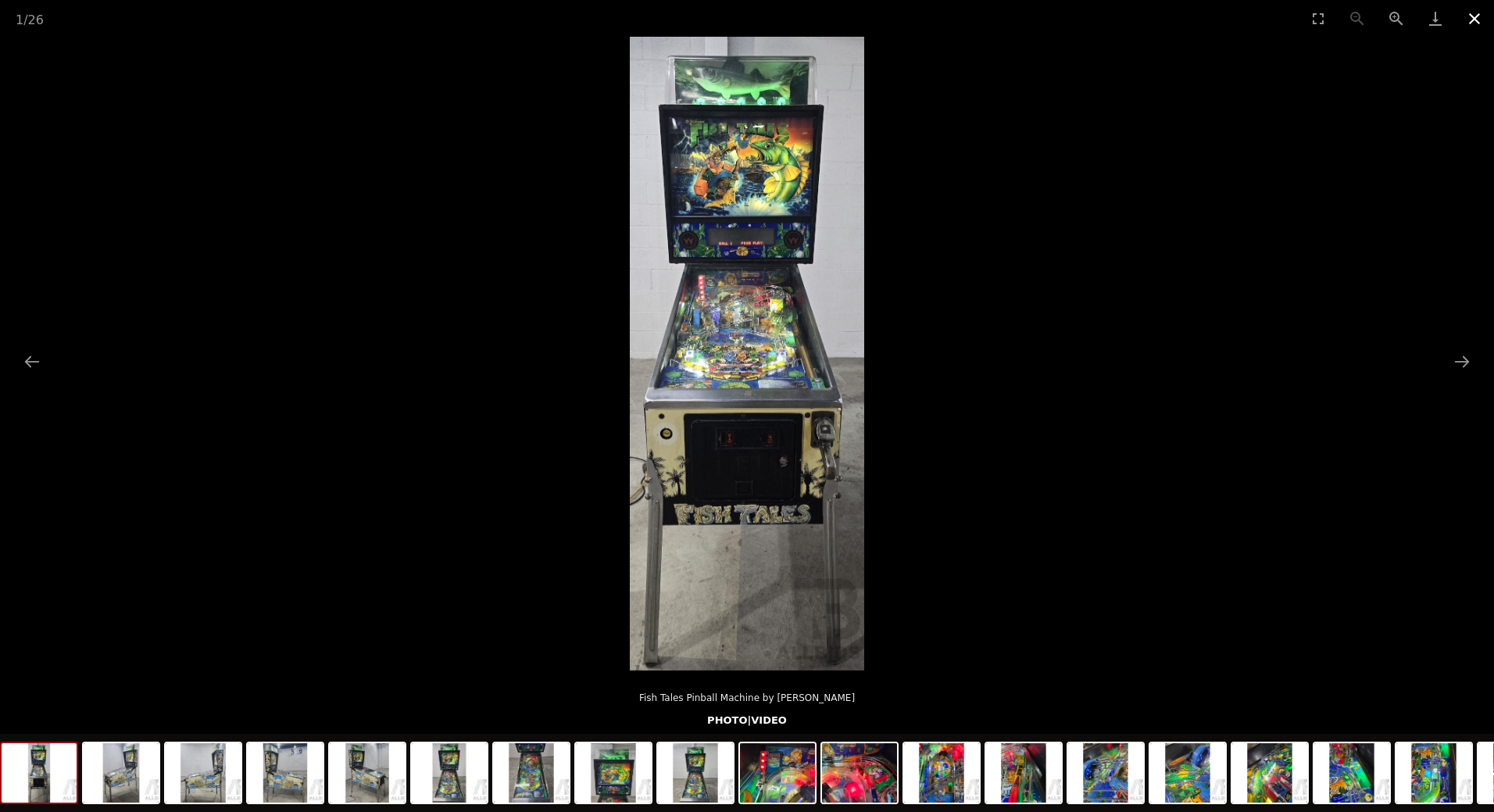
click at [1482, 21] on button "Close gallery" at bounding box center [1474, 18] width 39 height 37
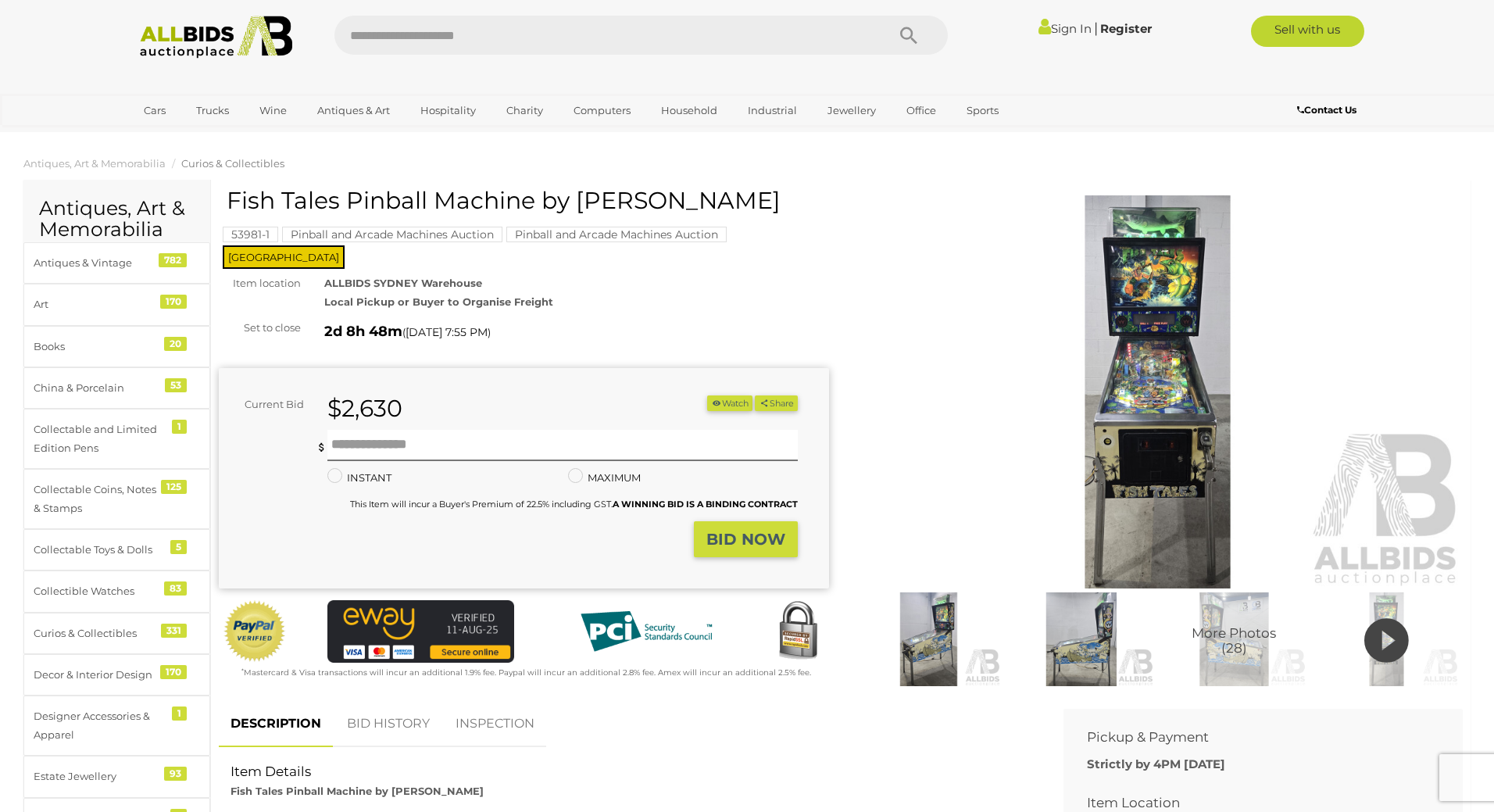
click at [567, 236] on mark "Pinball and Arcade Machines Auction" at bounding box center [616, 234] width 220 height 16
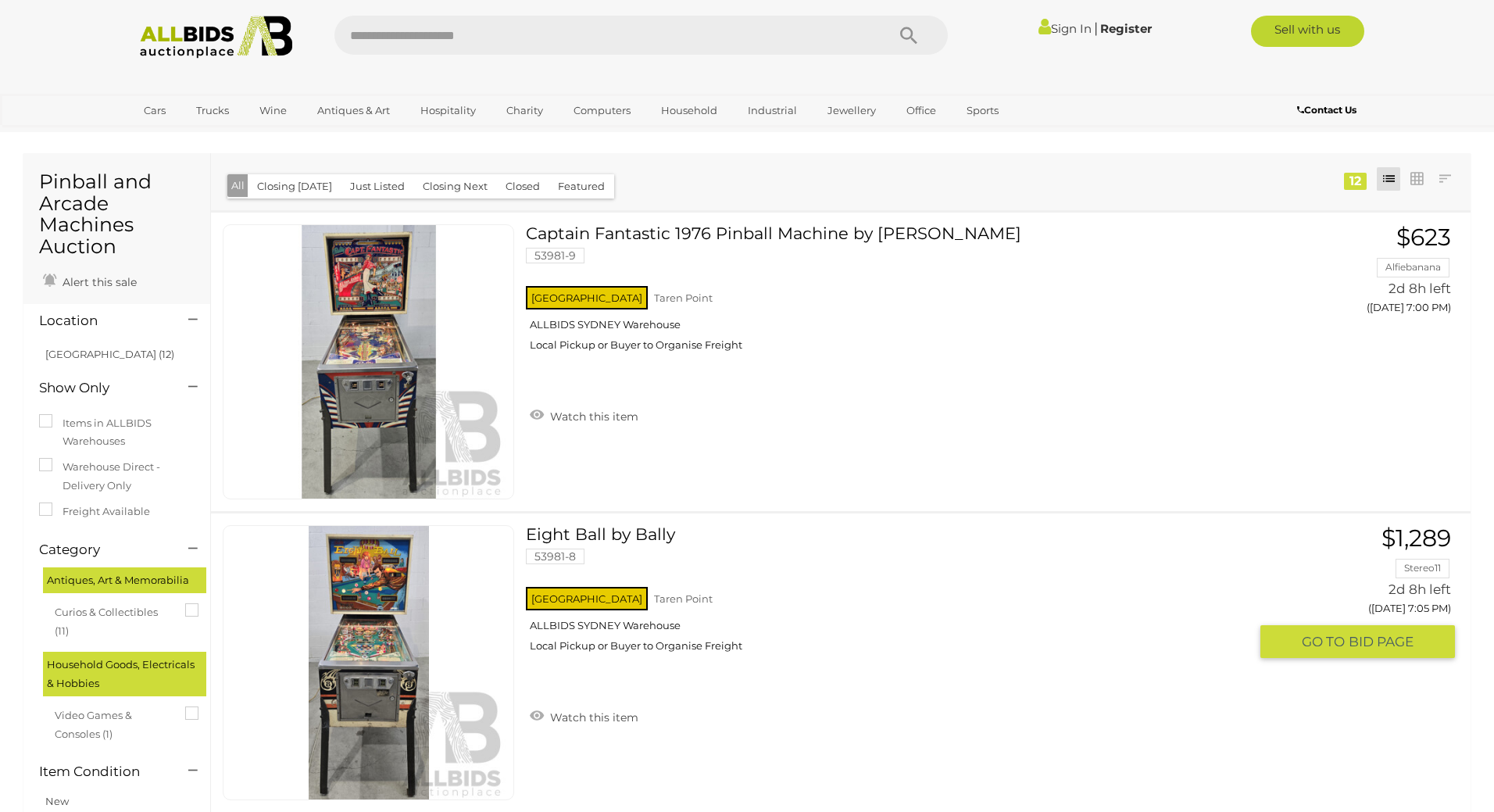
click at [402, 600] on link at bounding box center [368, 662] width 292 height 275
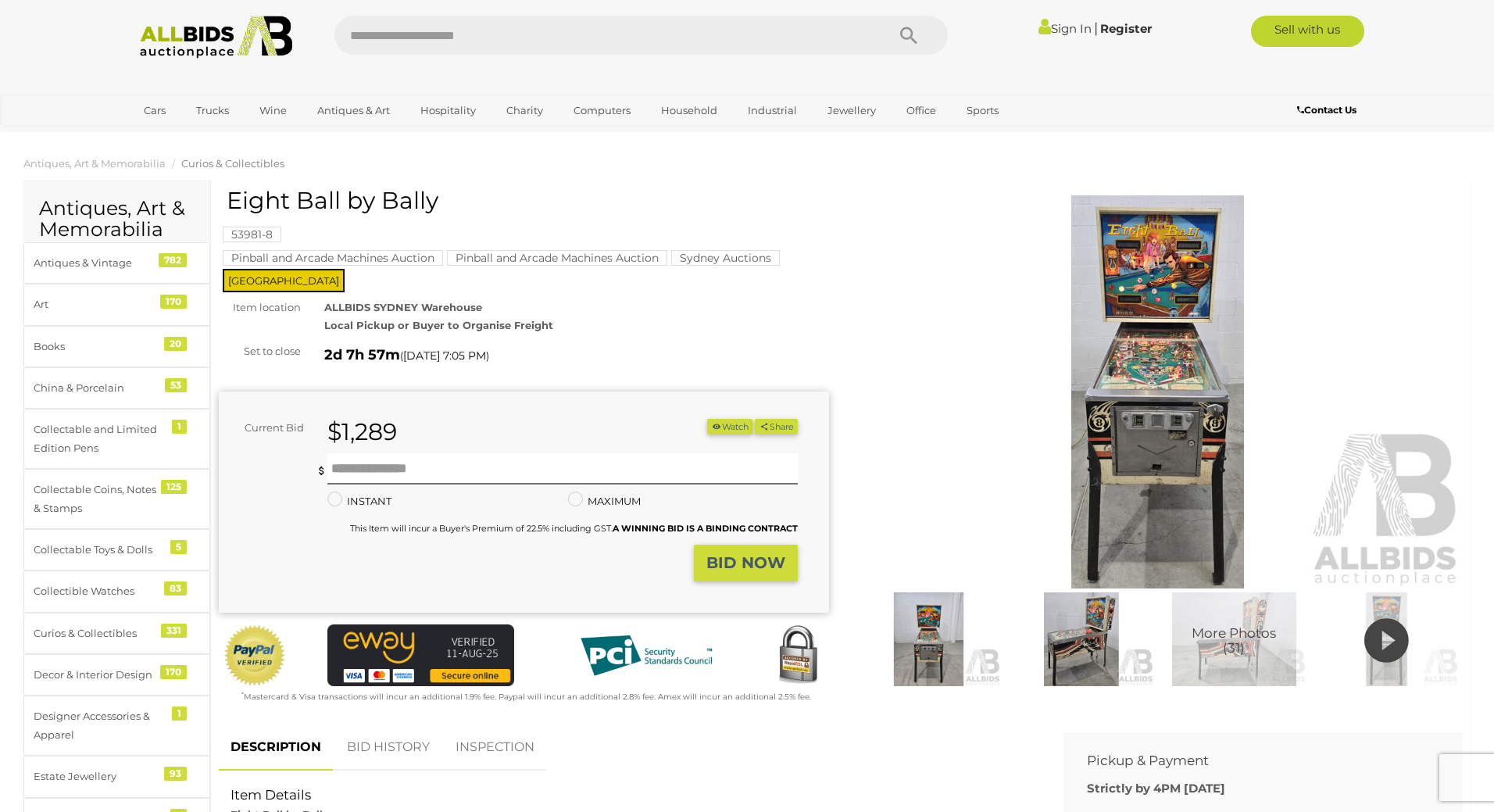
click at [1142, 402] on img at bounding box center [1157, 392] width 610 height 393
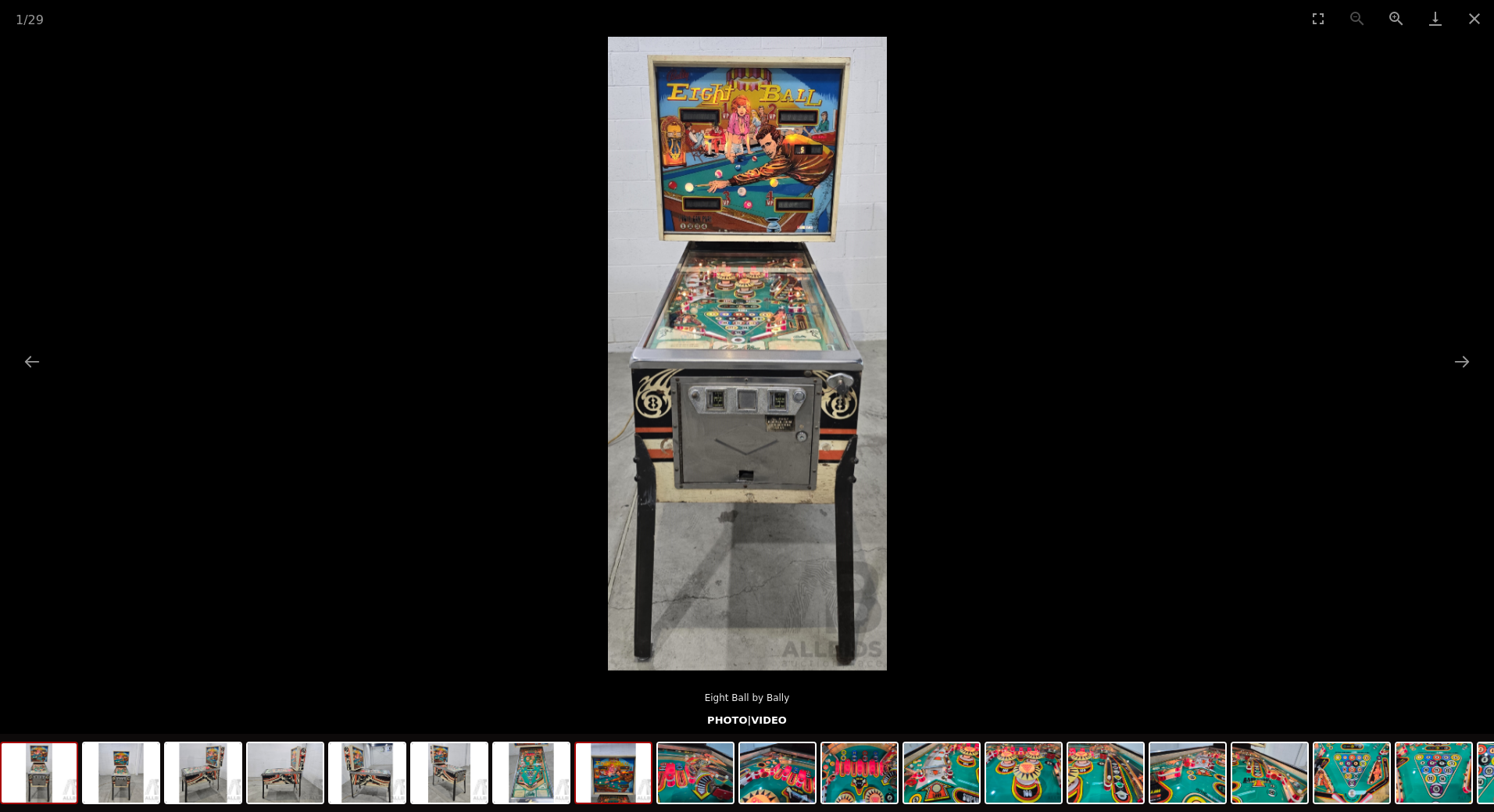
click at [623, 774] on img at bounding box center [613, 773] width 75 height 59
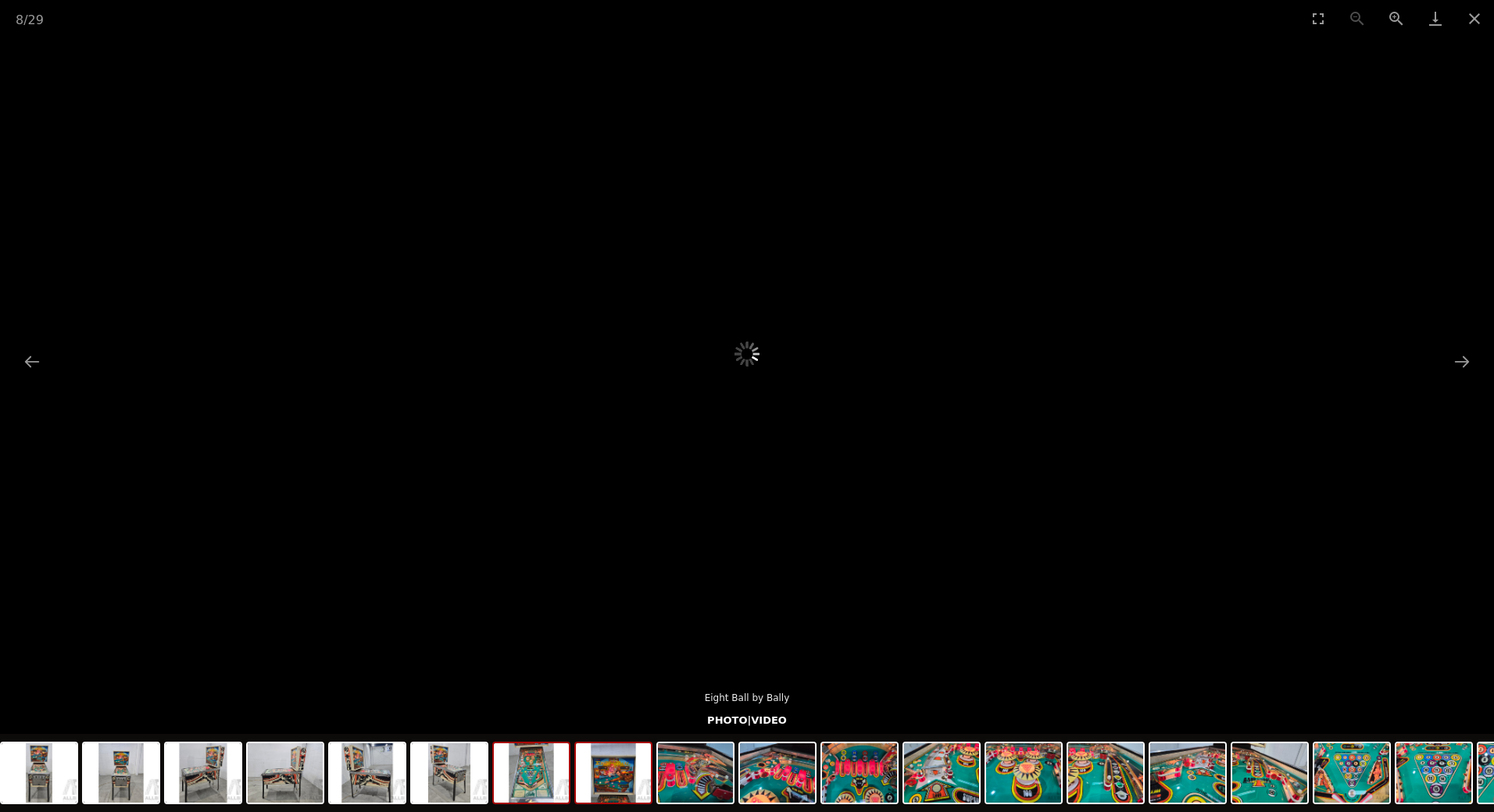
click at [540, 775] on img at bounding box center [531, 773] width 75 height 59
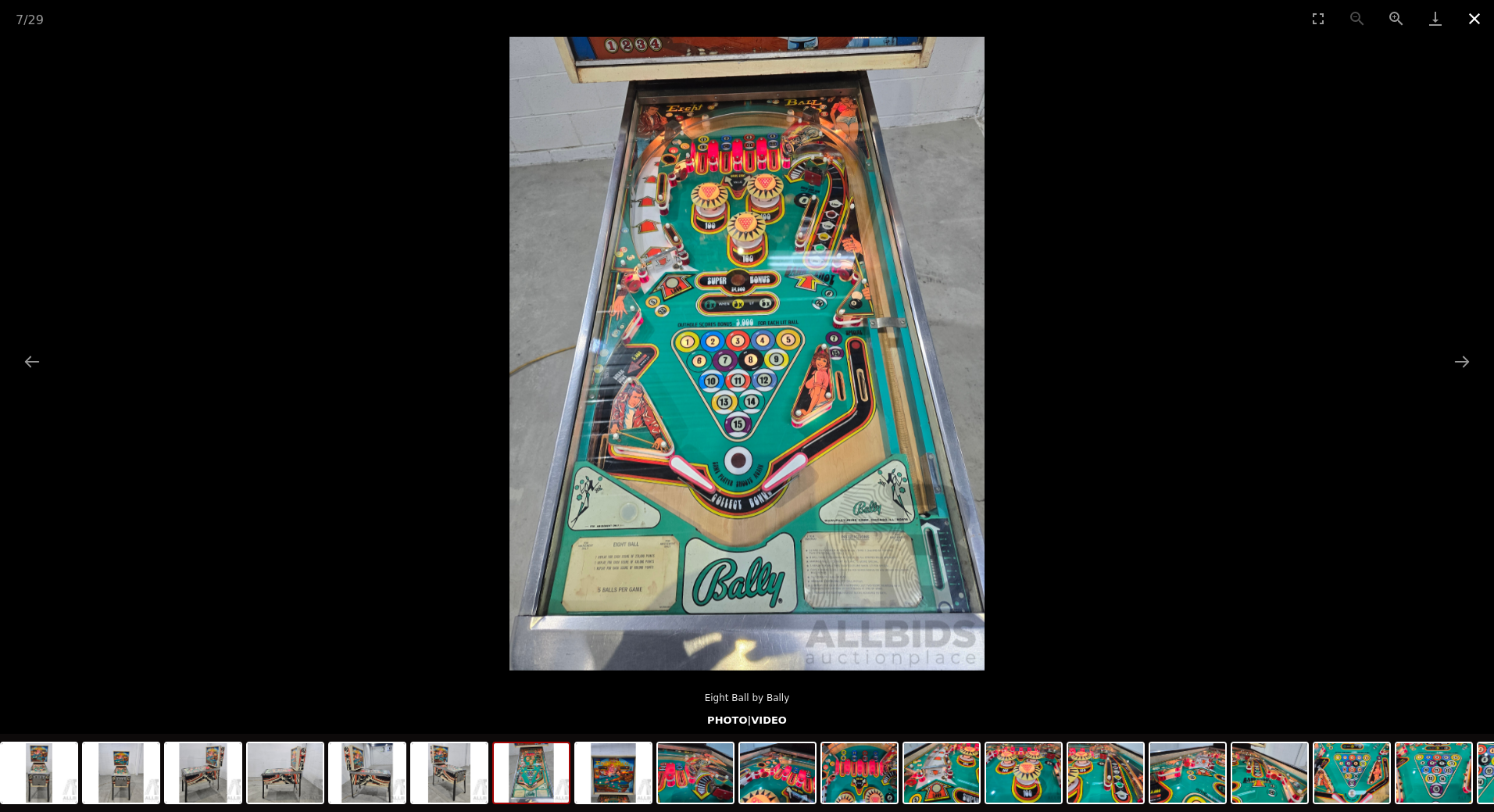
click at [1465, 19] on button "Close gallery" at bounding box center [1474, 18] width 39 height 37
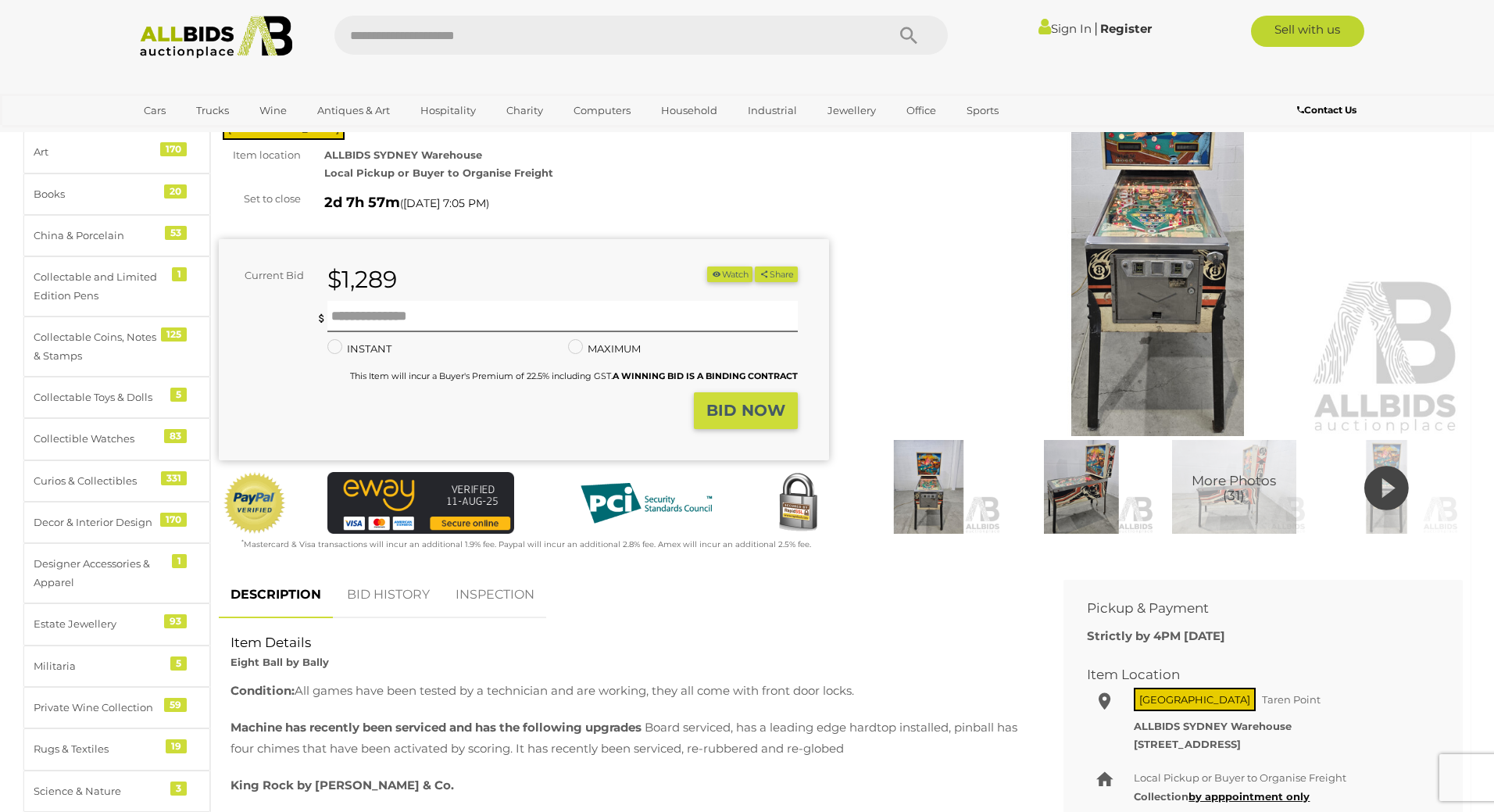
scroll to position [78, 0]
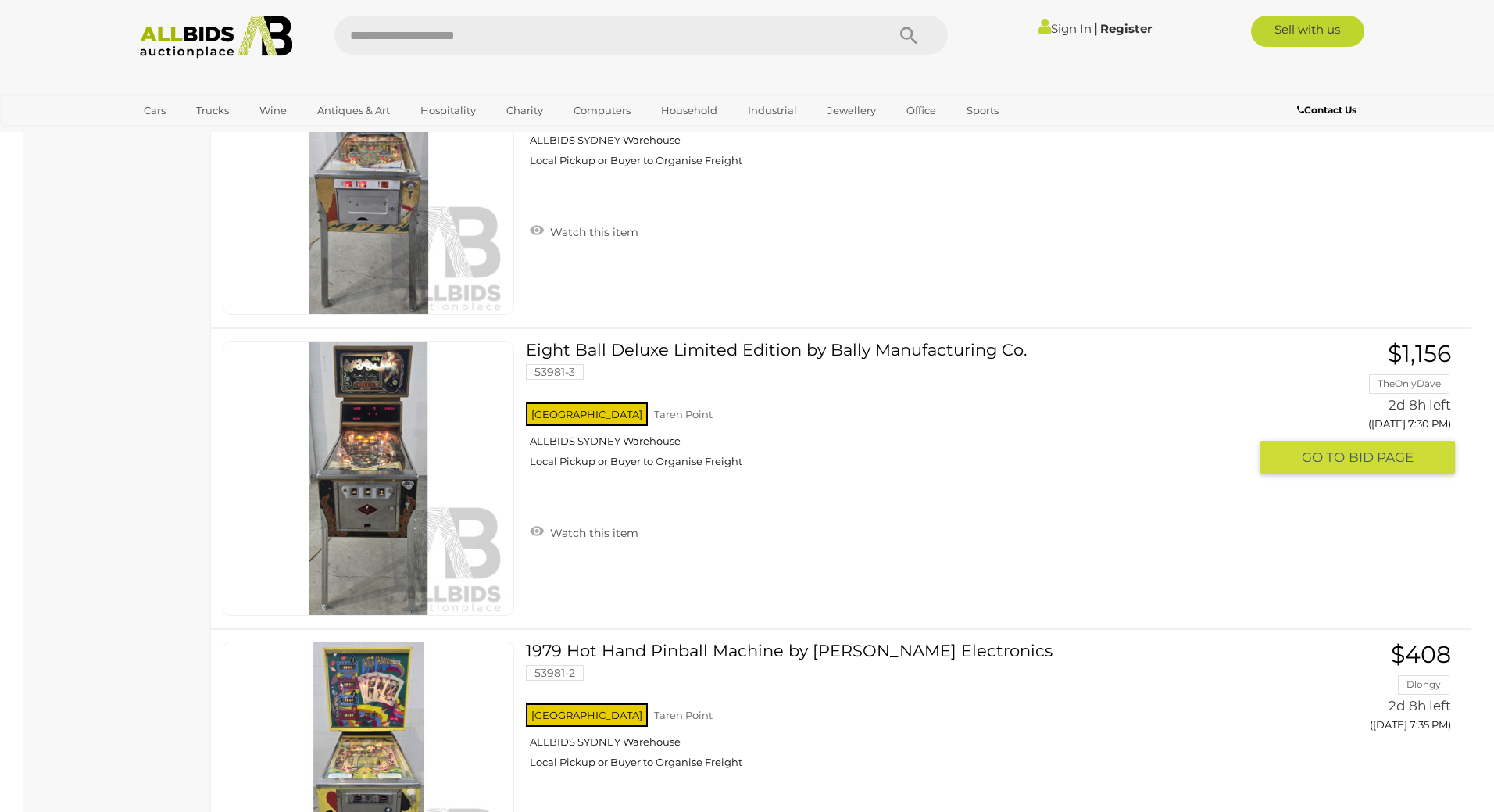
scroll to position [1704, 0]
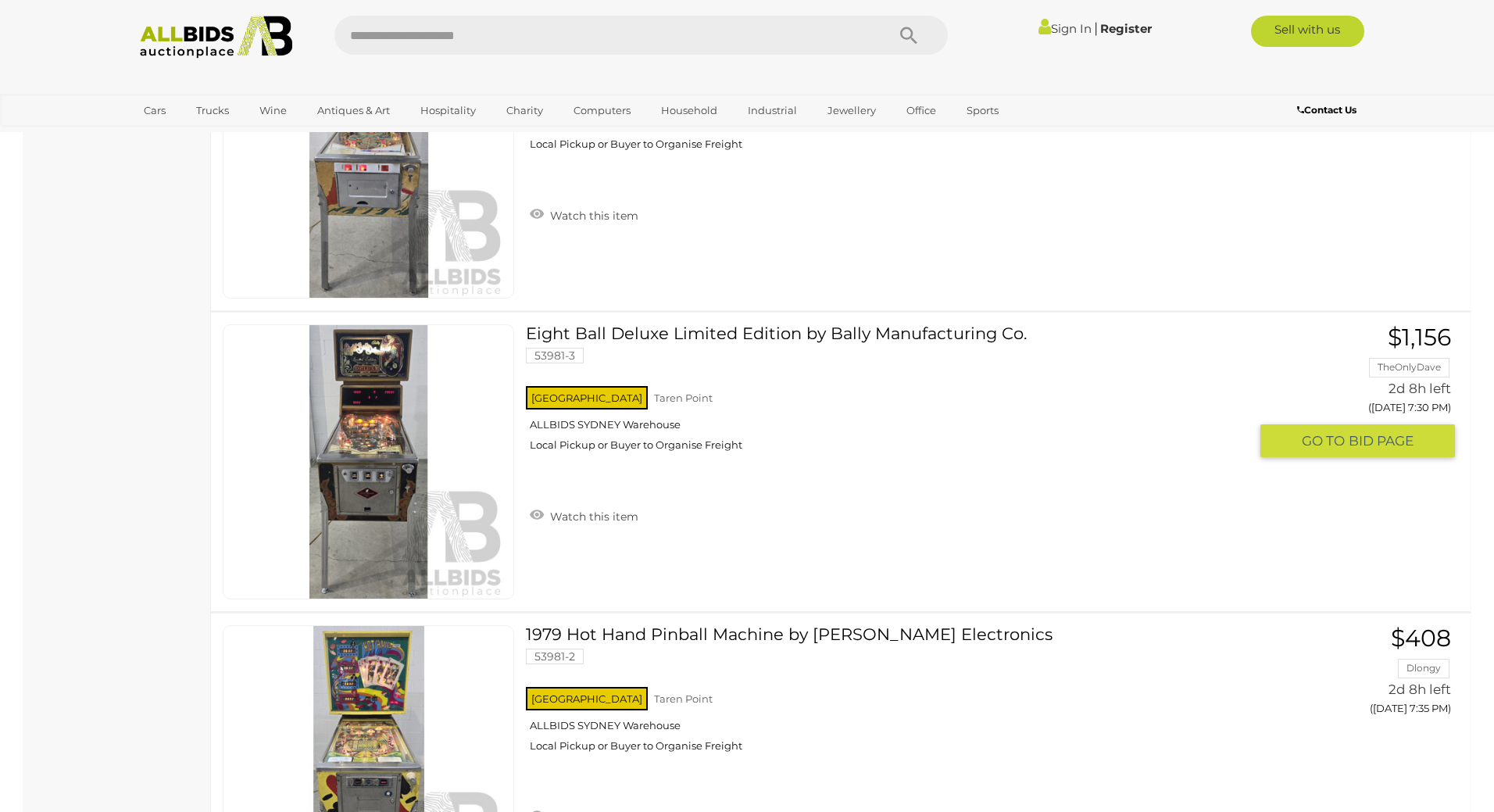
click at [361, 371] on link at bounding box center [368, 461] width 292 height 275
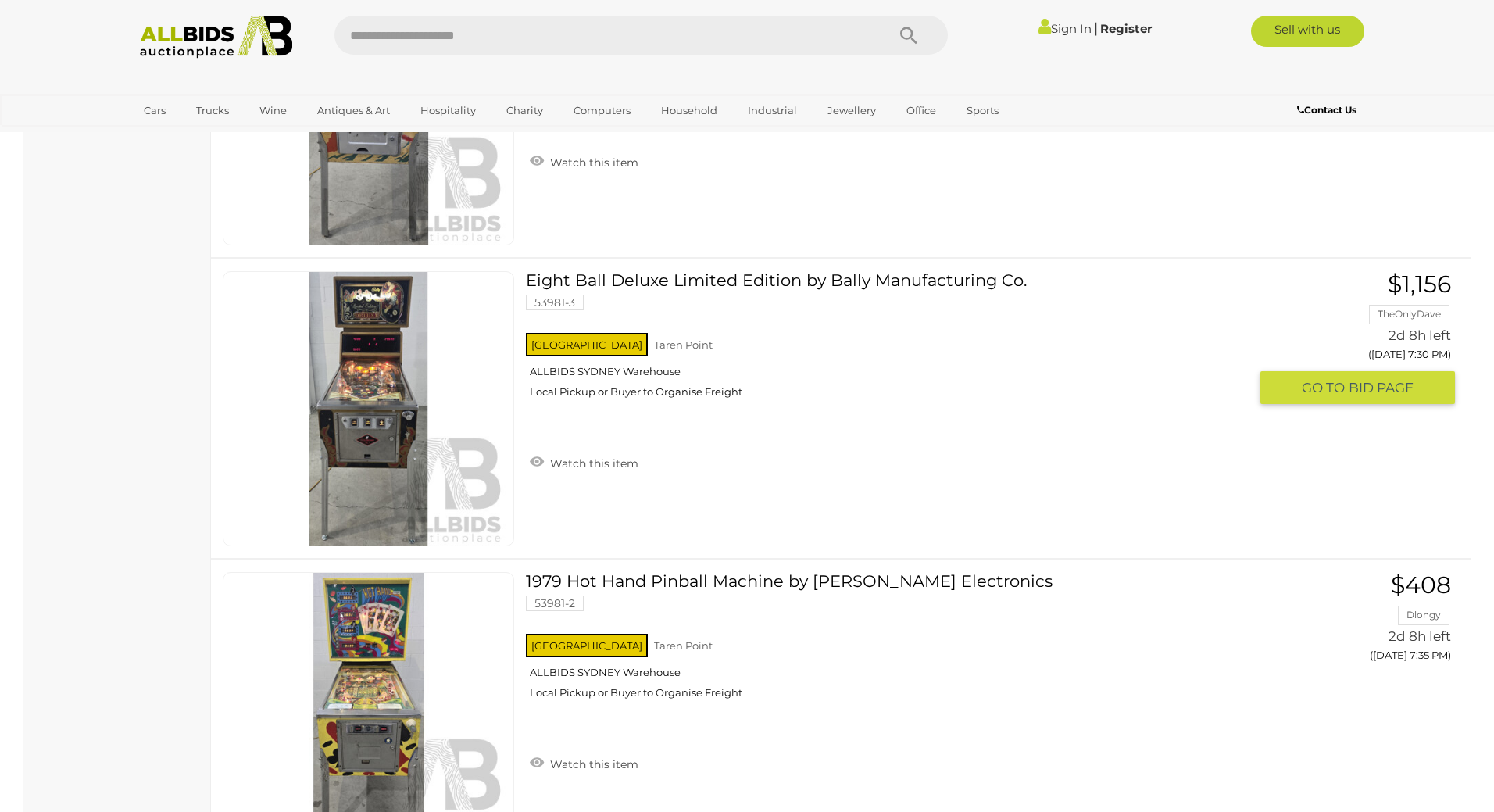
scroll to position [1783, 0]
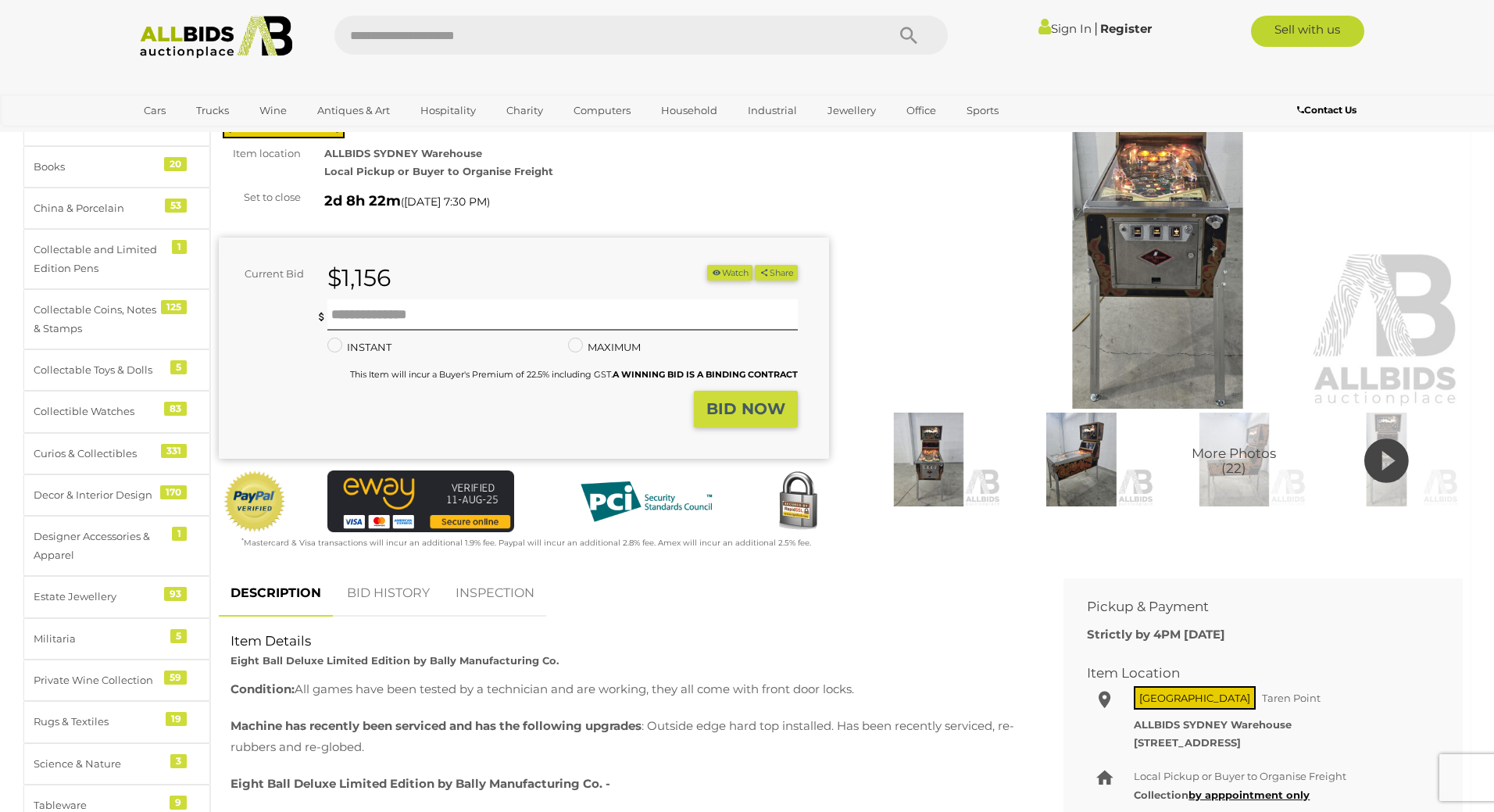
scroll to position [234, 0]
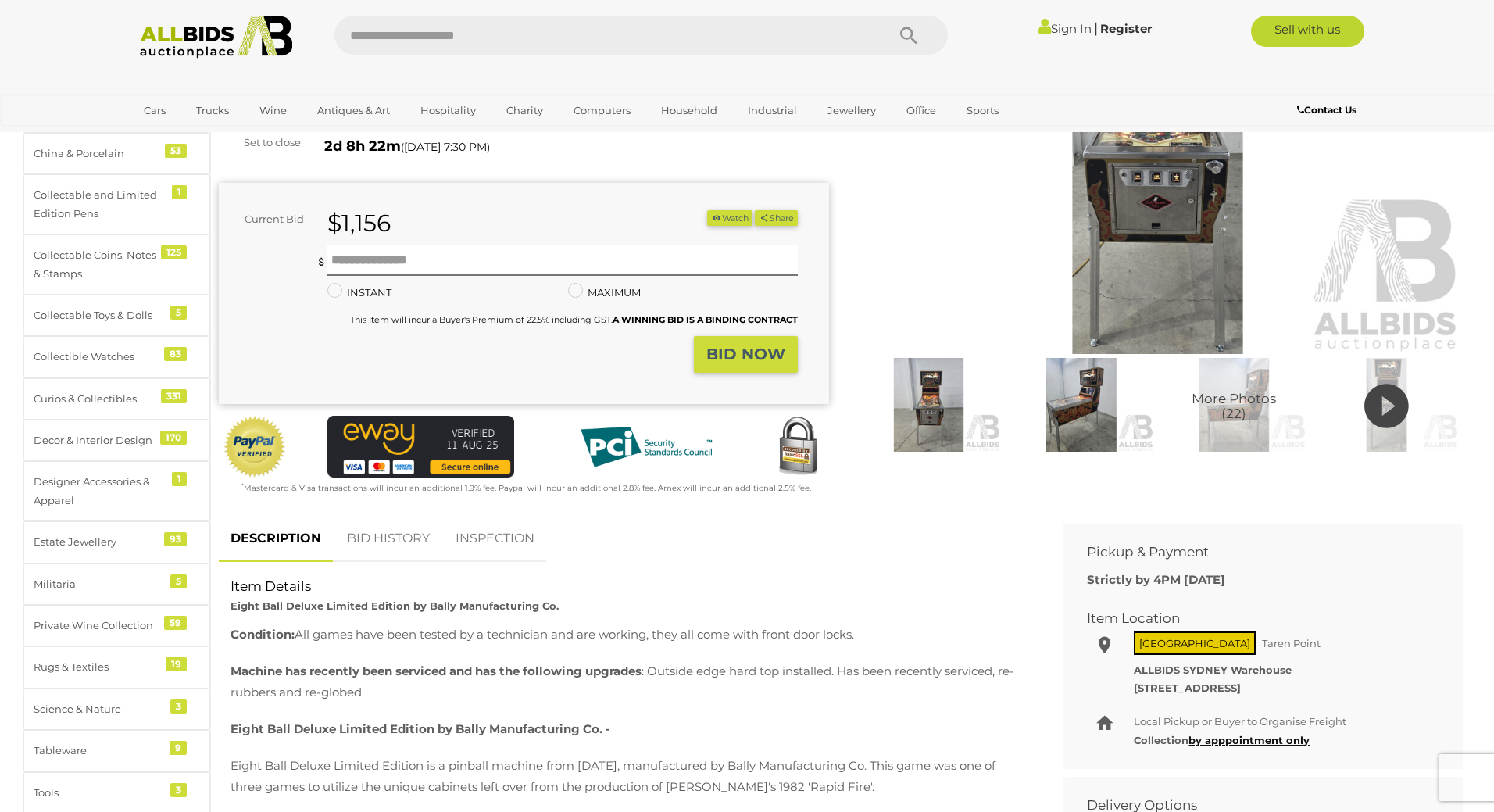
click at [1381, 414] on icon at bounding box center [1386, 406] width 45 height 53
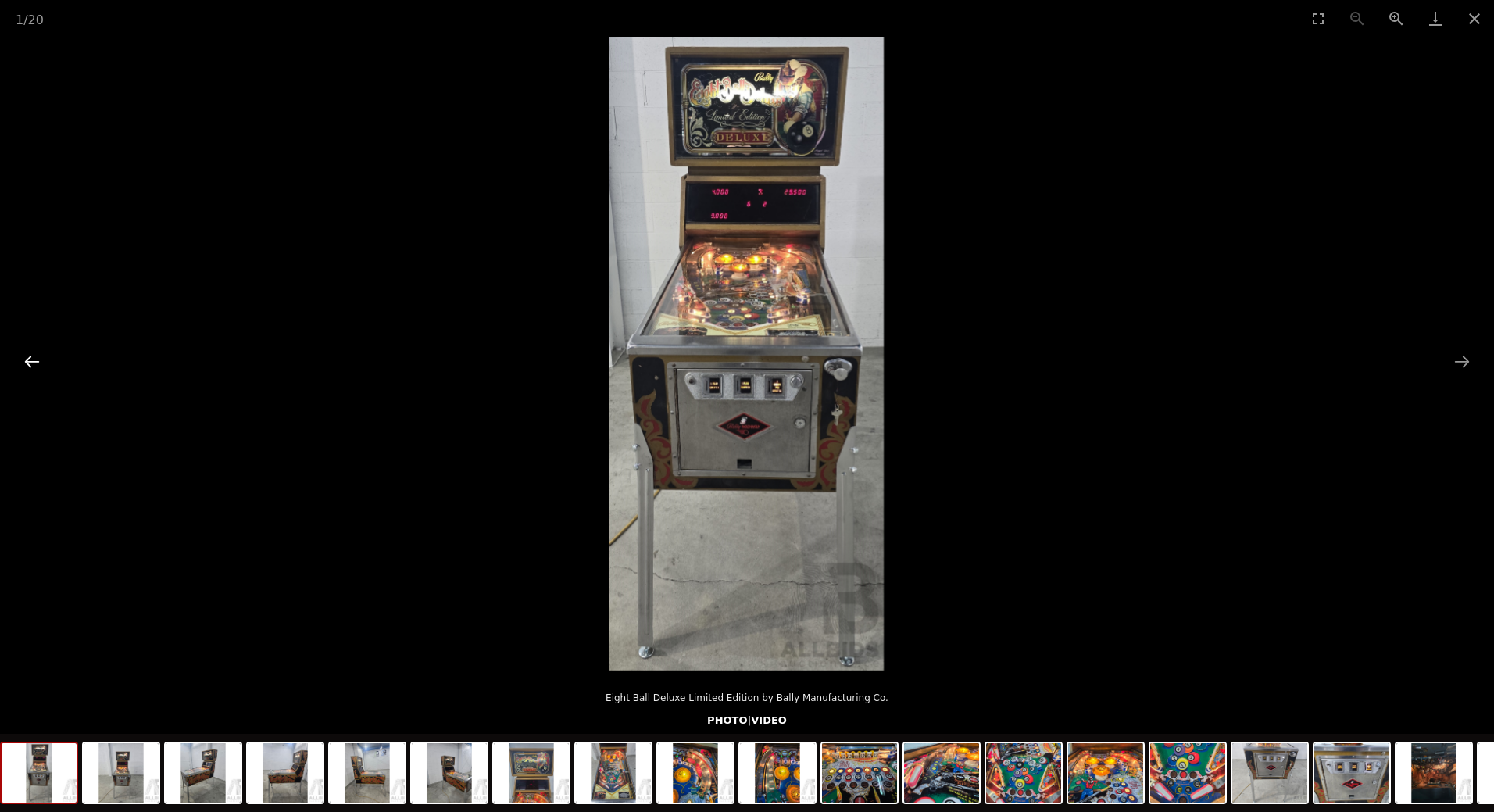
click at [38, 352] on button "Previous slide" at bounding box center [32, 361] width 33 height 31
click at [31, 359] on button "Previous slide" at bounding box center [32, 361] width 33 height 31
click at [34, 360] on button "Previous slide" at bounding box center [32, 361] width 33 height 31
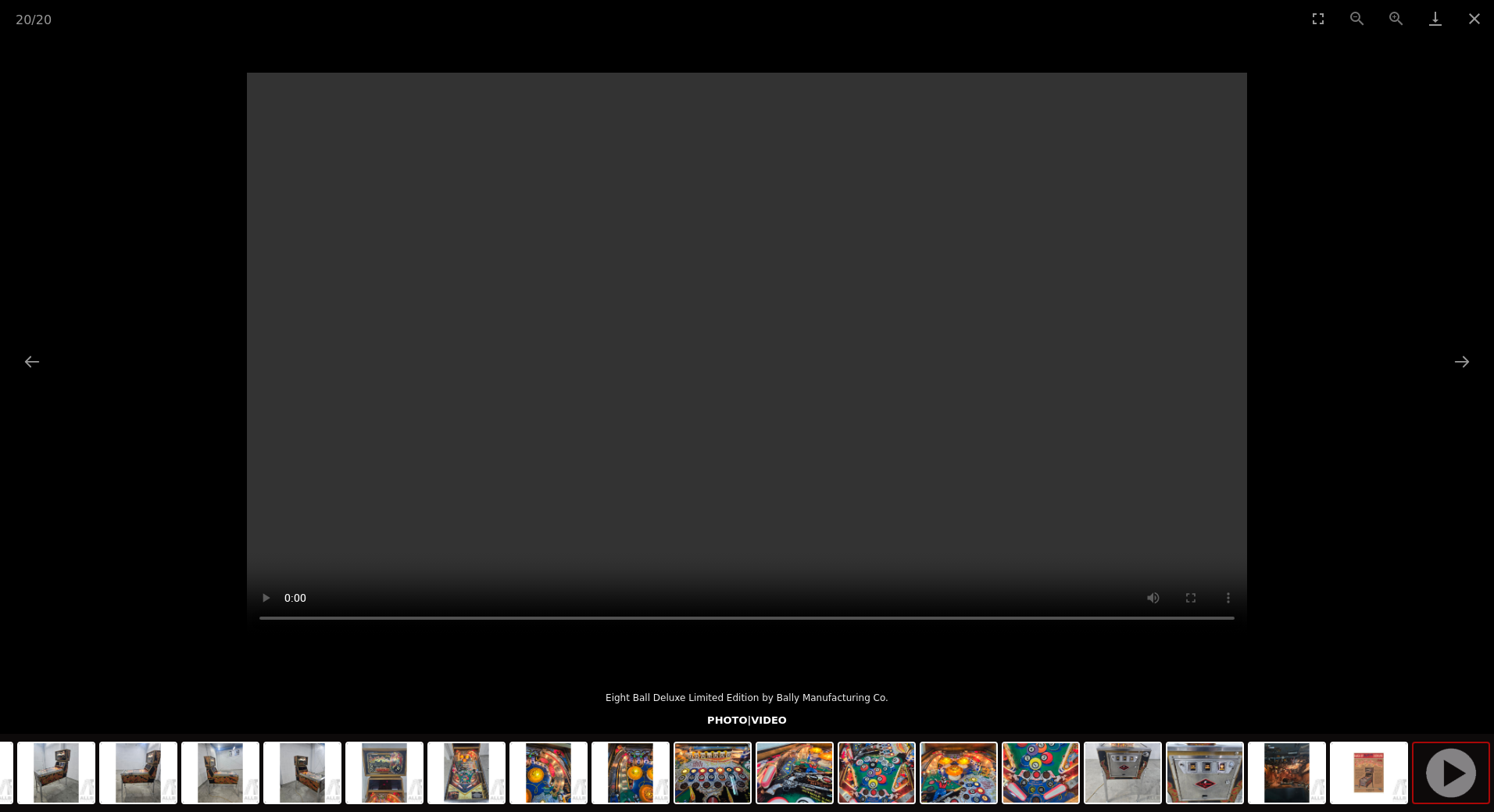
click at [356, 485] on video "Your browser does not support HTML5 video." at bounding box center [747, 354] width 1000 height 562
click at [428, 462] on video "Your browser does not support HTML5 video." at bounding box center [747, 354] width 1000 height 562
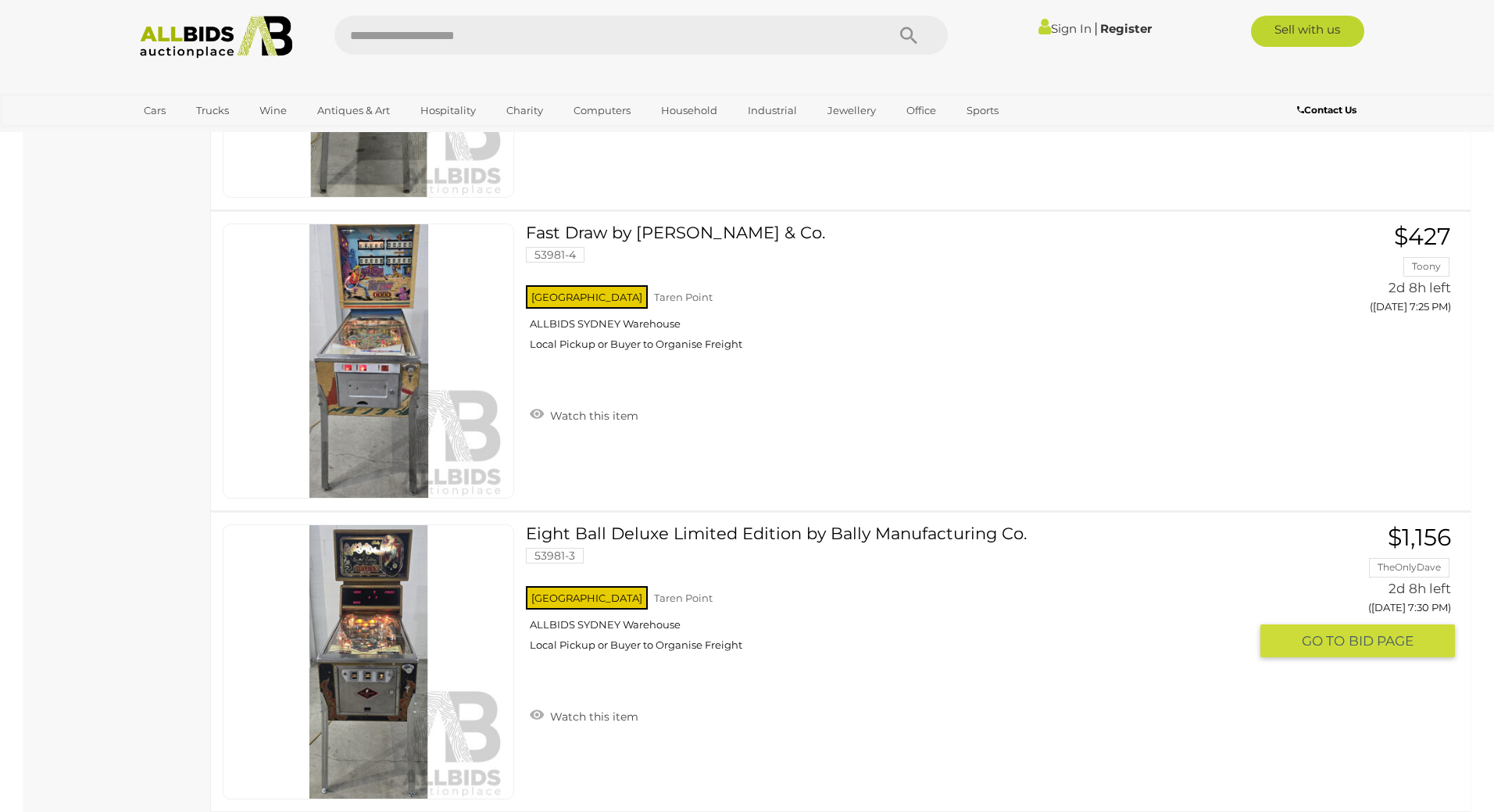
scroll to position [1462, 0]
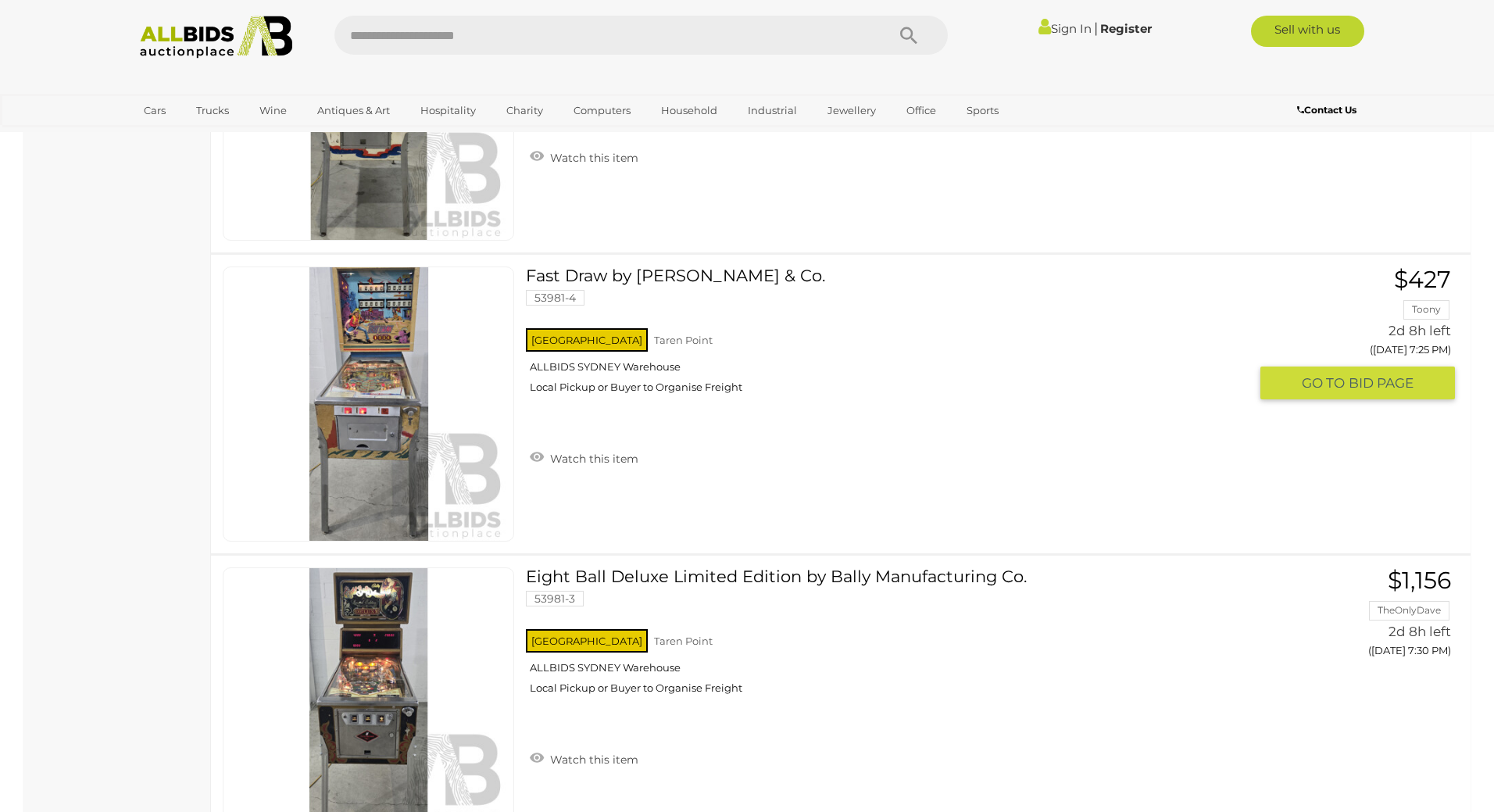
click at [389, 323] on link at bounding box center [368, 403] width 292 height 275
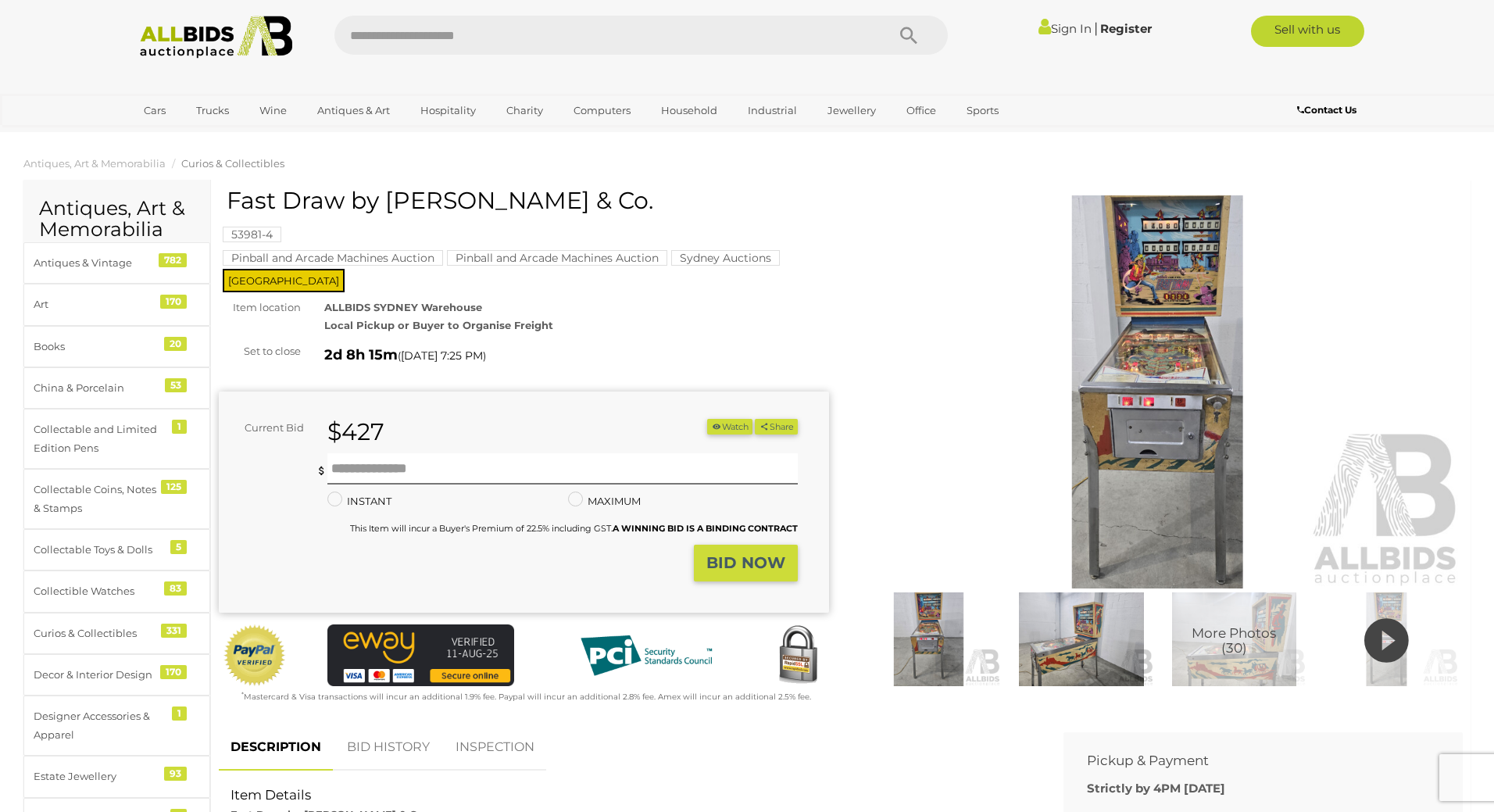
click at [1393, 646] on icon at bounding box center [1386, 640] width 45 height 53
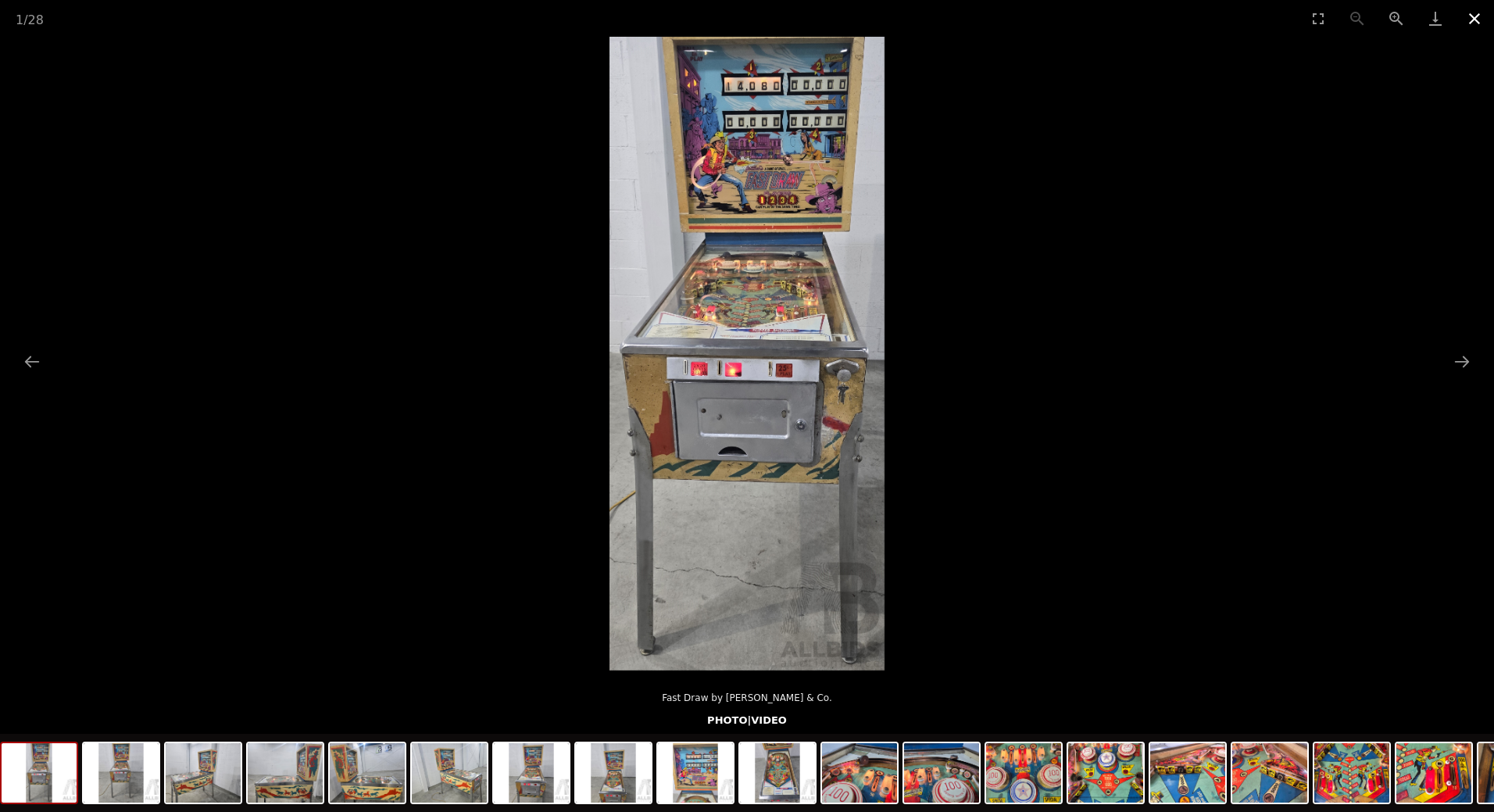
click at [1470, 20] on button "Close gallery" at bounding box center [1474, 18] width 39 height 37
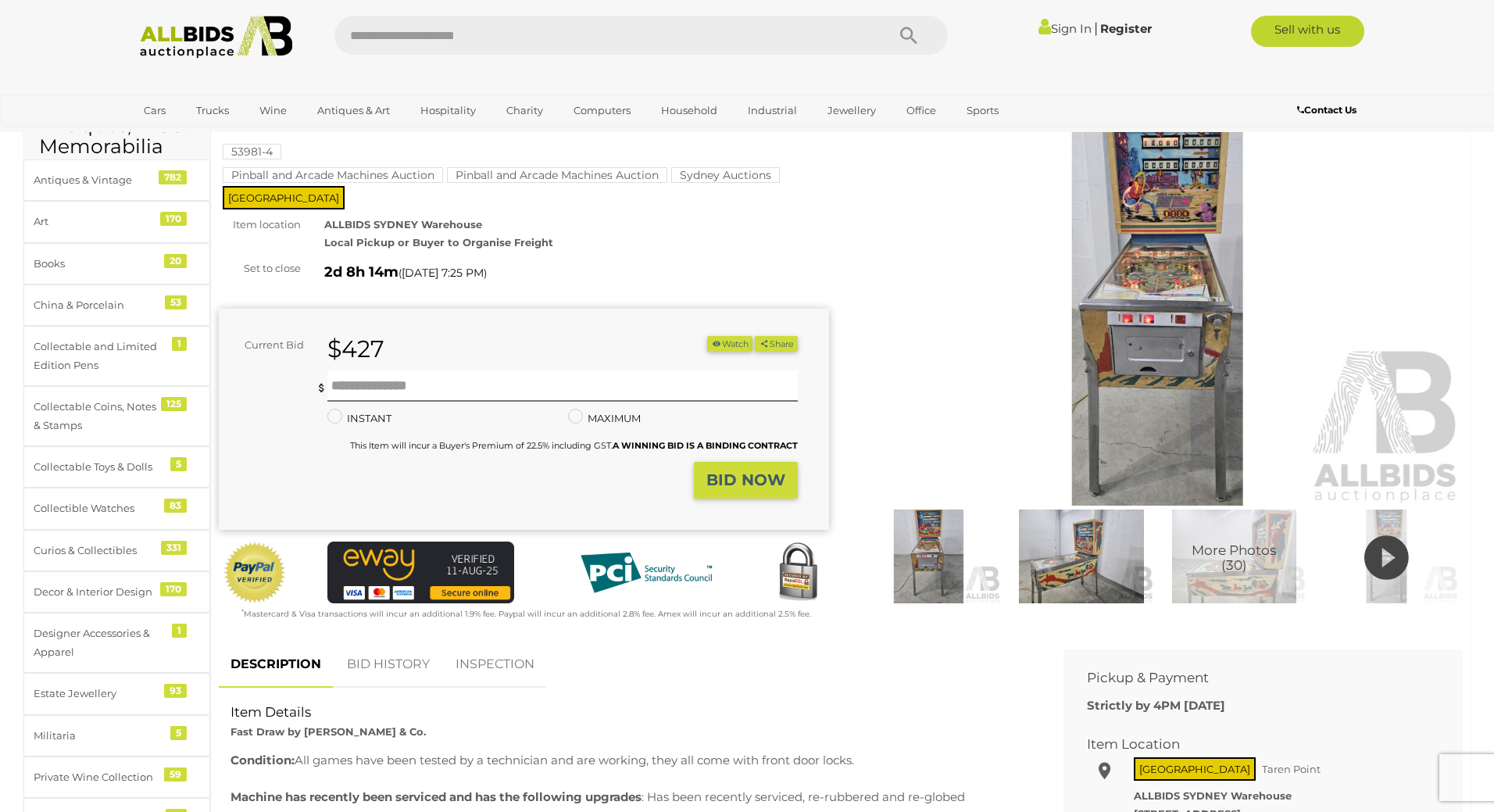
scroll to position [78, 0]
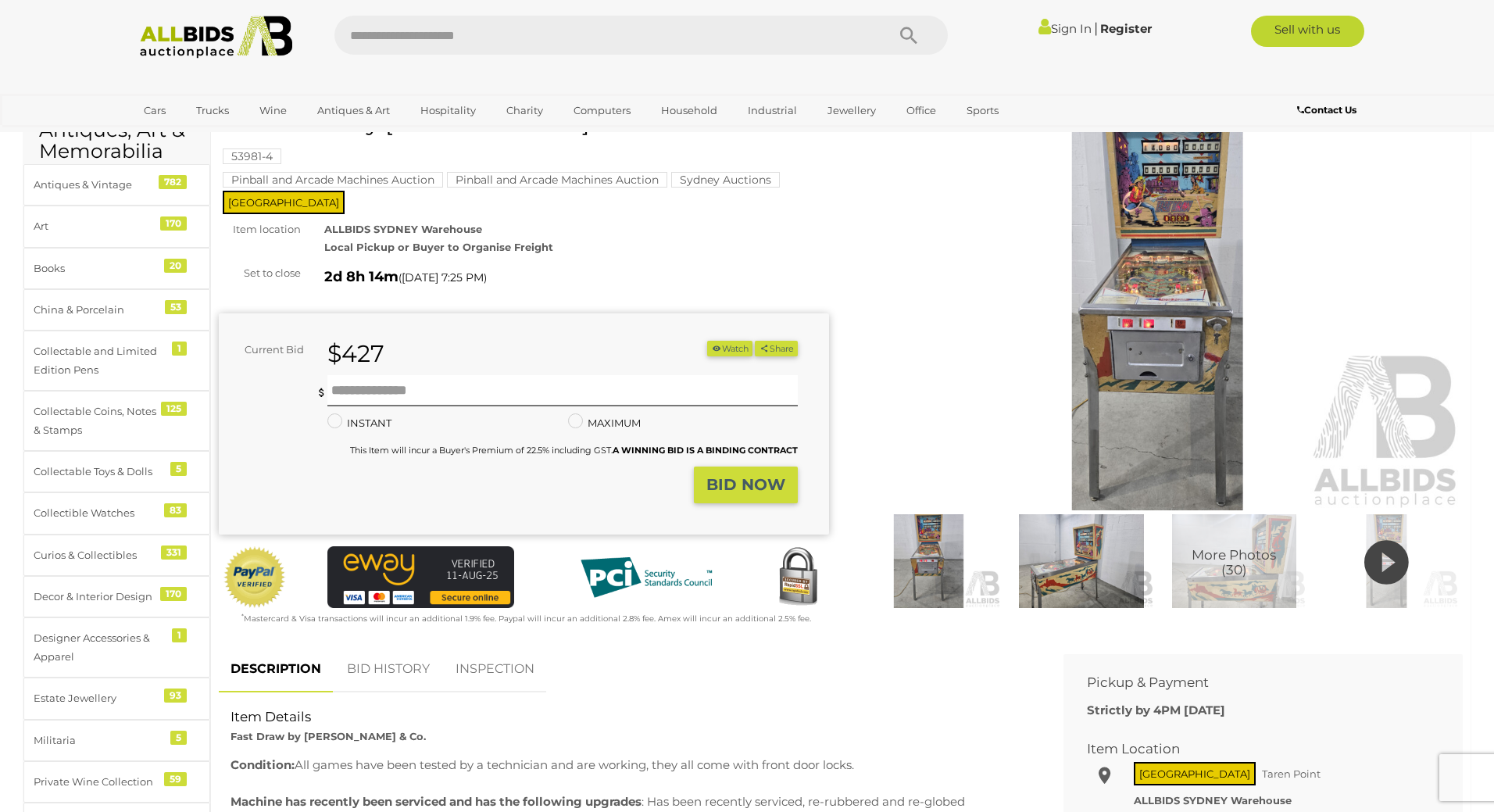
click at [1385, 567] on icon at bounding box center [1386, 562] width 45 height 53
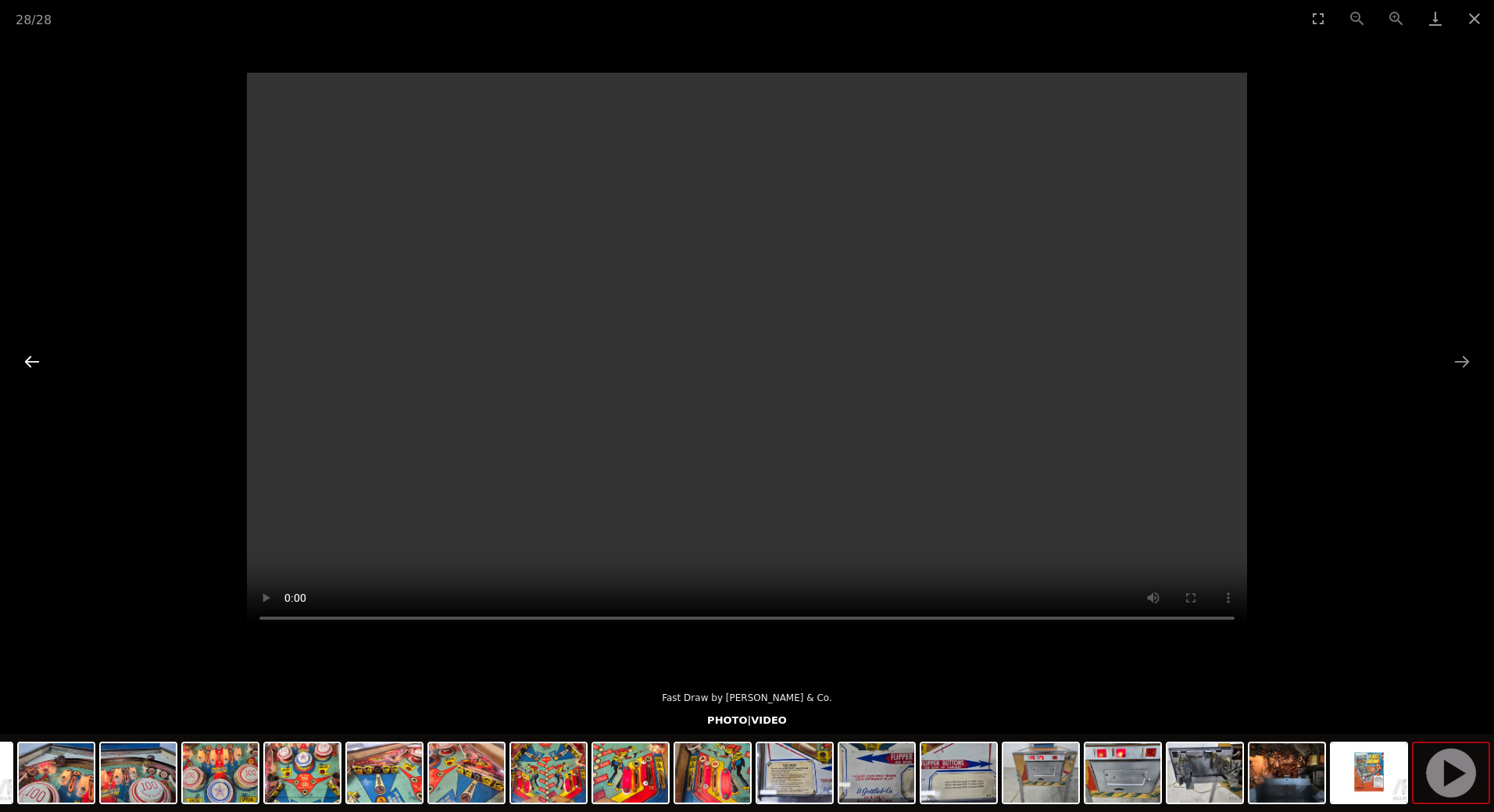
click at [39, 355] on button "Previous slide" at bounding box center [32, 361] width 33 height 31
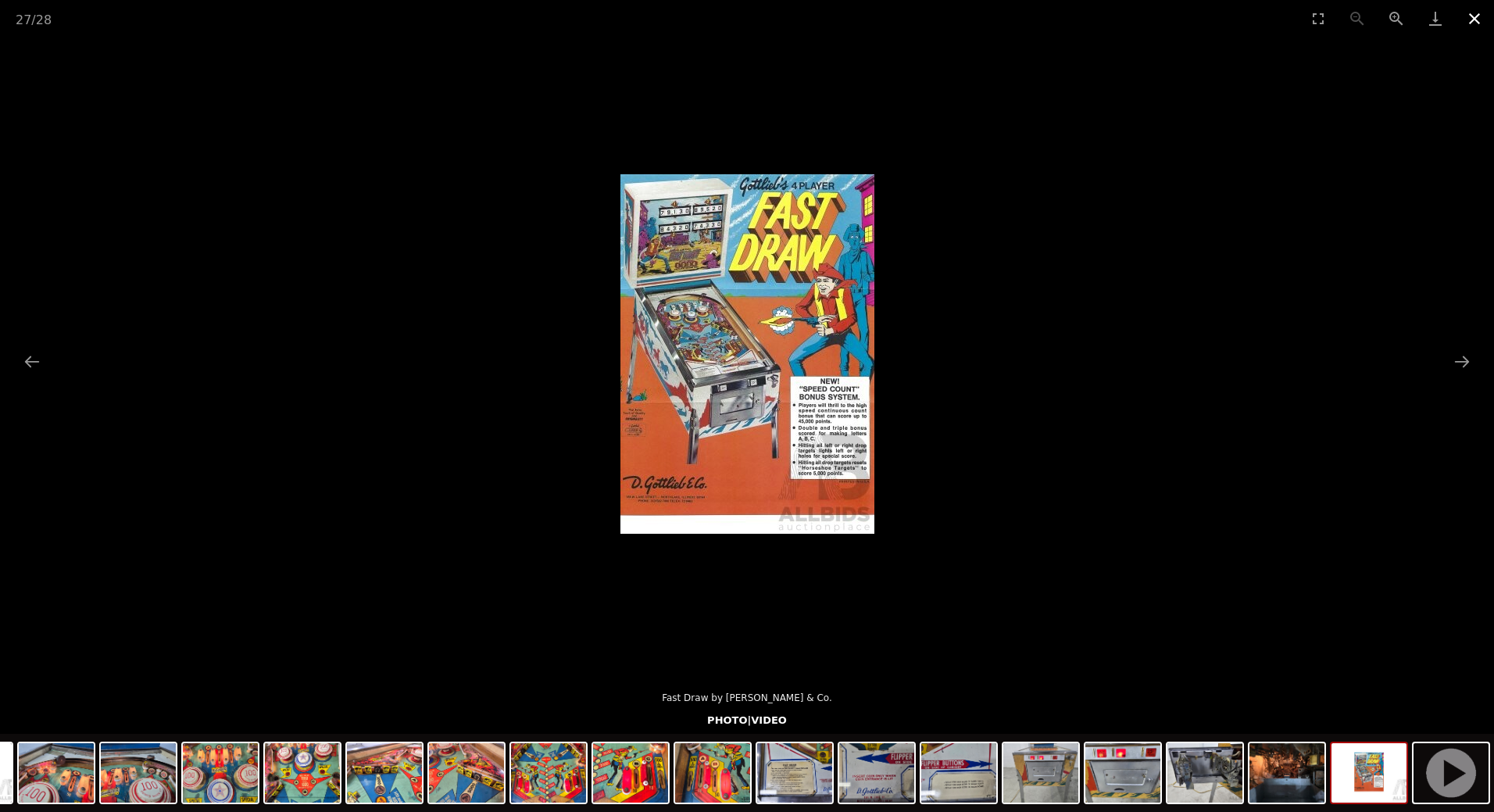
click at [1474, 16] on button "Close gallery" at bounding box center [1474, 18] width 39 height 37
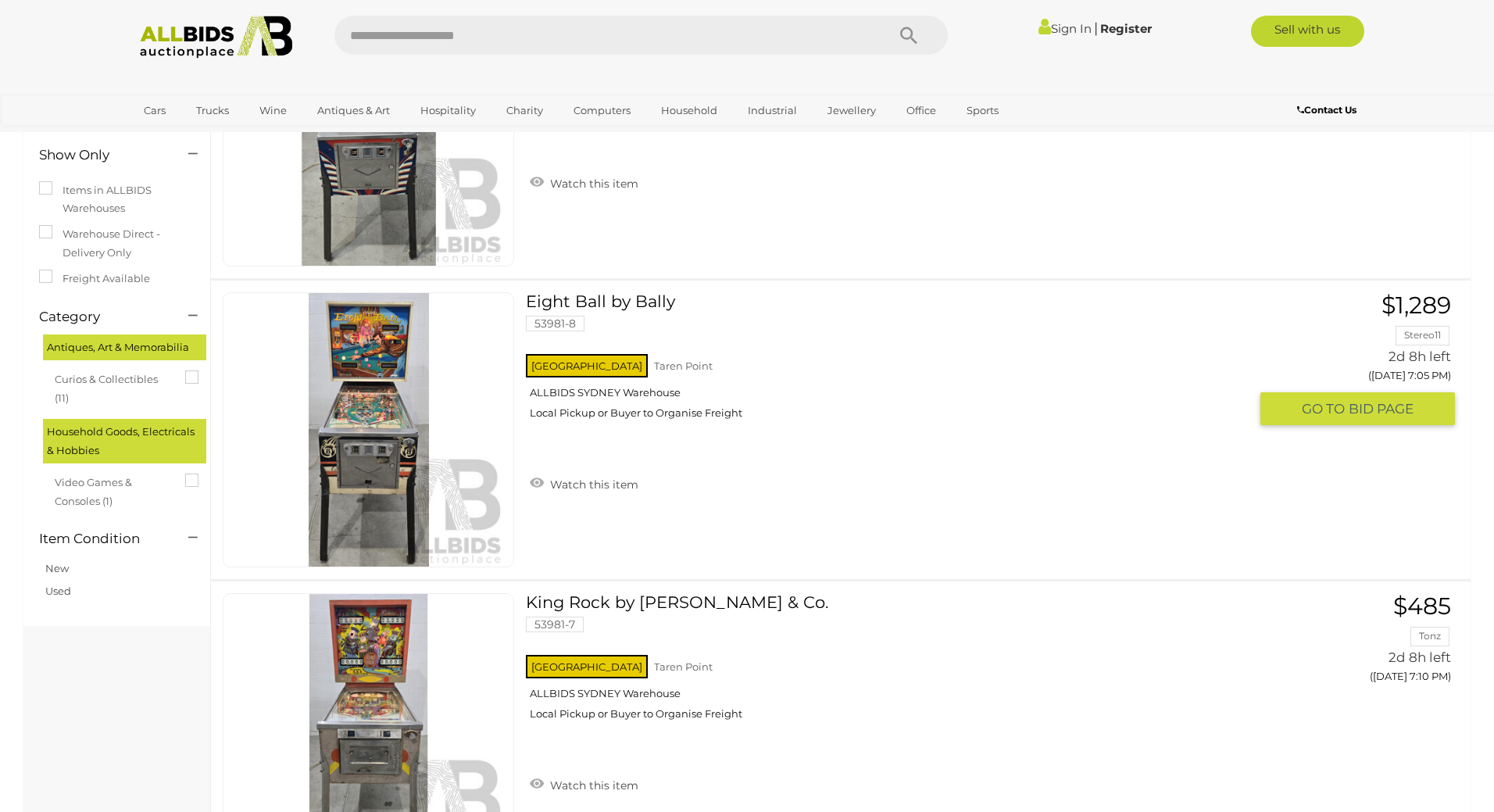
scroll to position [68, 0]
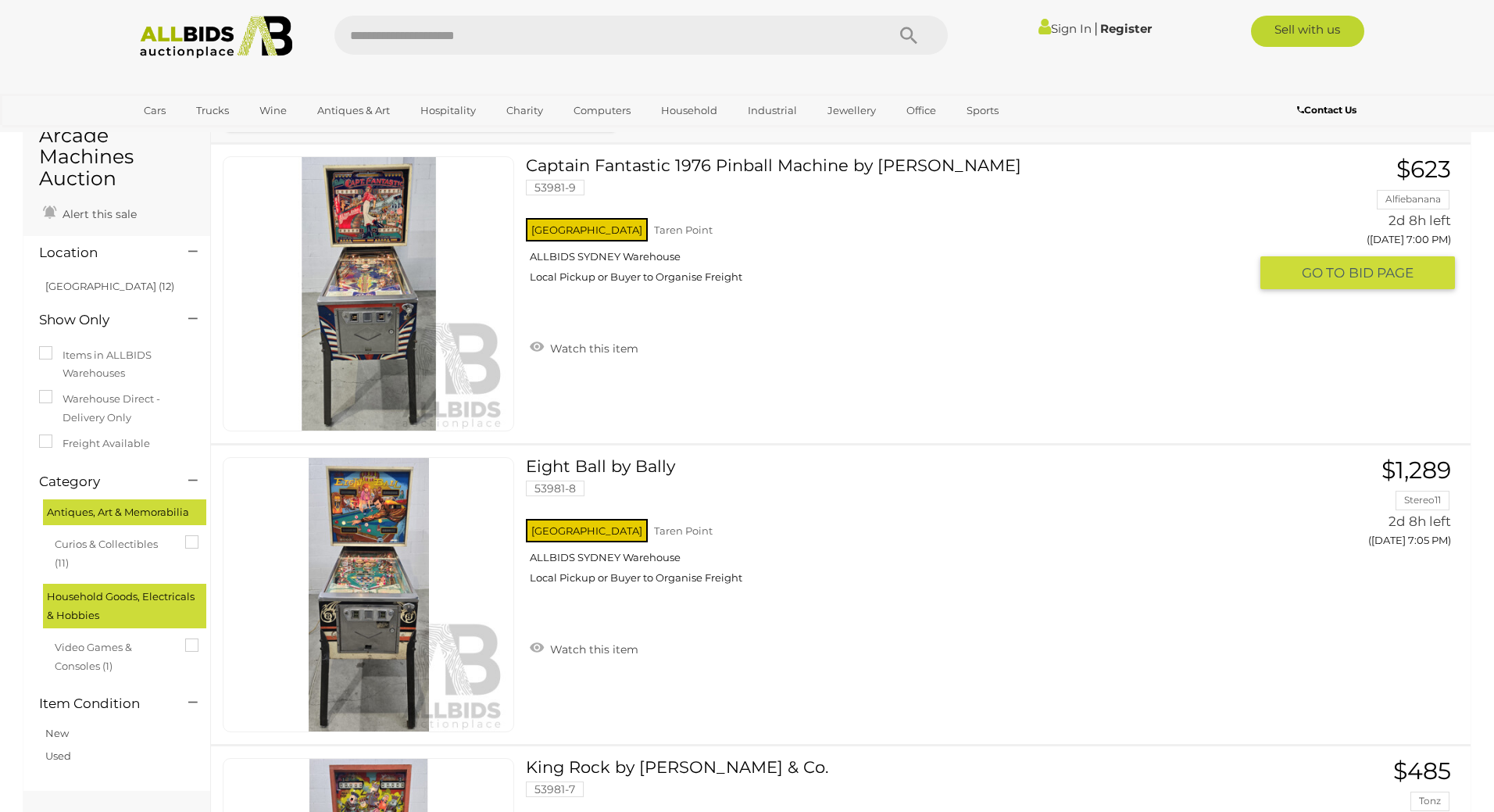
click at [355, 283] on link at bounding box center [368, 293] width 292 height 275
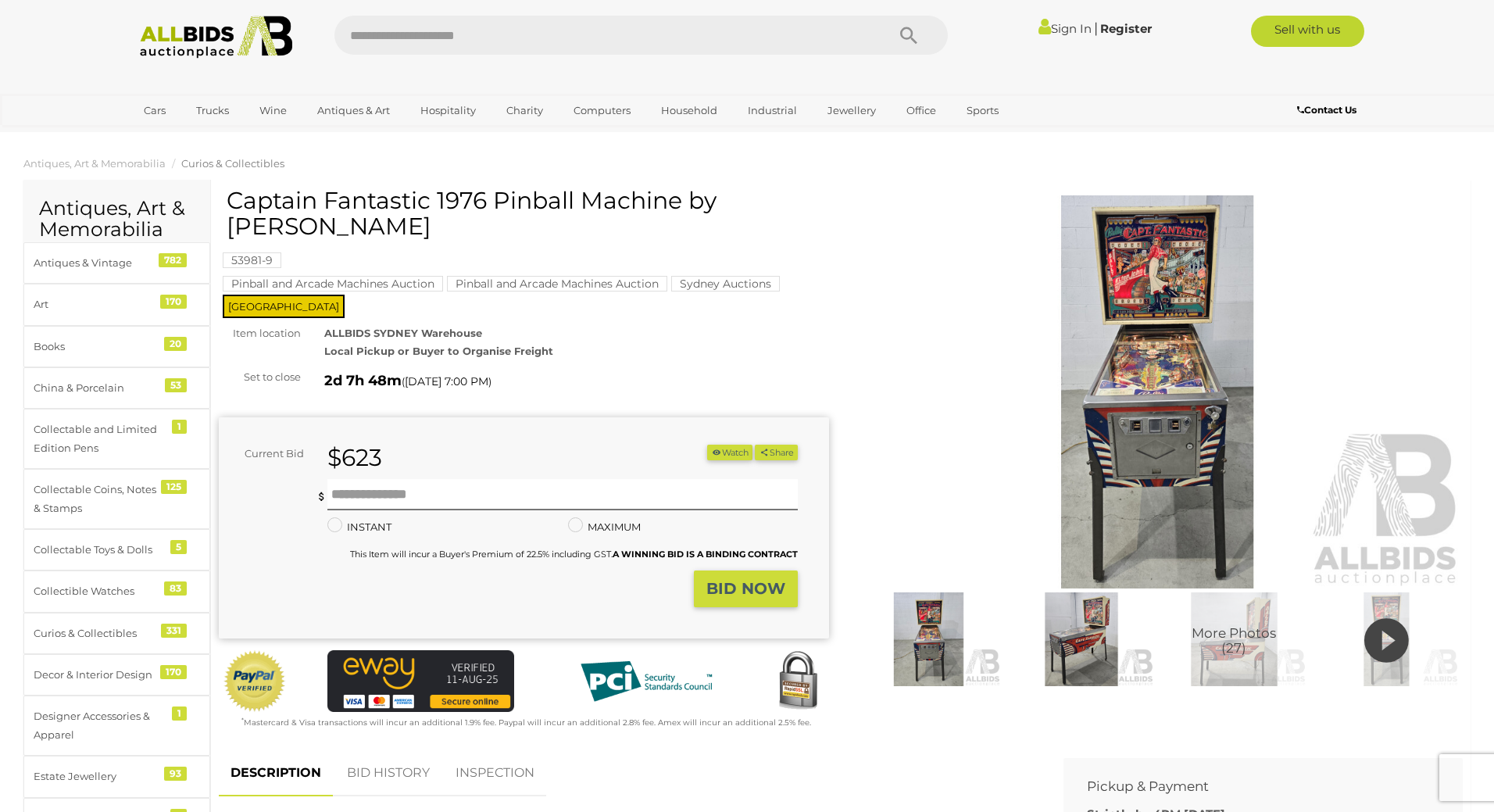
click at [1374, 637] on icon at bounding box center [1386, 640] width 45 height 53
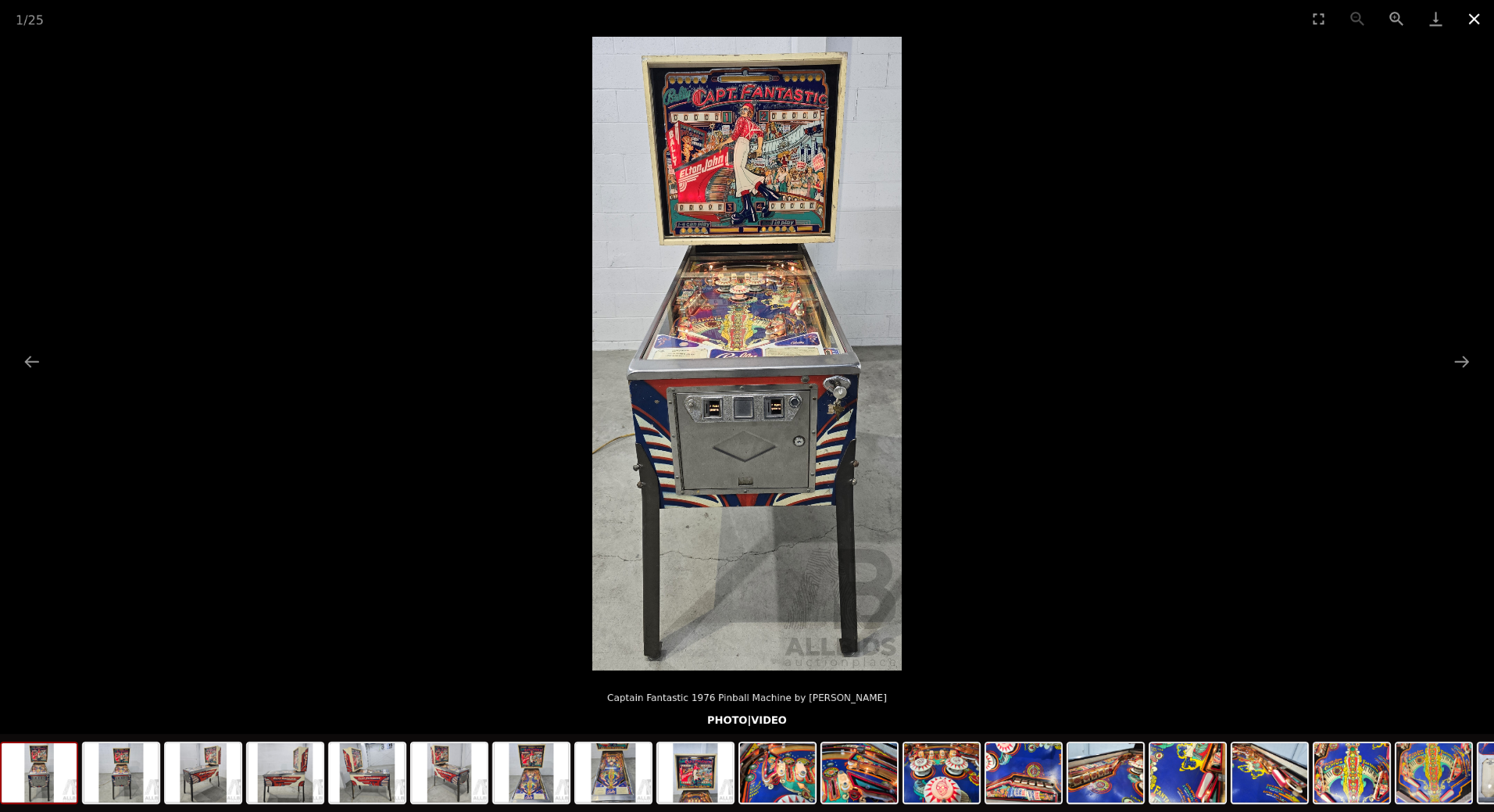
click at [1479, 17] on button "Close gallery" at bounding box center [1474, 18] width 39 height 37
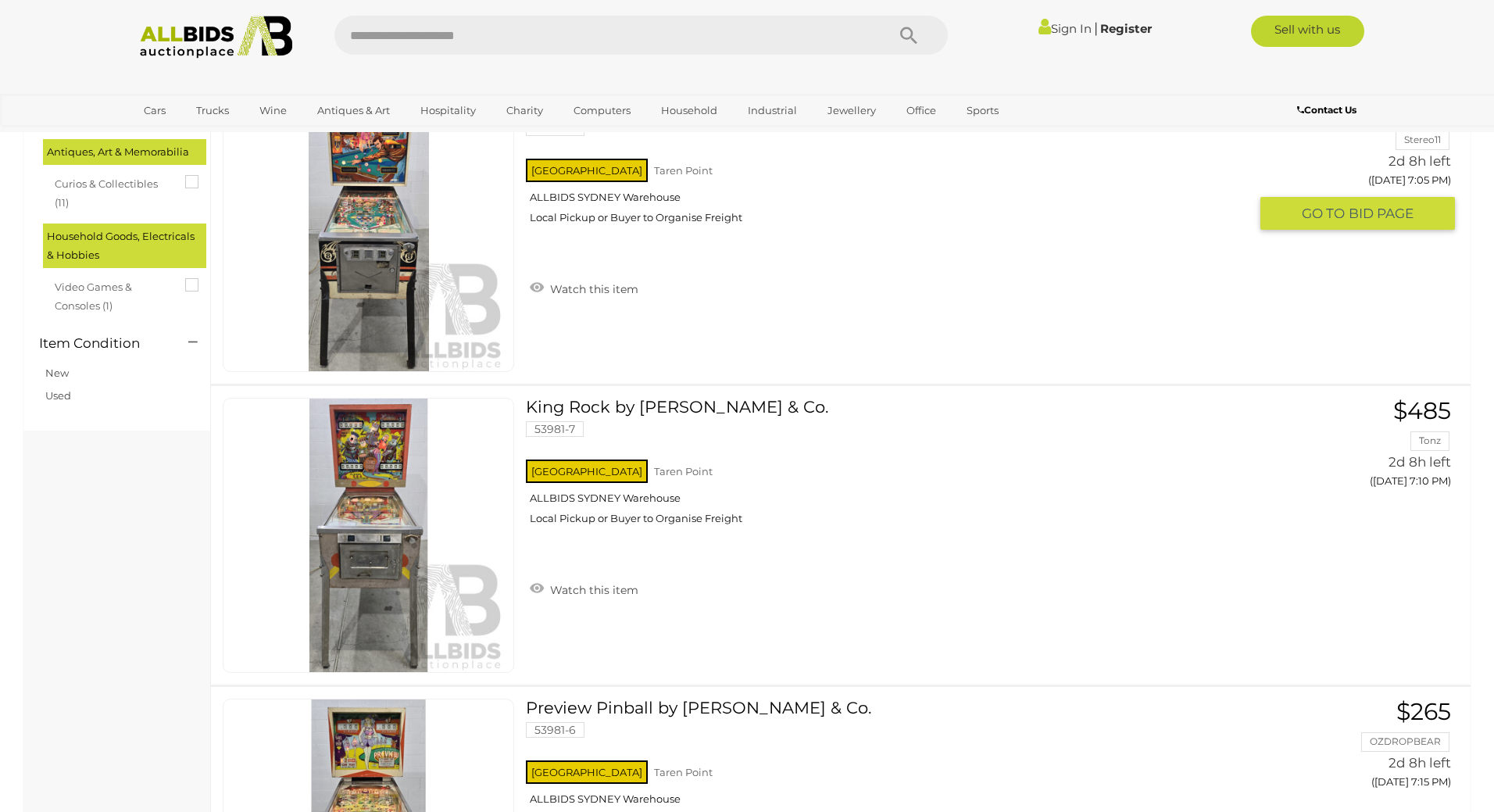
scroll to position [443, 0]
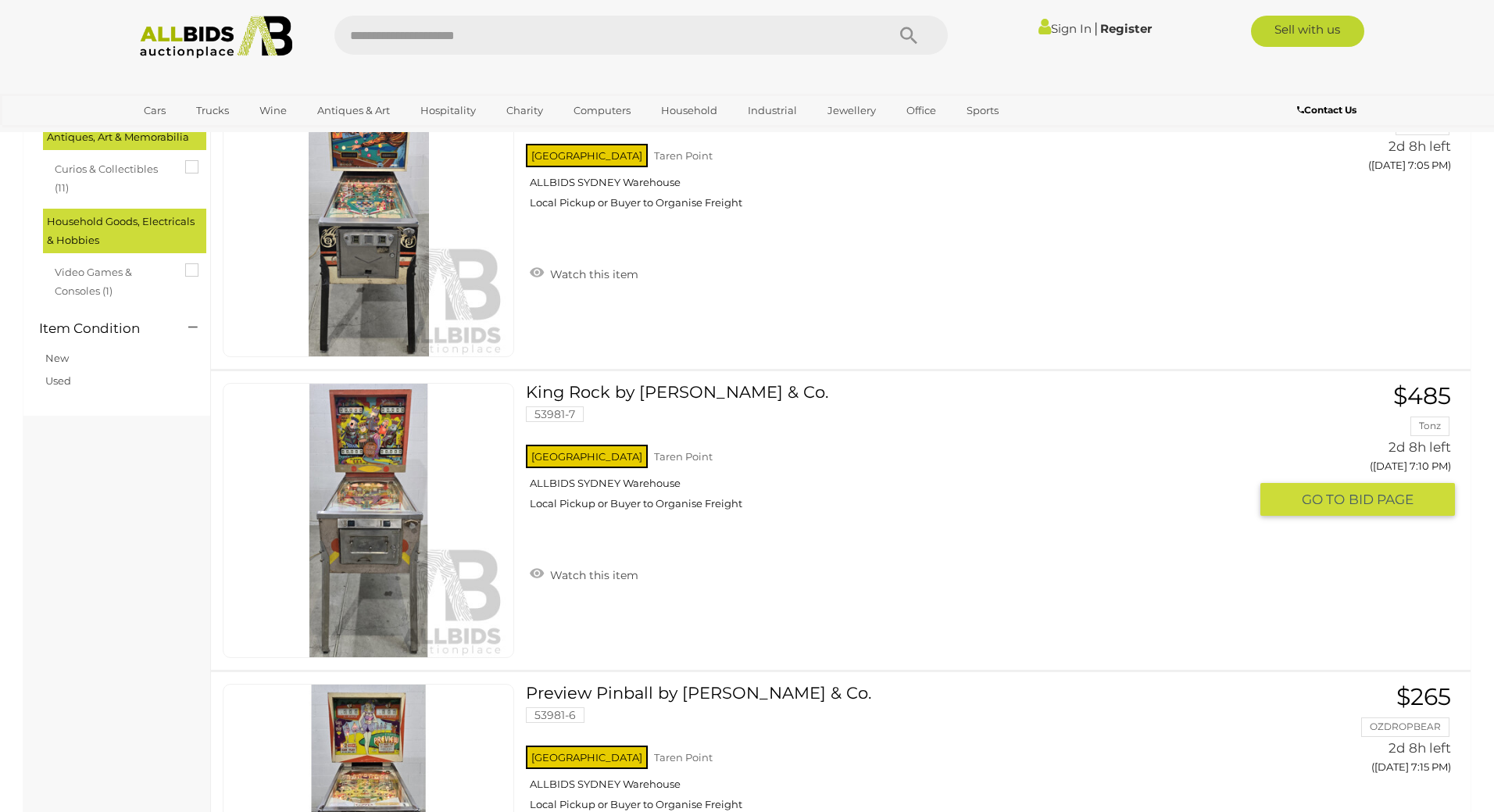
click at [591, 387] on link "King Rock by D. Gottlieb & Co. 53981-7 NSW Taren Point ALLBIDS SYDNEY Warehouse" at bounding box center [893, 451] width 711 height 139
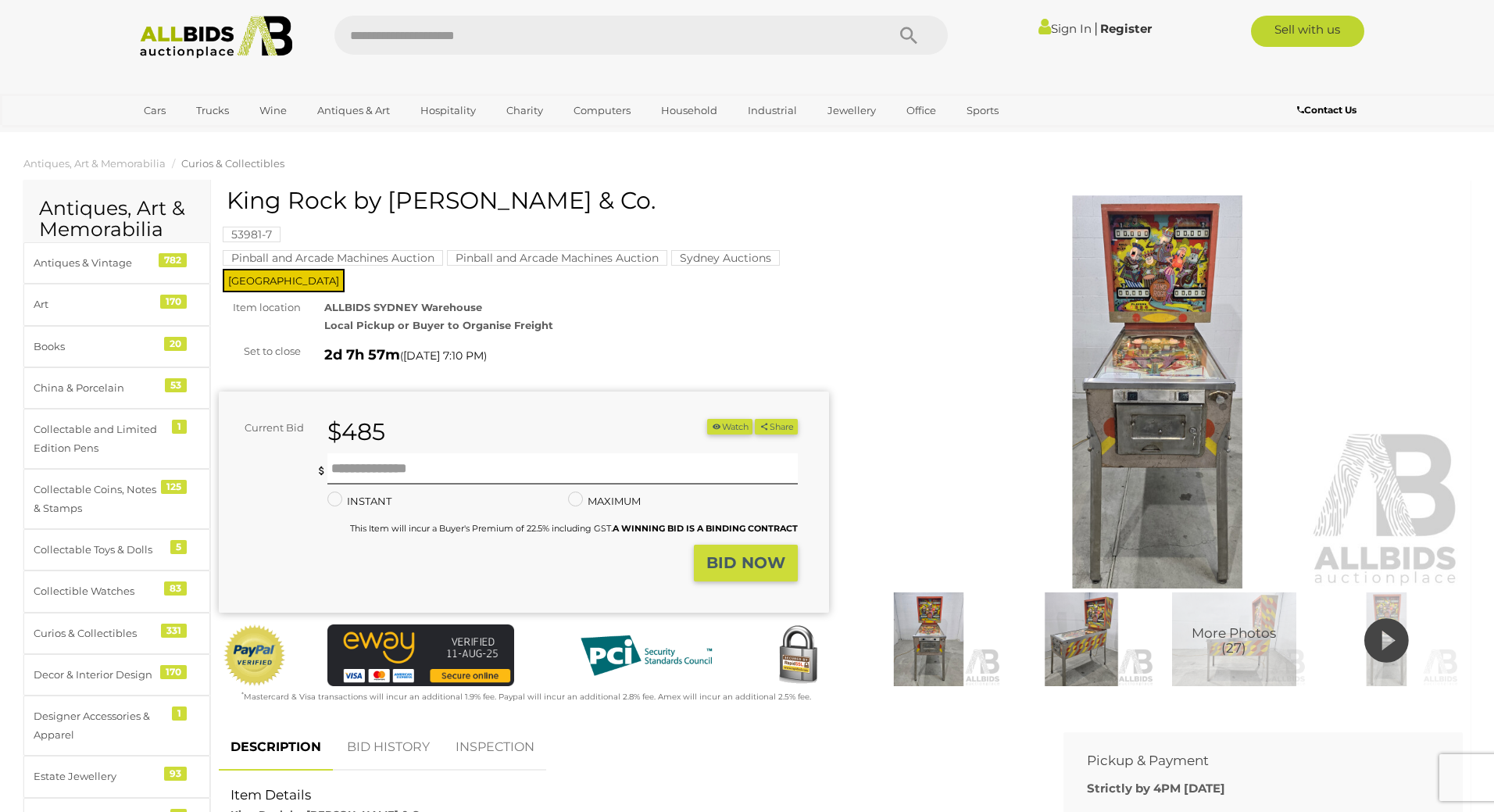
click at [1390, 642] on icon at bounding box center [1386, 640] width 45 height 53
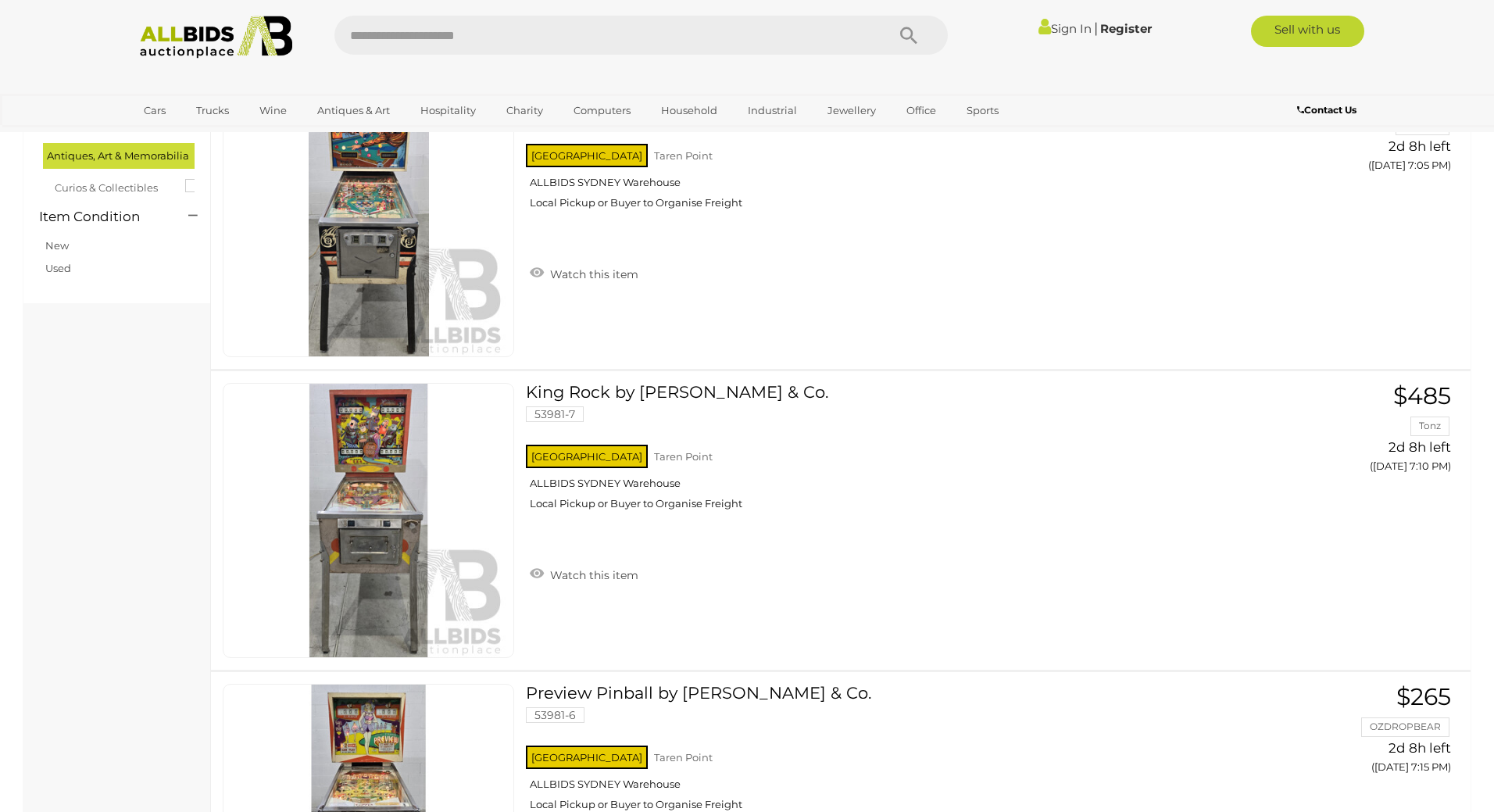
scroll to position [731, 0]
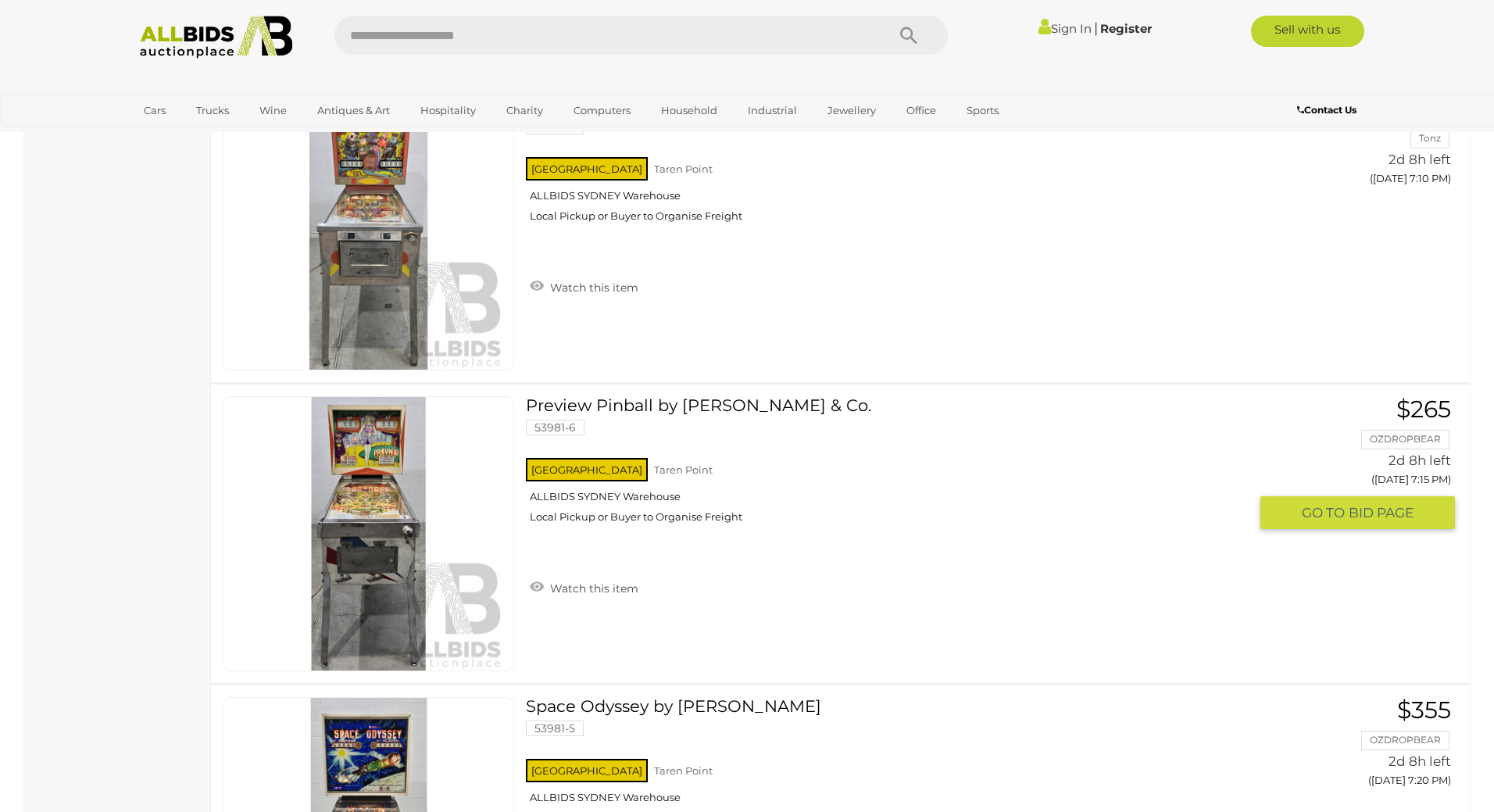
click at [667, 405] on link "Preview Pinball by [PERSON_NAME] & Co. 53981-6 [GEOGRAPHIC_DATA] [GEOGRAPHIC_DA…" at bounding box center [893, 465] width 711 height 139
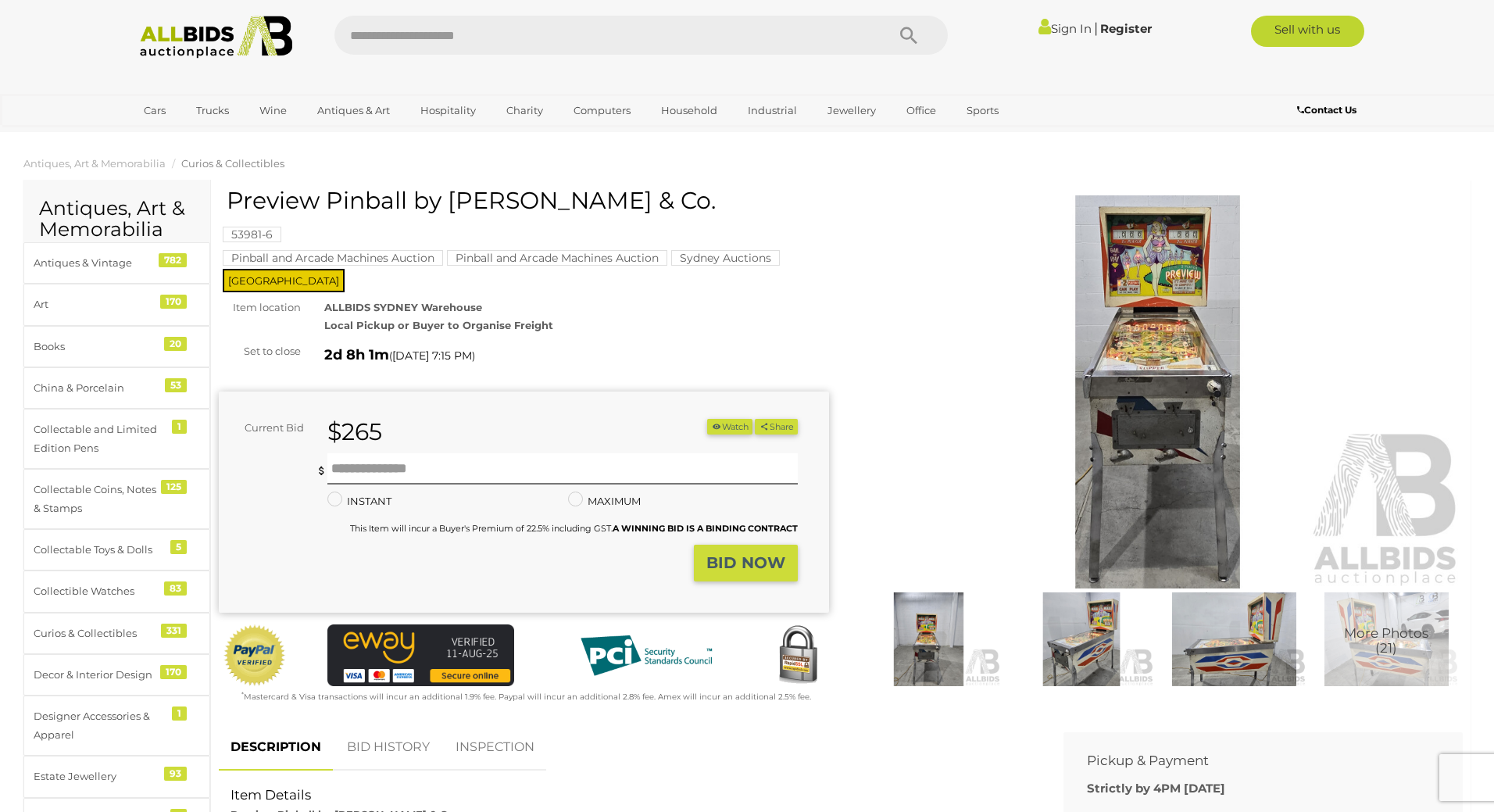
click at [1201, 419] on img at bounding box center [1157, 392] width 610 height 393
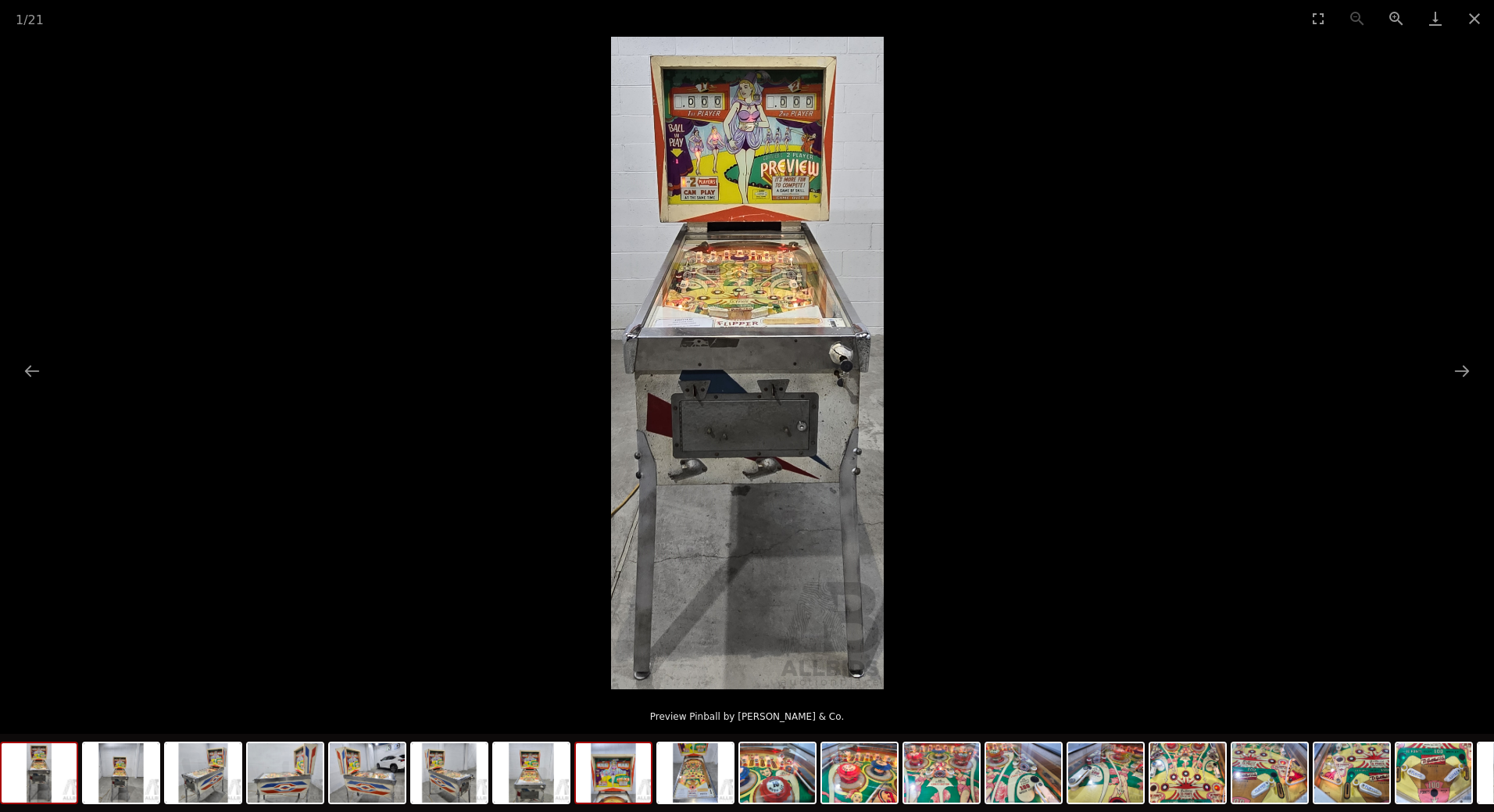
click at [637, 785] on img at bounding box center [613, 773] width 75 height 59
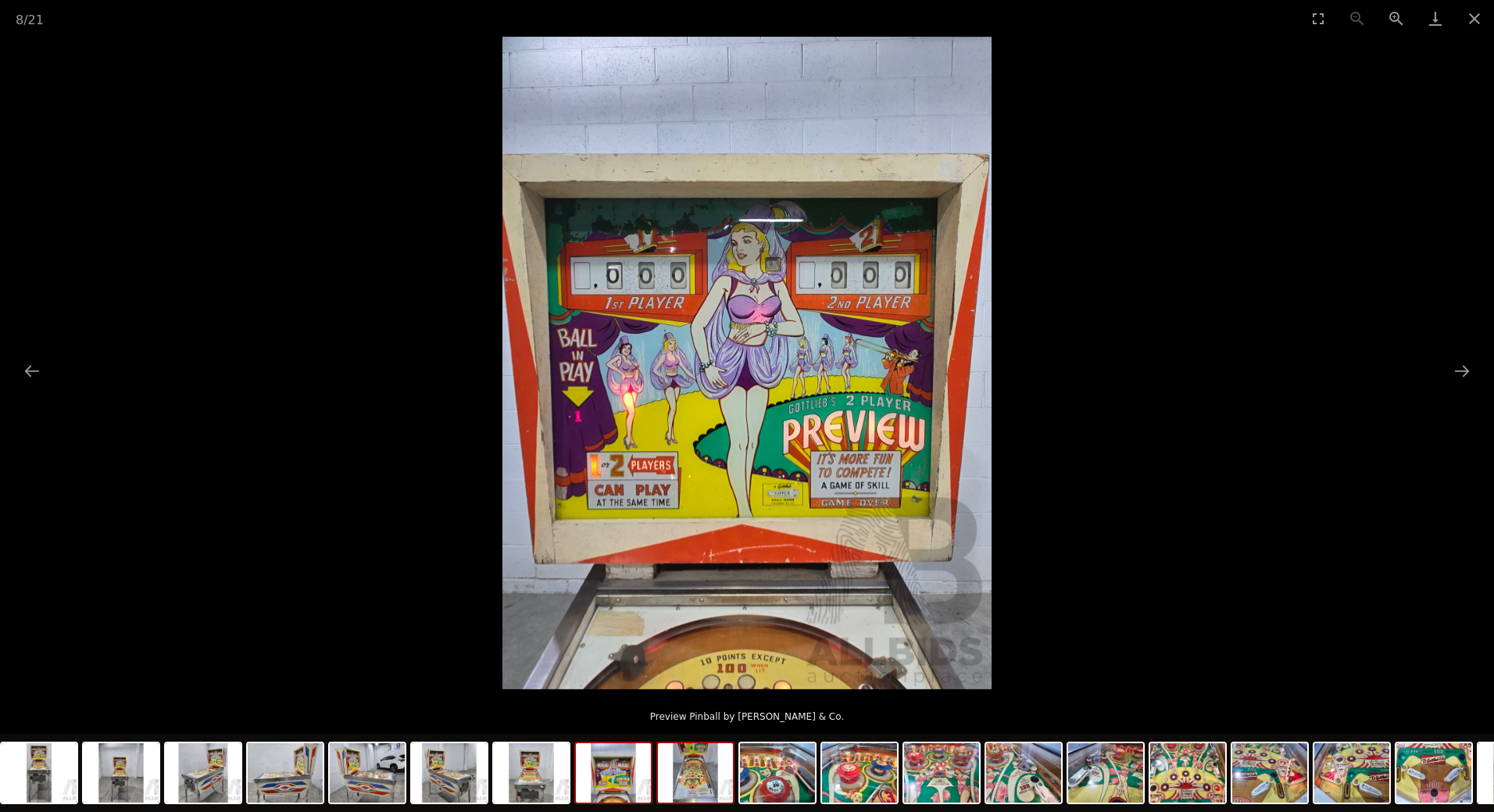
click at [696, 784] on img at bounding box center [695, 773] width 75 height 59
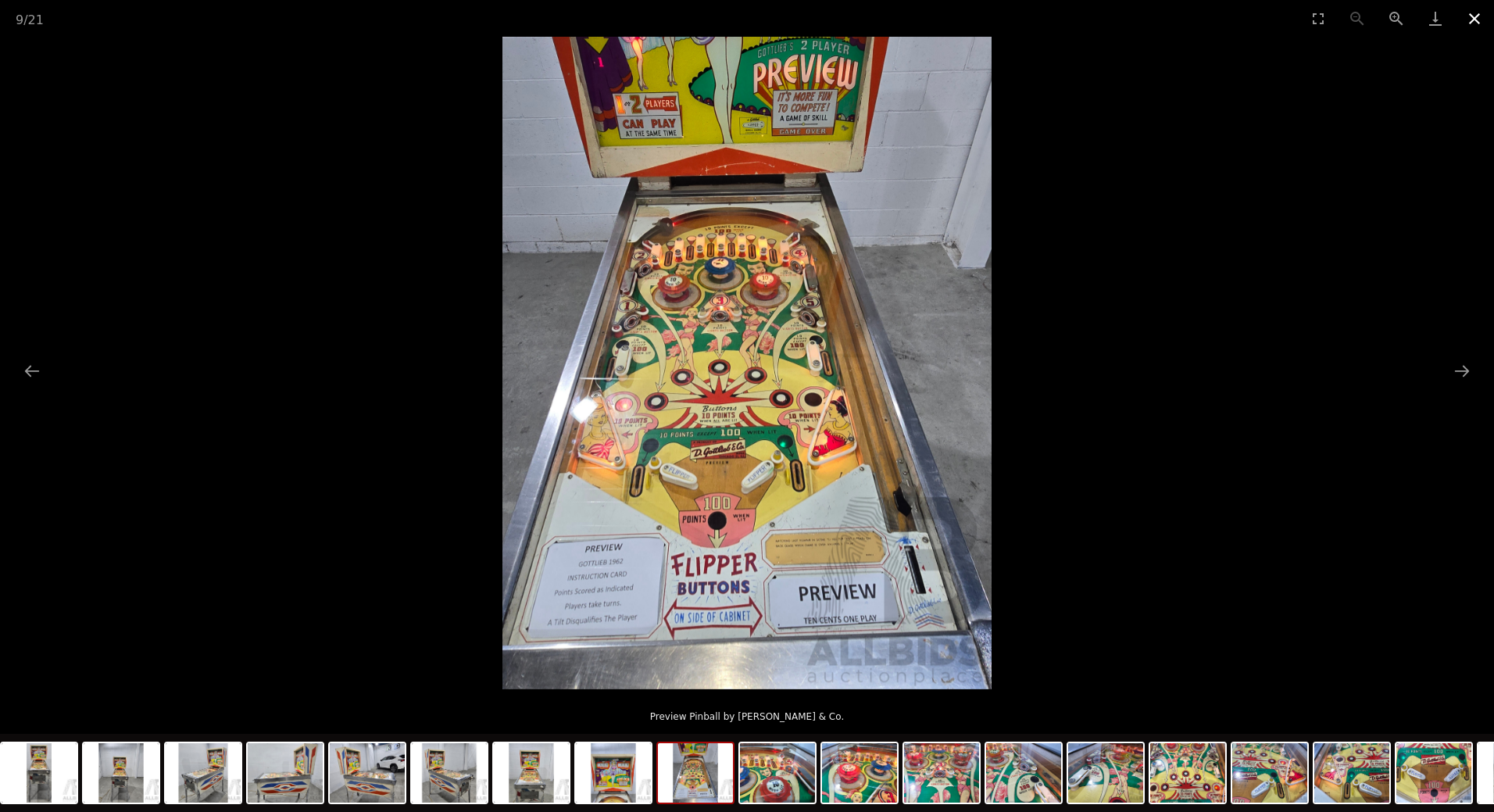
click at [1483, 15] on button "Close gallery" at bounding box center [1474, 18] width 39 height 37
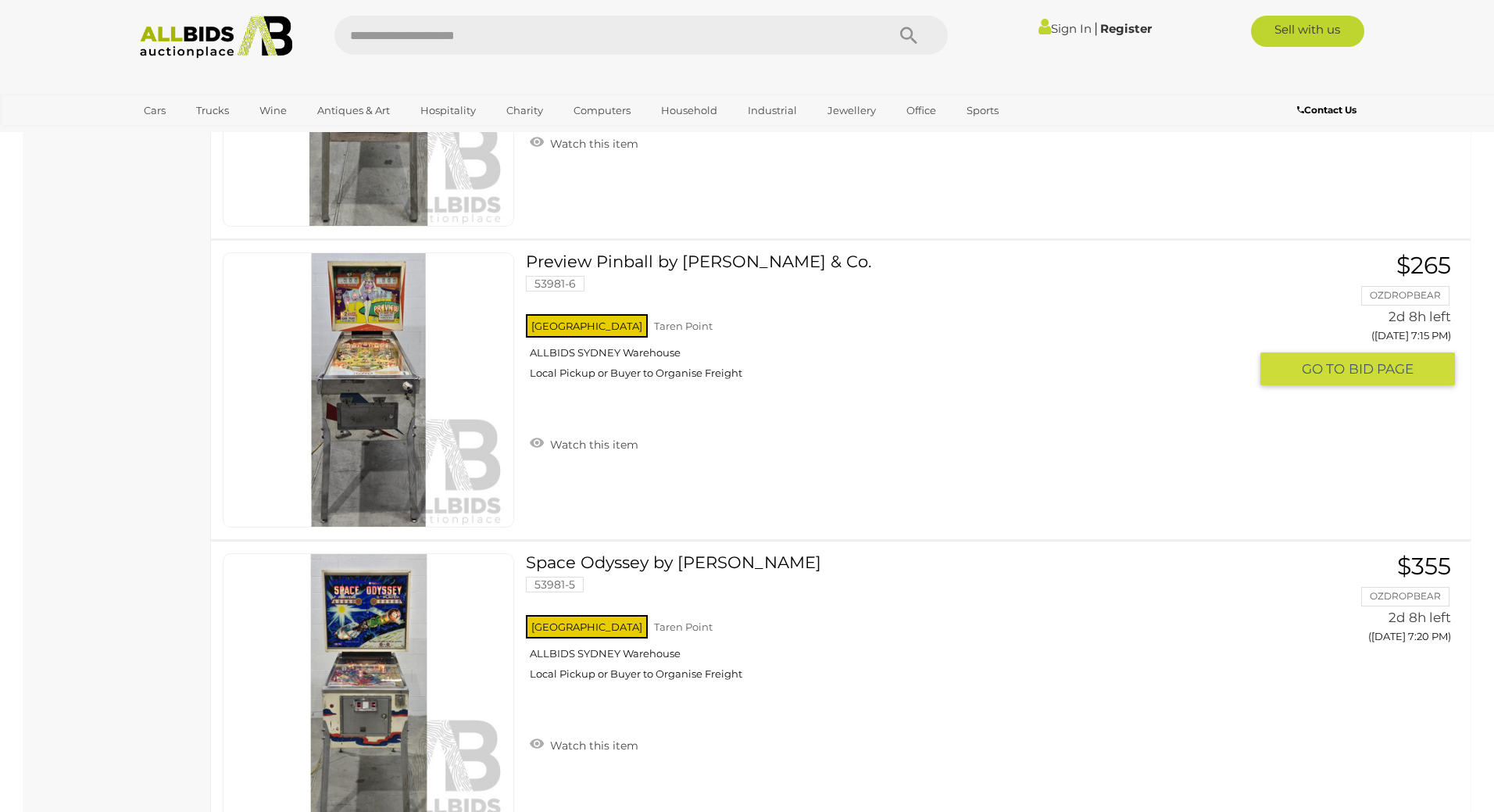
scroll to position [953, 0]
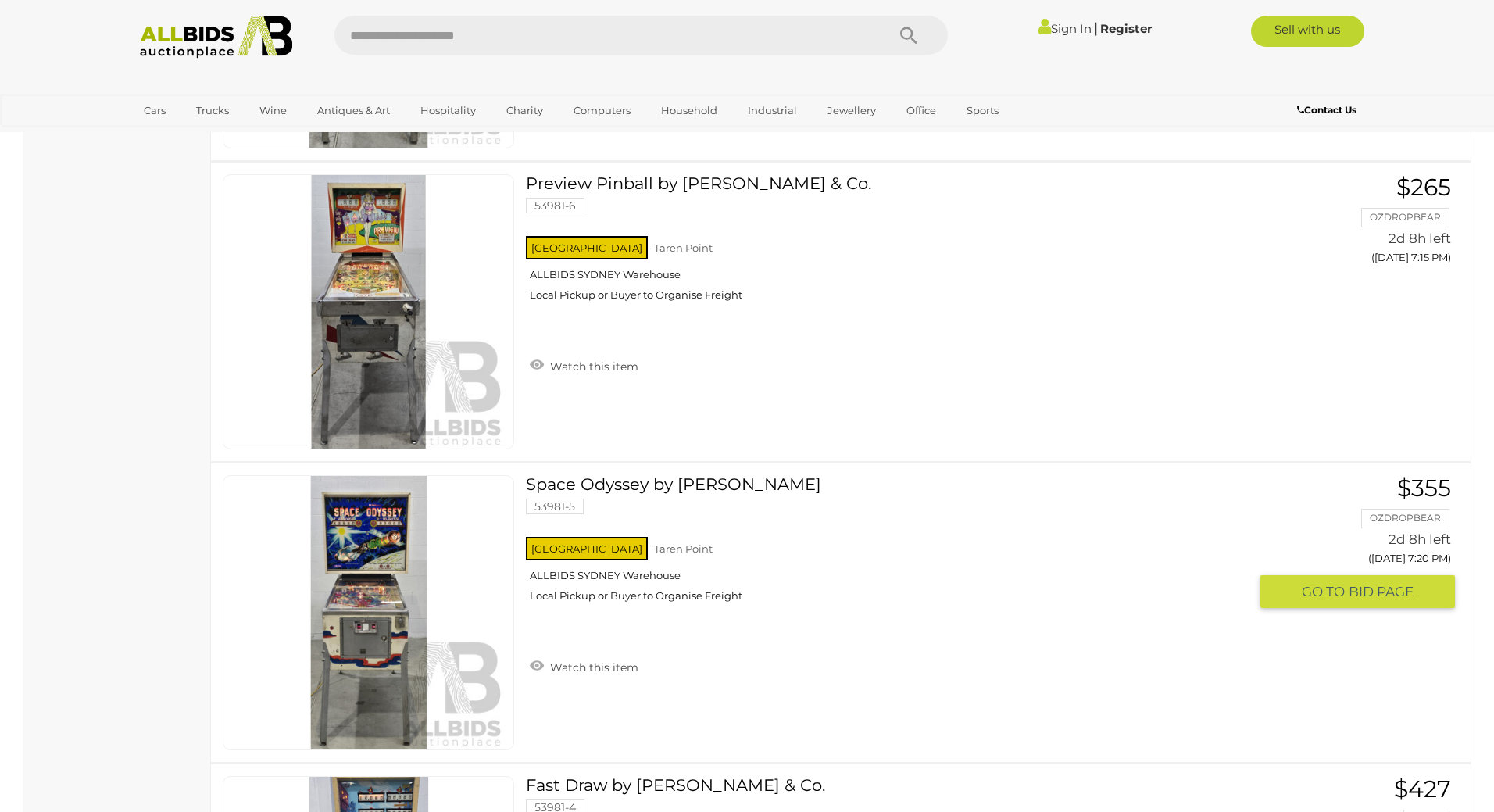
click at [641, 476] on link "Space Odyssey by Williams 53981-5 NSW Taren Point ALLBIDS SYDNEY Warehouse" at bounding box center [893, 544] width 711 height 139
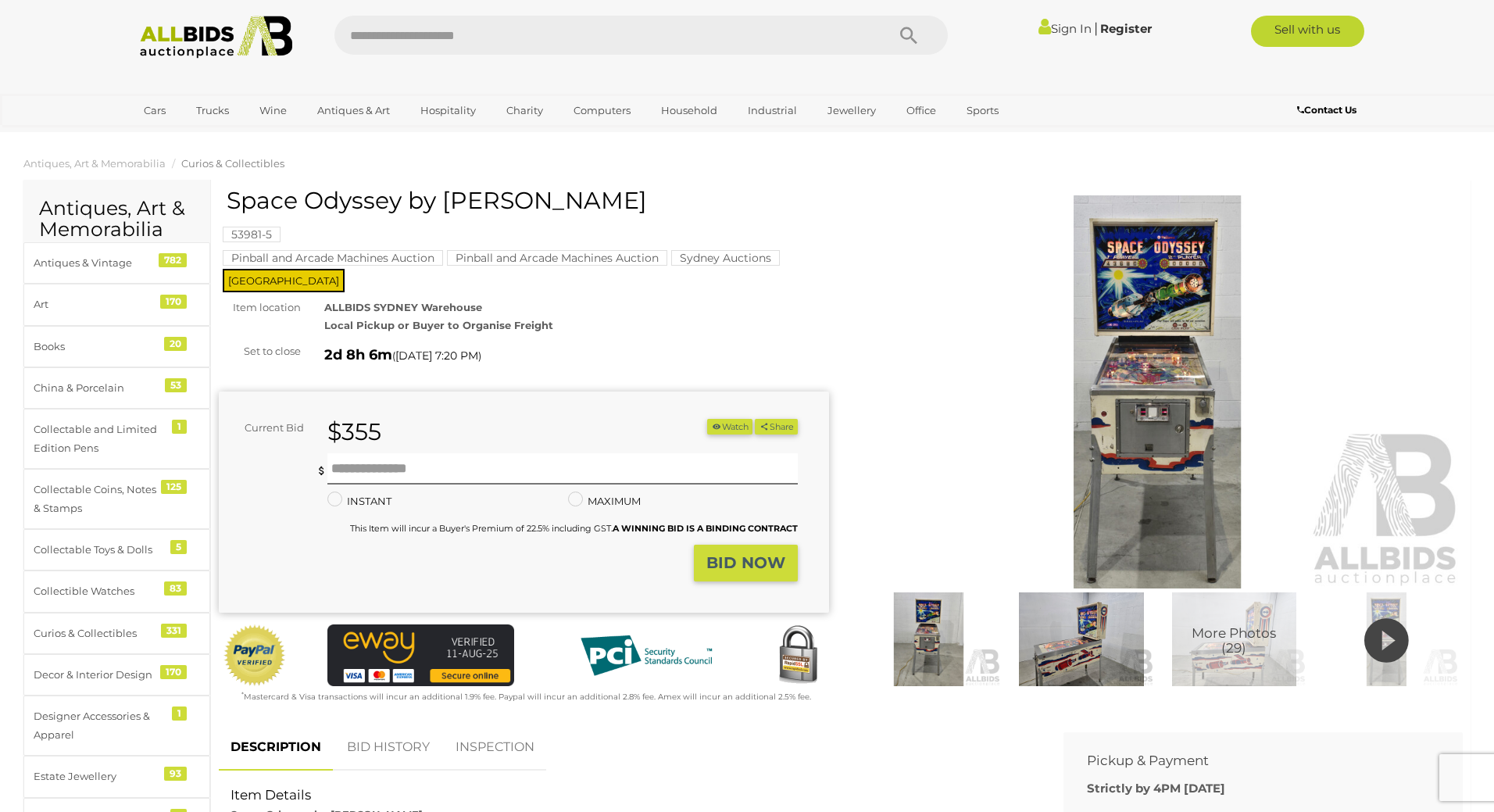
click at [1384, 637] on icon at bounding box center [1386, 640] width 45 height 53
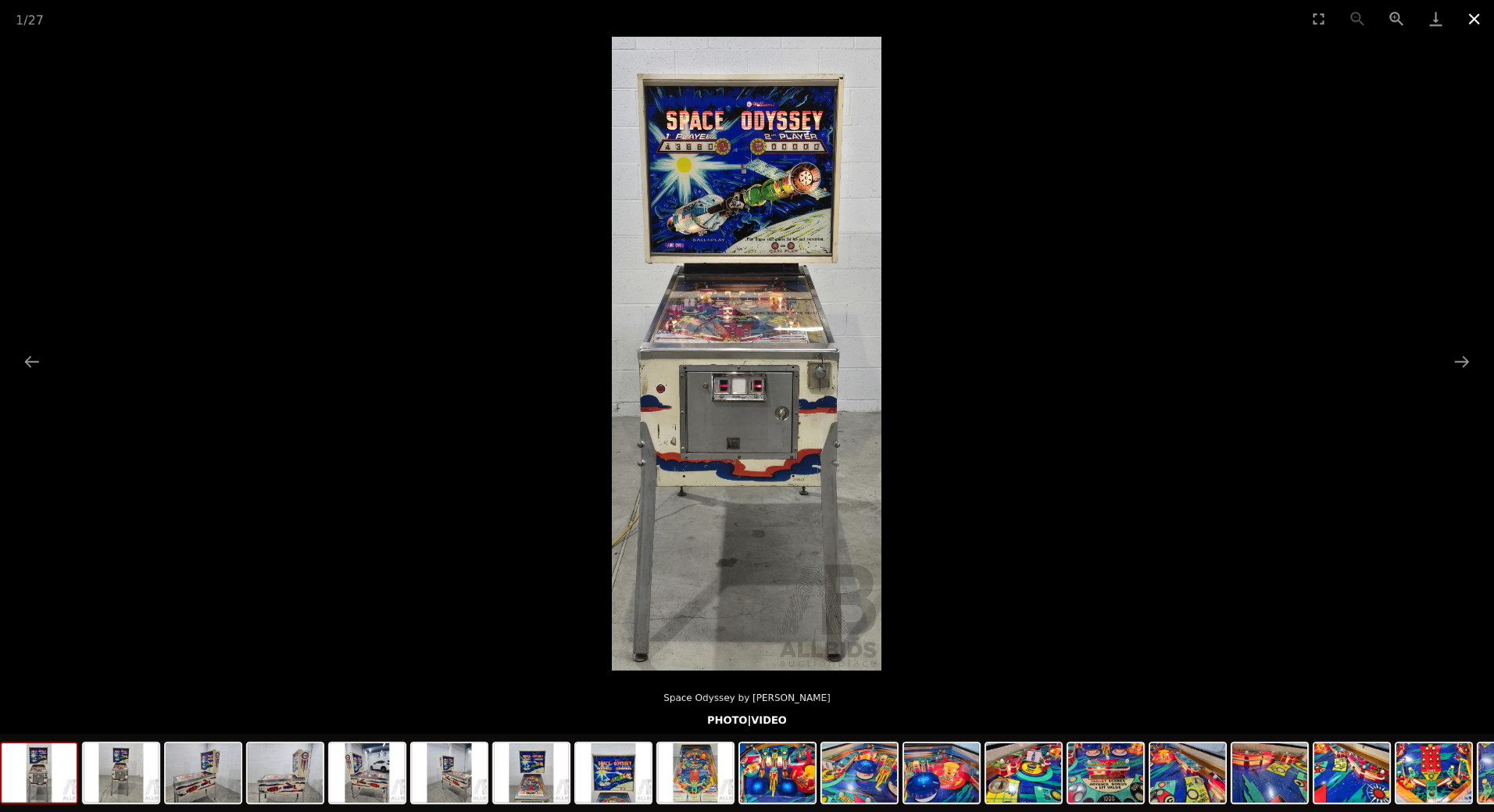
click at [1474, 15] on button "Close gallery" at bounding box center [1474, 18] width 39 height 37
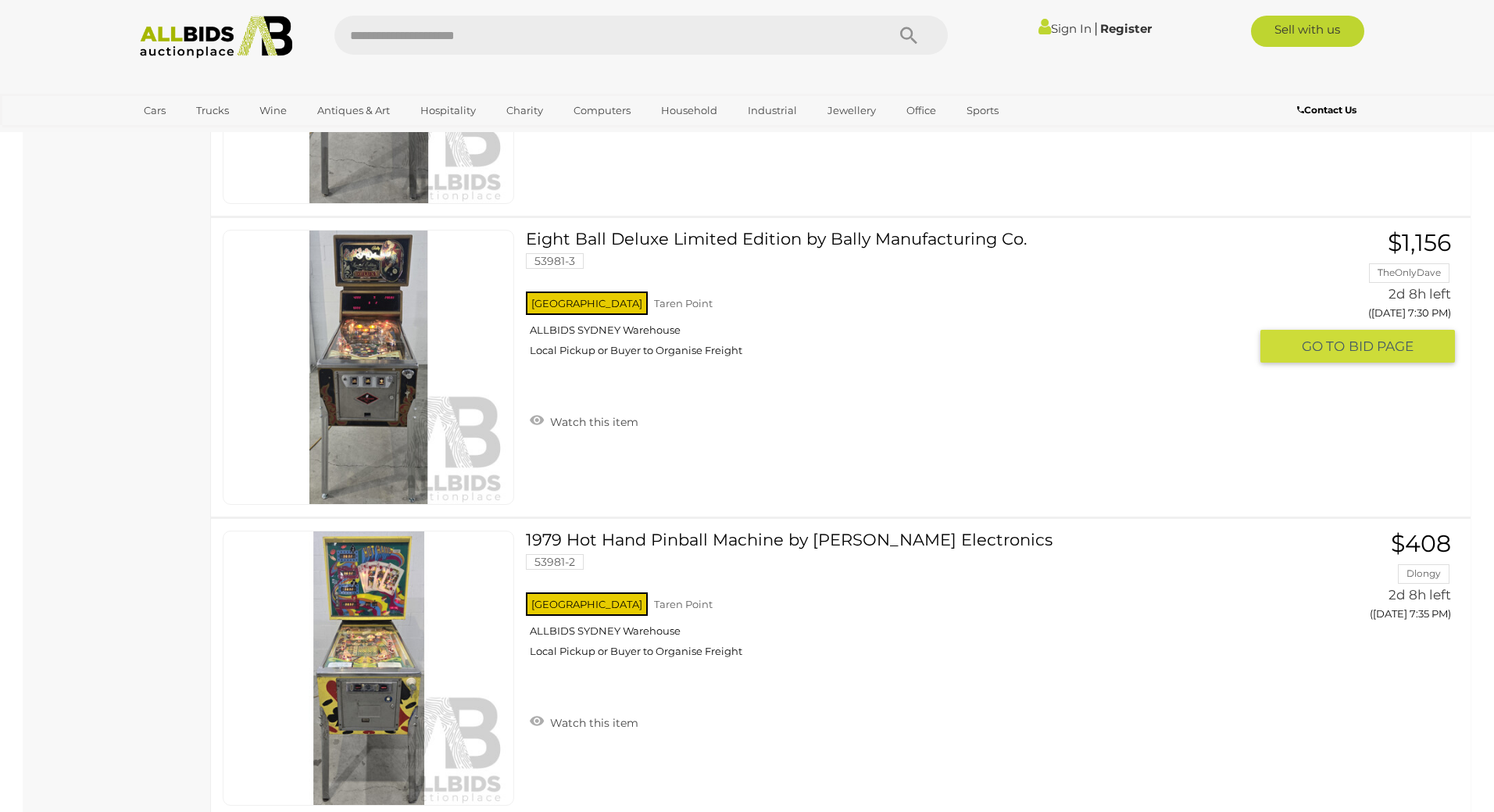
scroll to position [1877, 0]
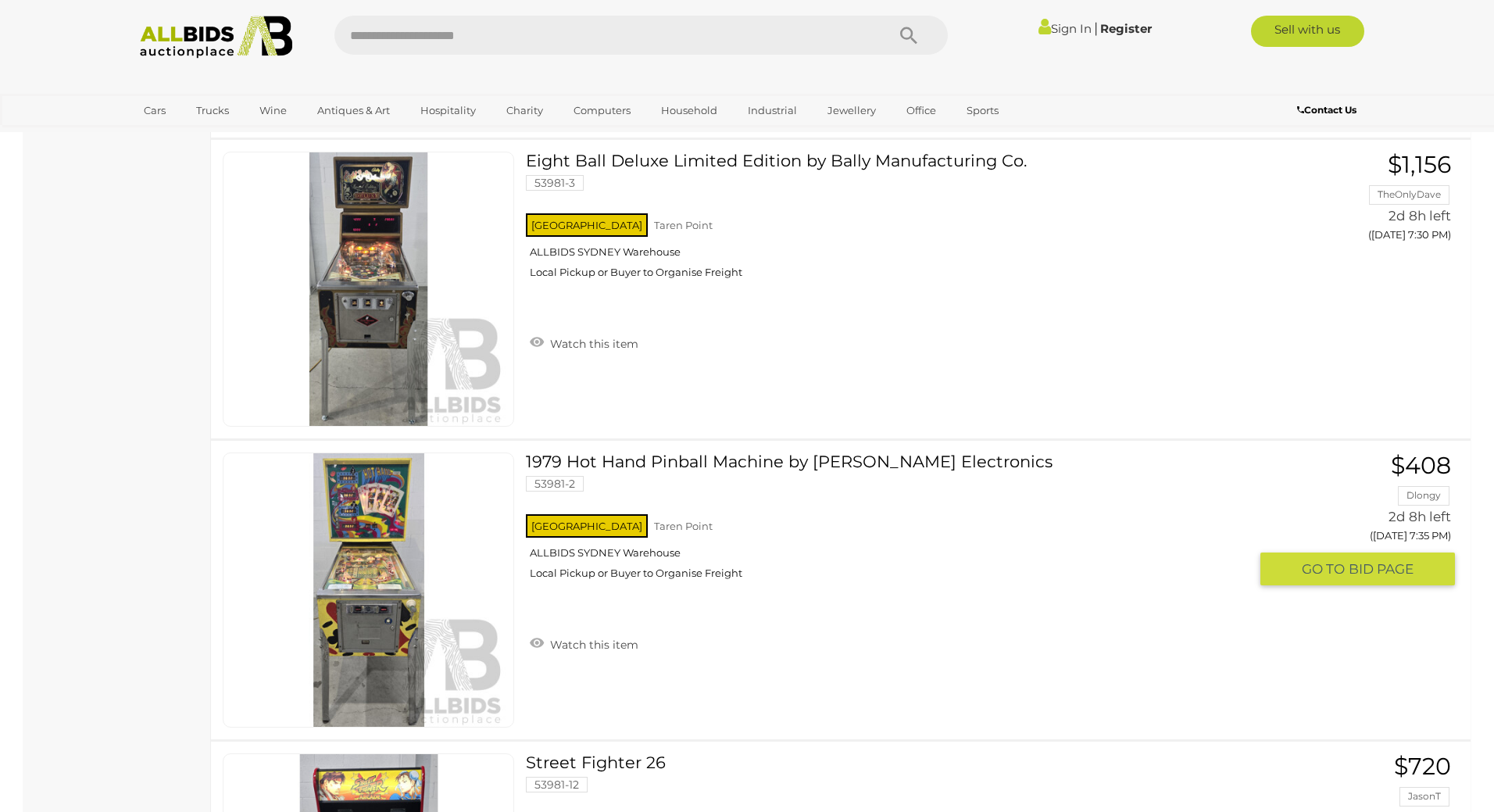
click at [573, 456] on link "1979 Hot Hand Pinball Machine by Stern Electronics 53981-2 NSW Taren Point" at bounding box center [893, 521] width 711 height 139
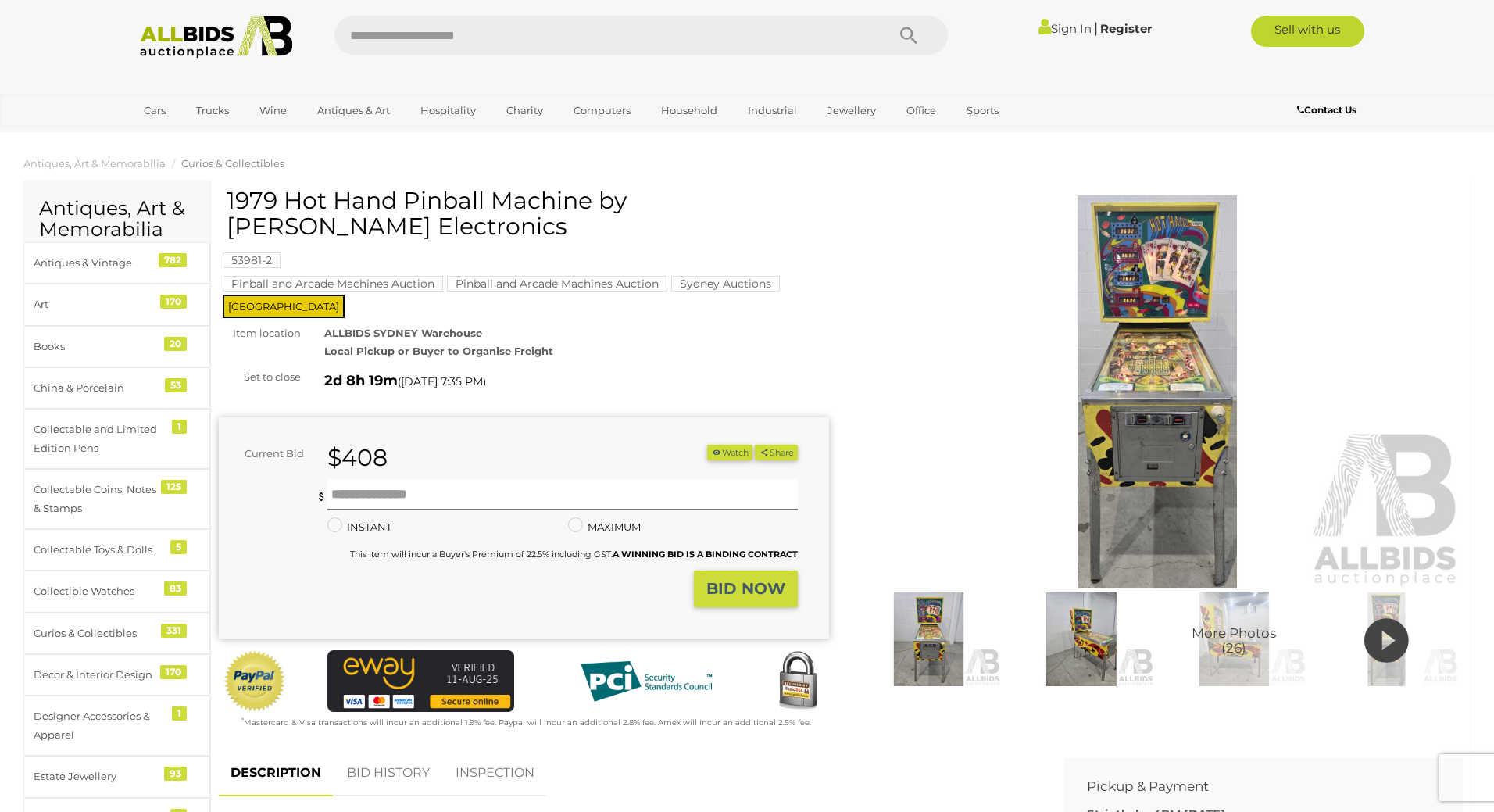
click at [1383, 634] on icon at bounding box center [1386, 640] width 45 height 53
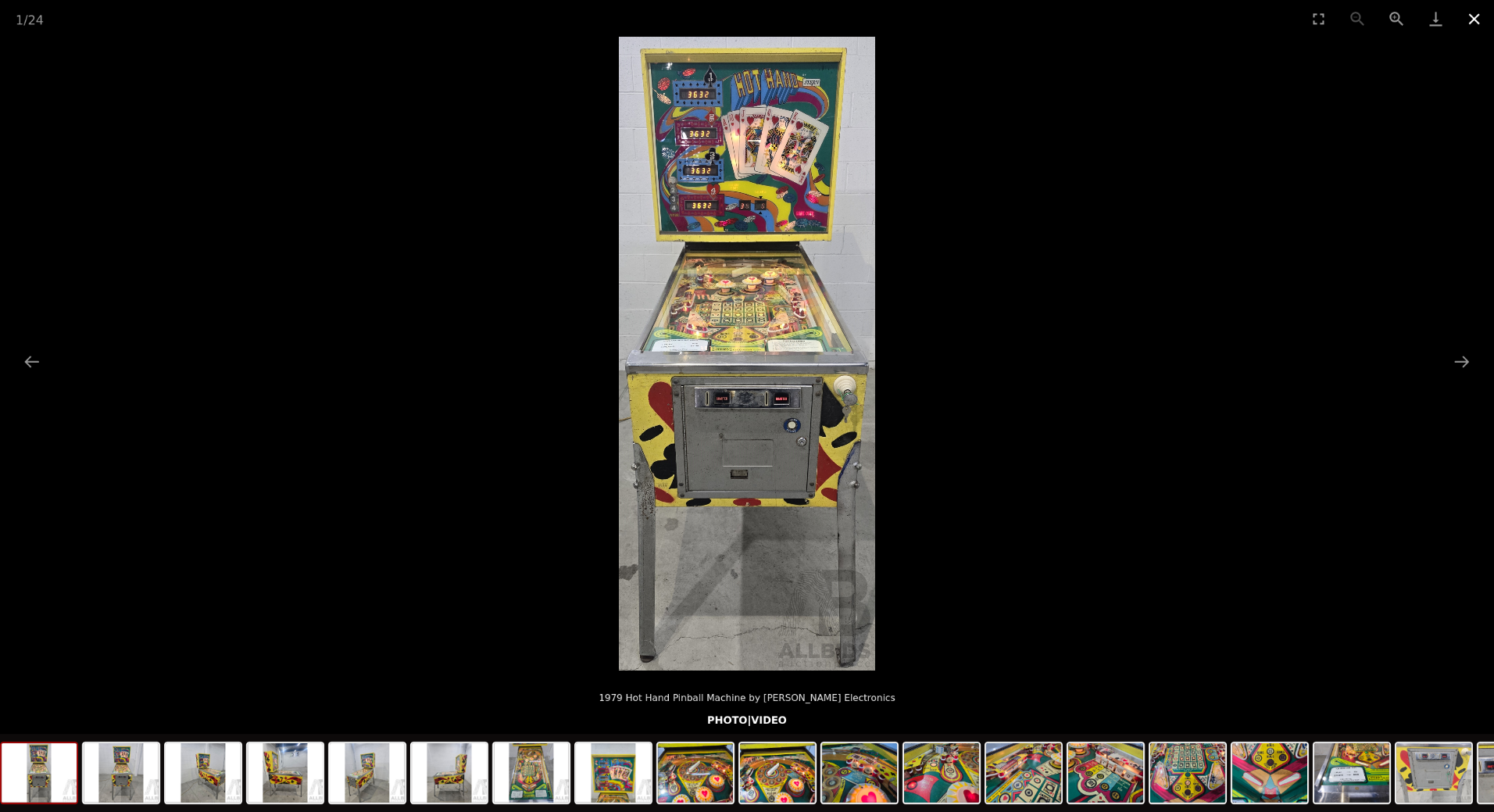
click at [1480, 13] on button "Close gallery" at bounding box center [1474, 18] width 39 height 37
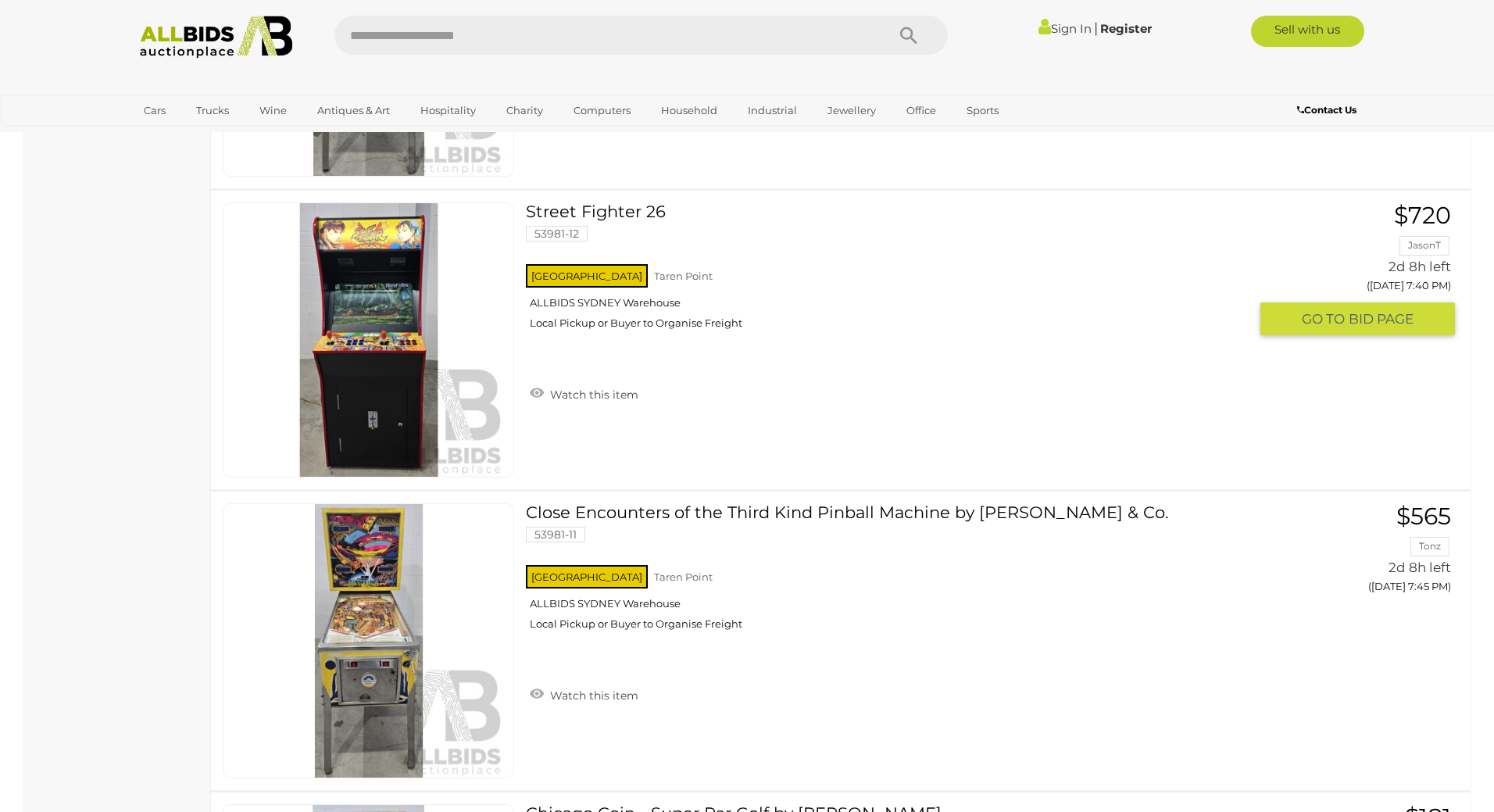
scroll to position [2465, 0]
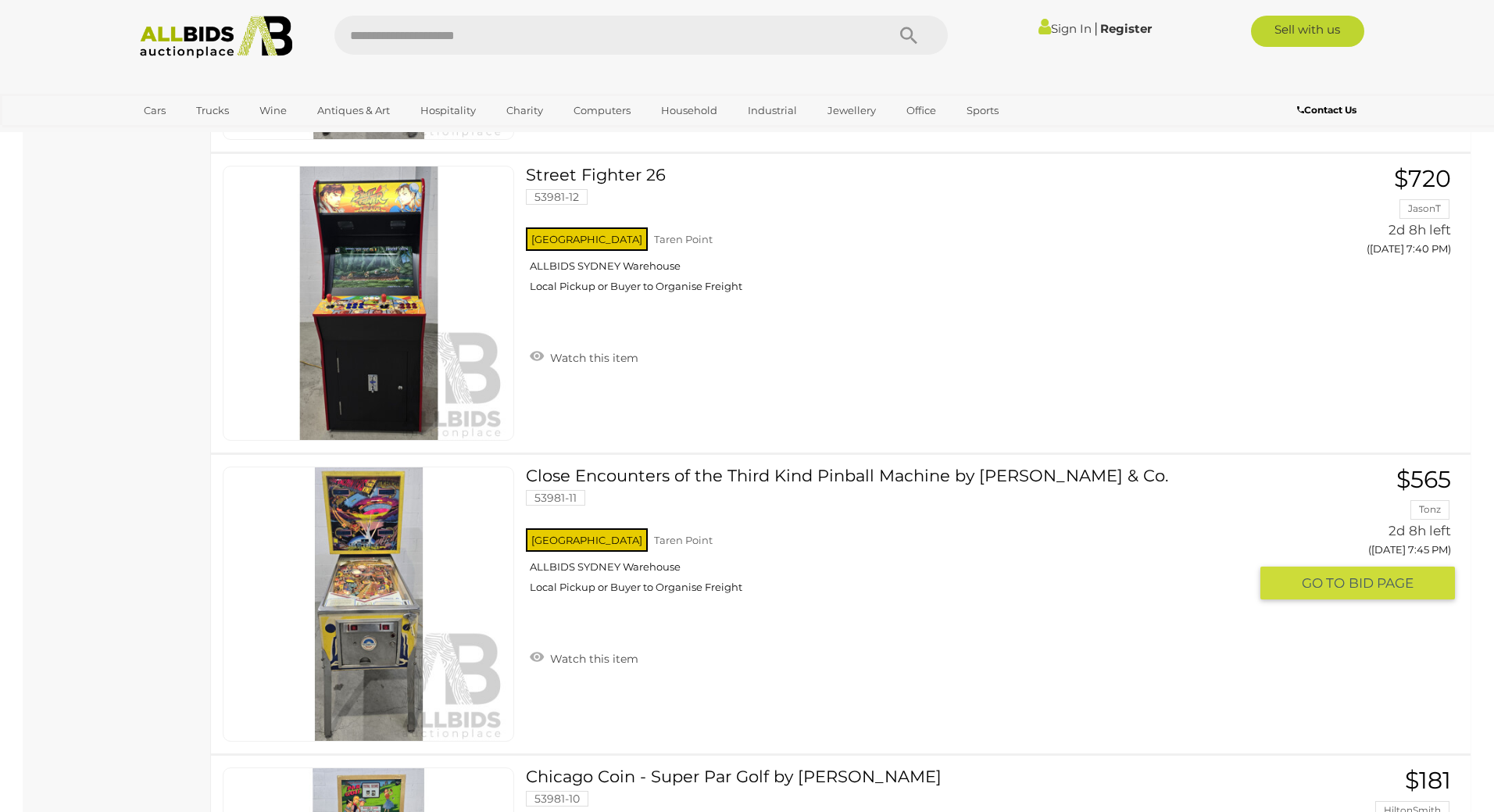
click at [651, 471] on link "Close Encounters of the Third Kind Pinball Machine by D. Gottlieb & Co. 53981-1…" at bounding box center [893, 535] width 711 height 139
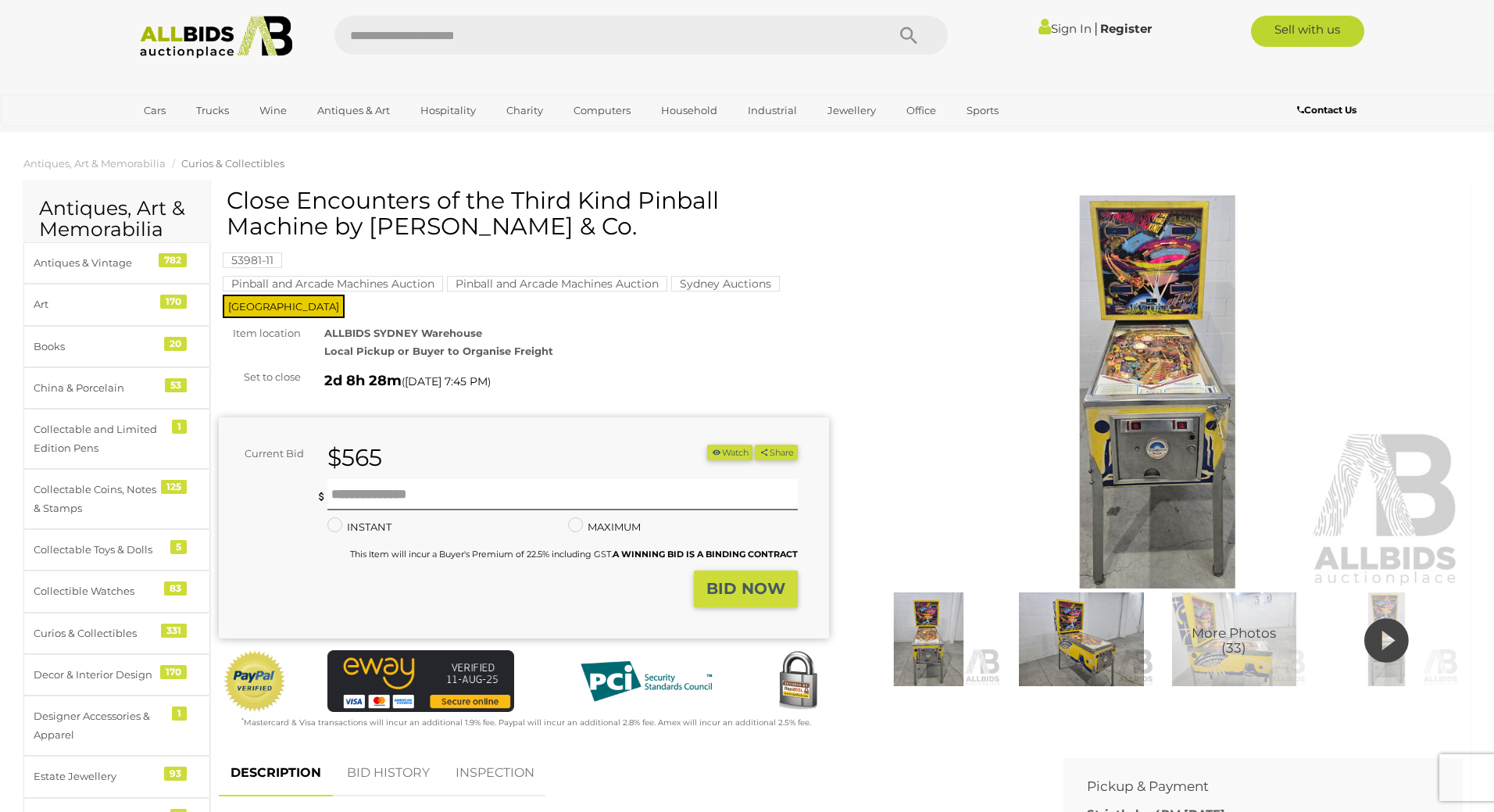
click at [1394, 652] on icon at bounding box center [1386, 640] width 45 height 53
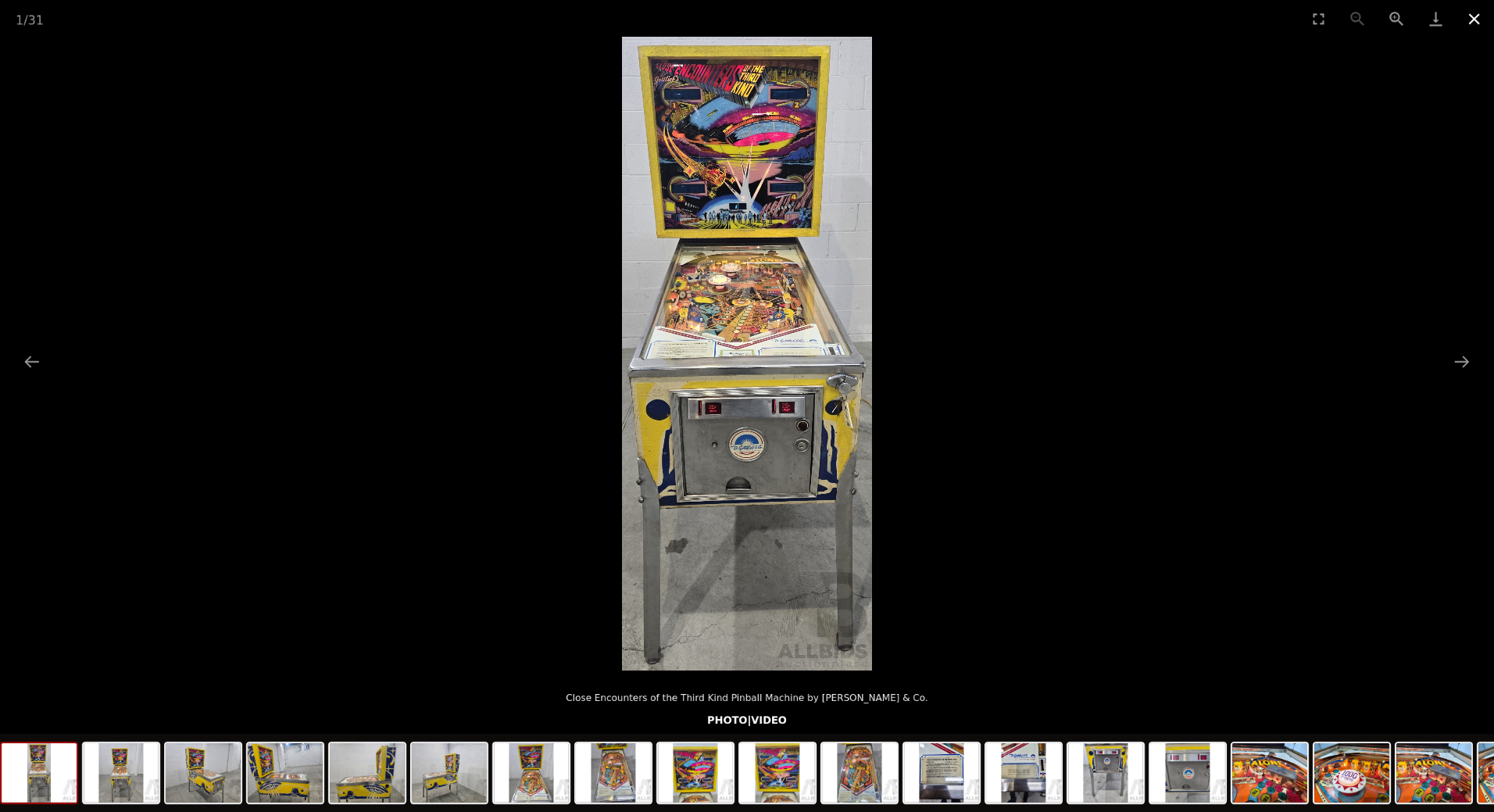
click at [1470, 15] on button "Close gallery" at bounding box center [1474, 18] width 39 height 37
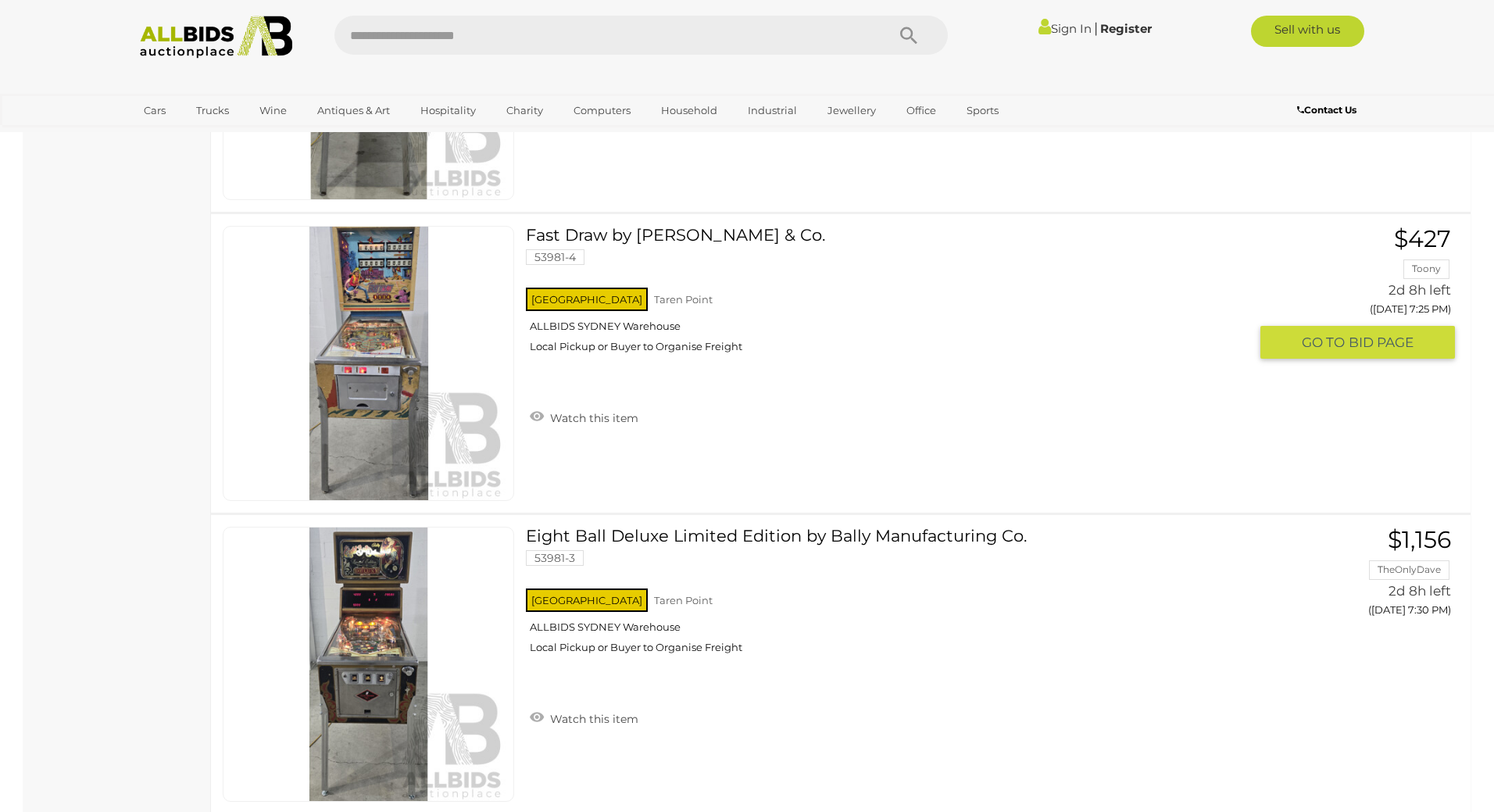
scroll to position [1424, 0]
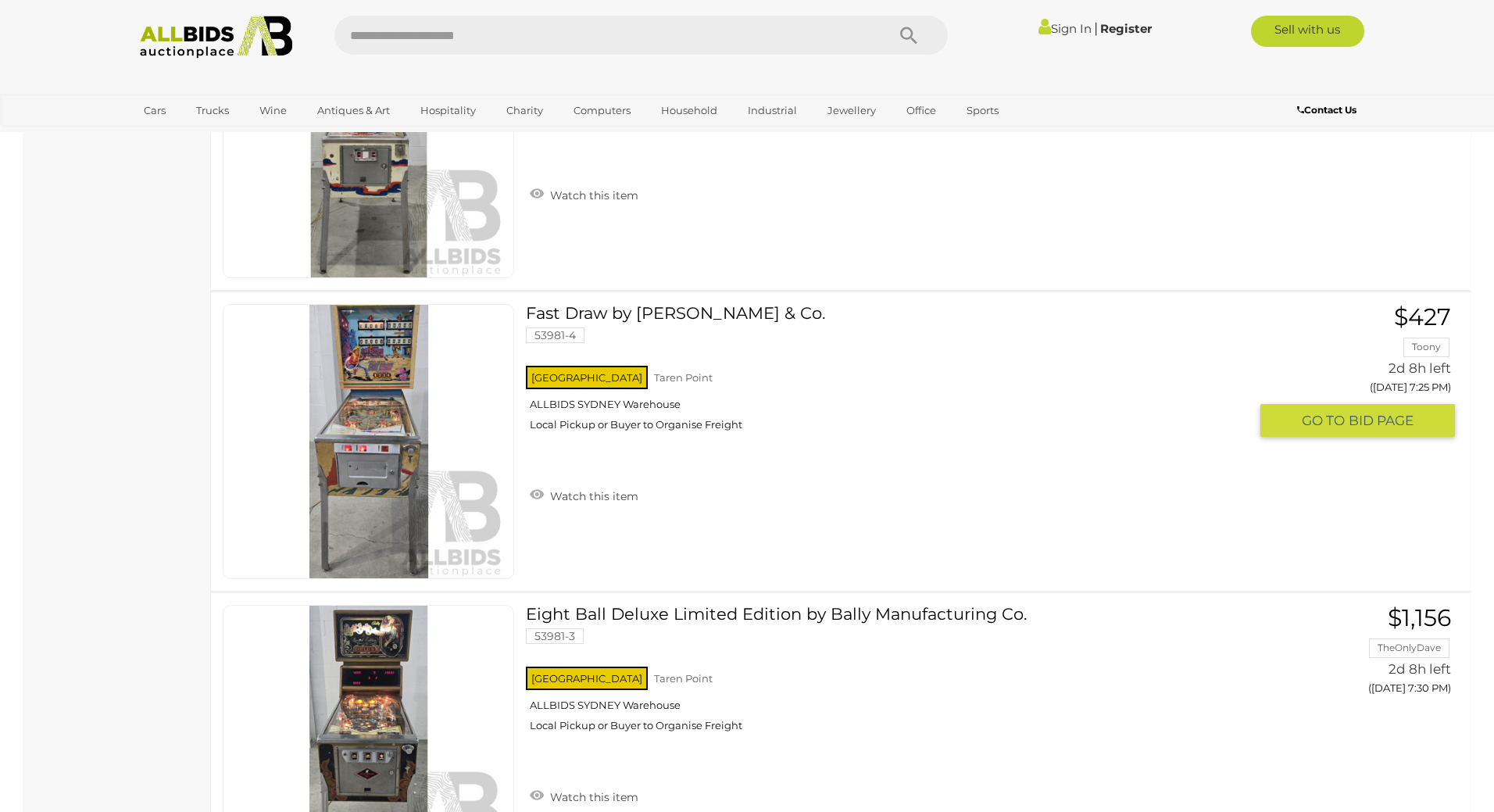
click at [616, 304] on link "Fast Draw by [PERSON_NAME] & Co. 53981-4 [GEOGRAPHIC_DATA] [GEOGRAPHIC_DATA] AL…" at bounding box center [893, 373] width 711 height 139
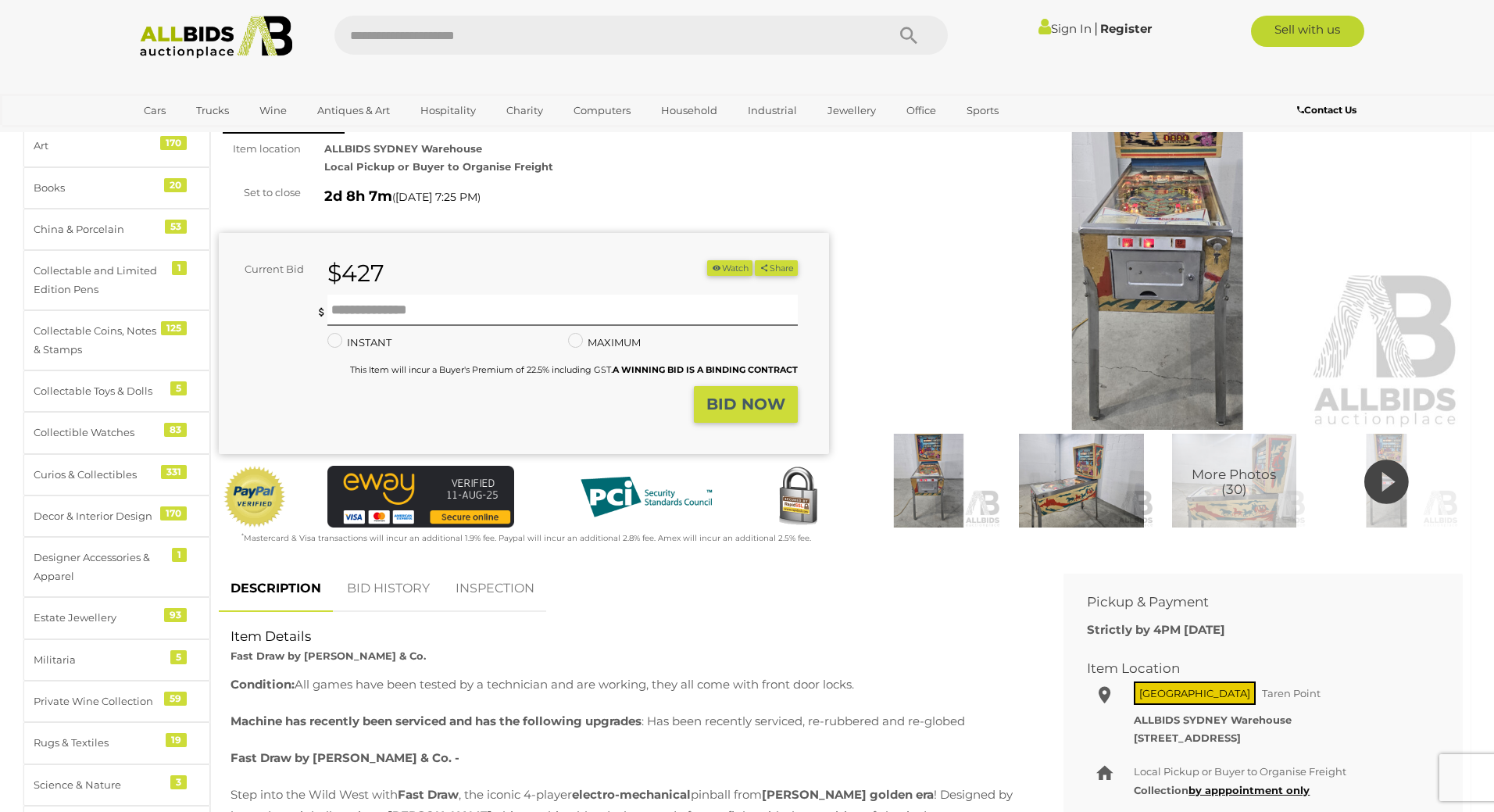
scroll to position [156, 0]
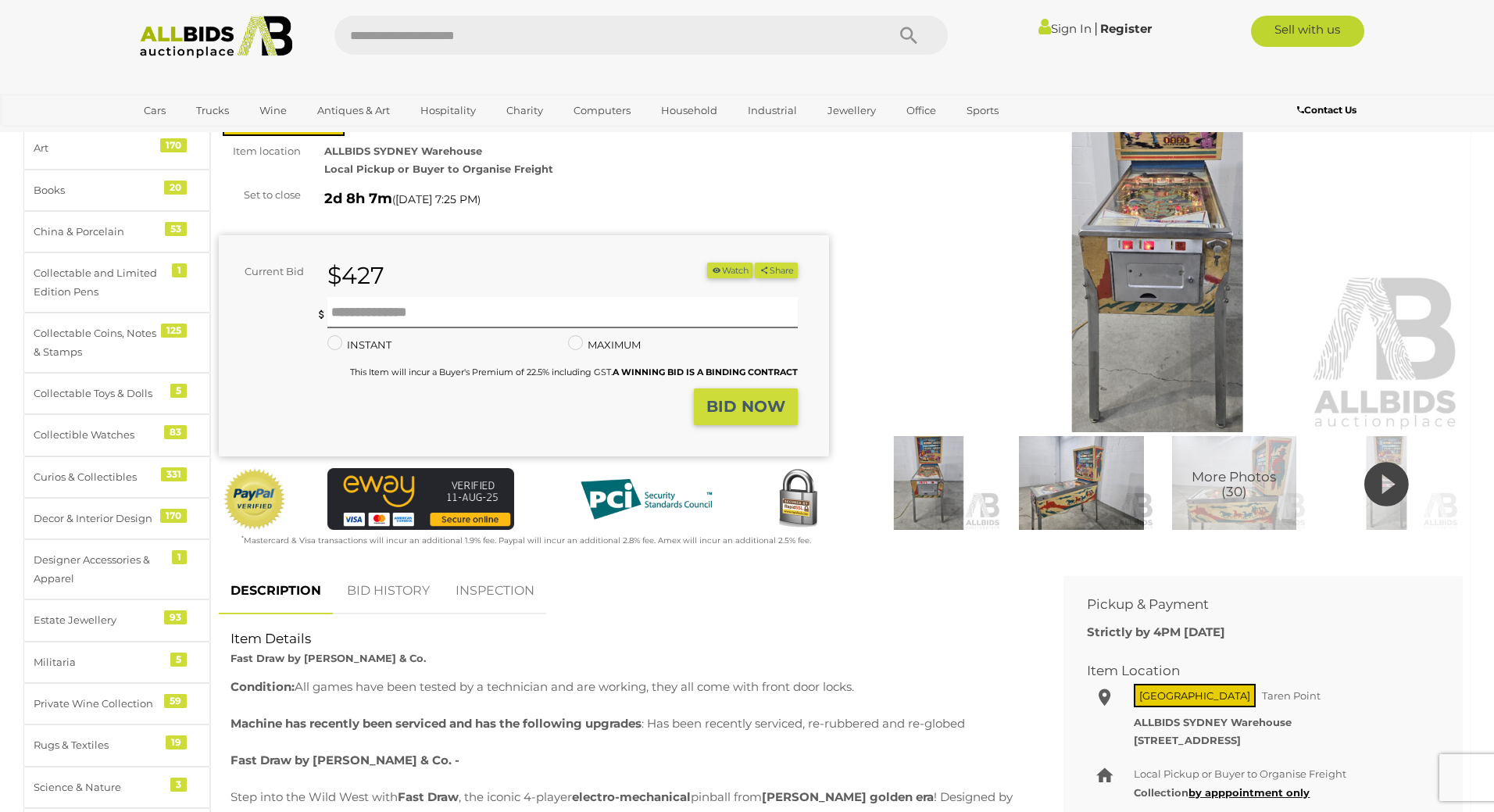
click at [1401, 478] on icon at bounding box center [1386, 484] width 45 height 53
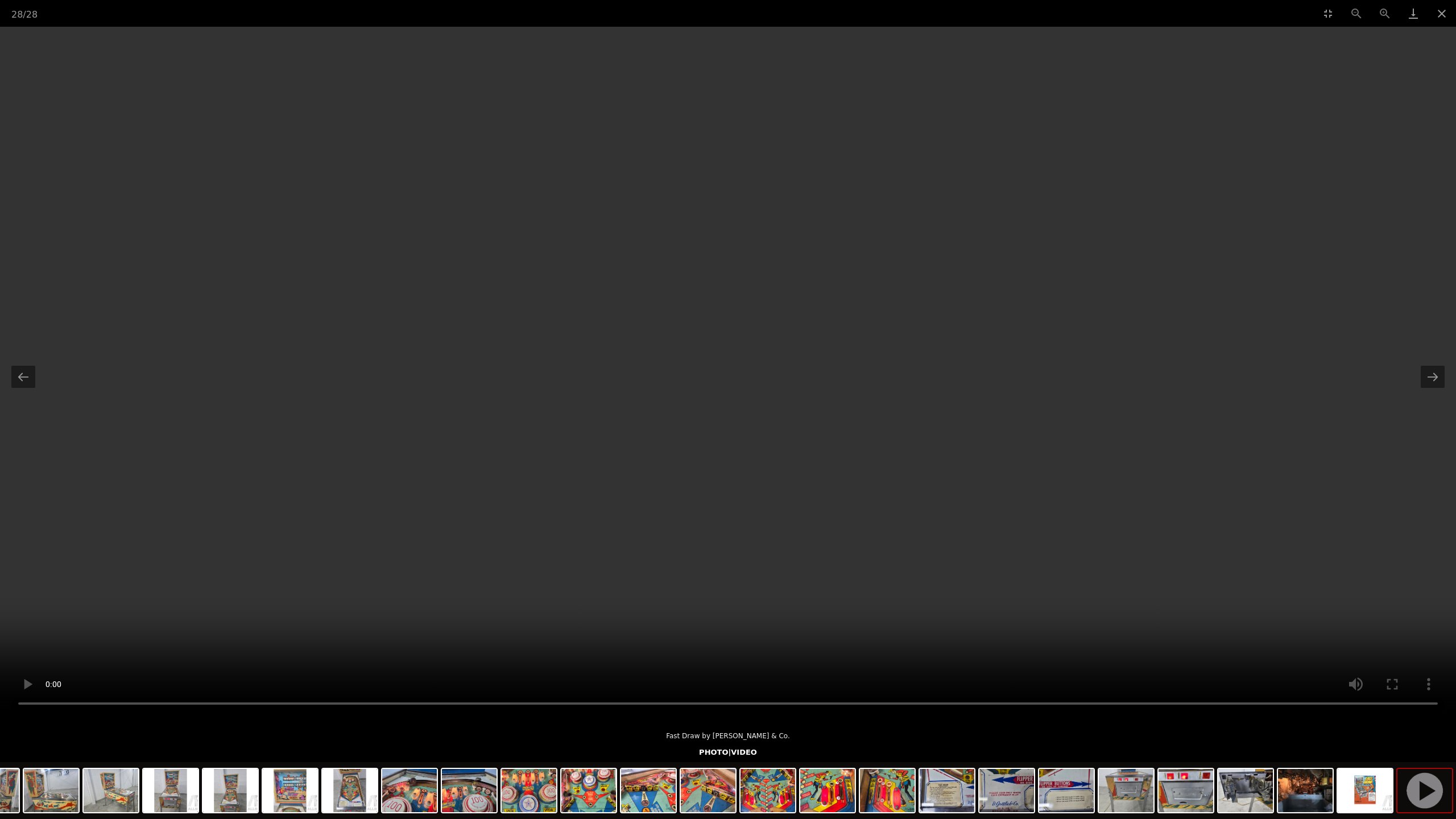
click at [871, 387] on video "Your browser does not support HTML5 video." at bounding box center [728, 371] width 1456 height 689
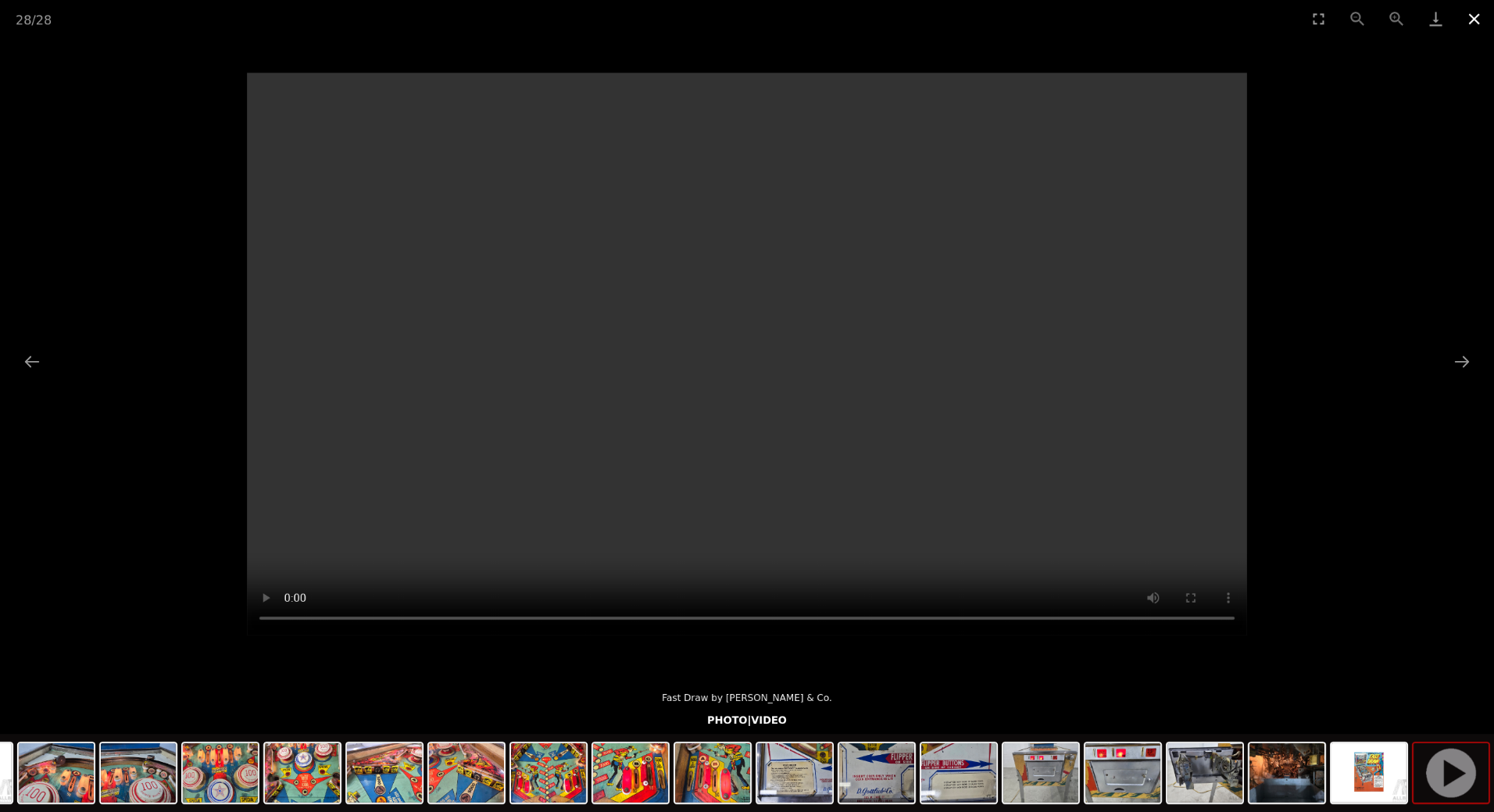
click at [1470, 19] on button "Close gallery" at bounding box center [1474, 18] width 39 height 37
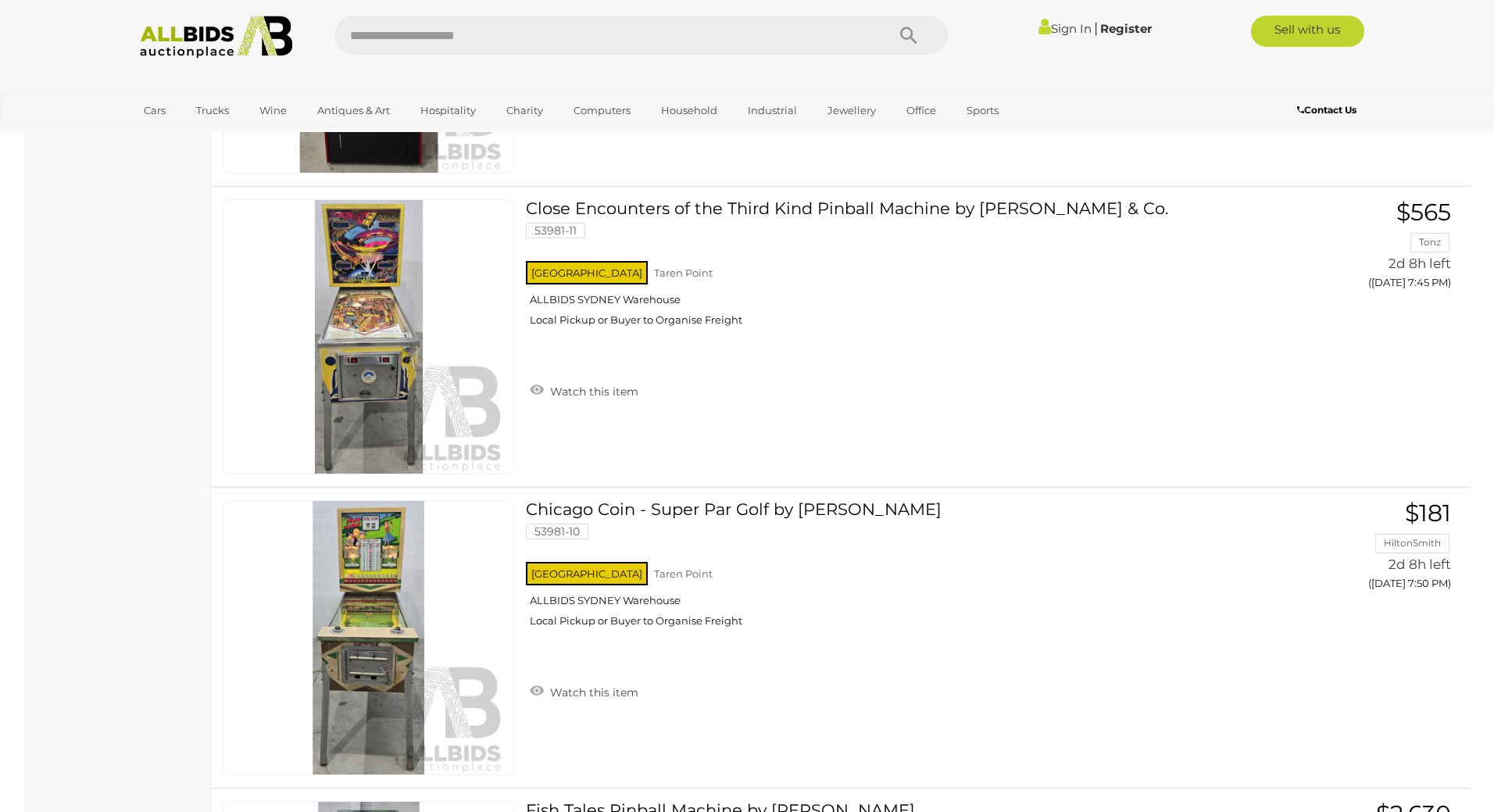
scroll to position [2987, 0]
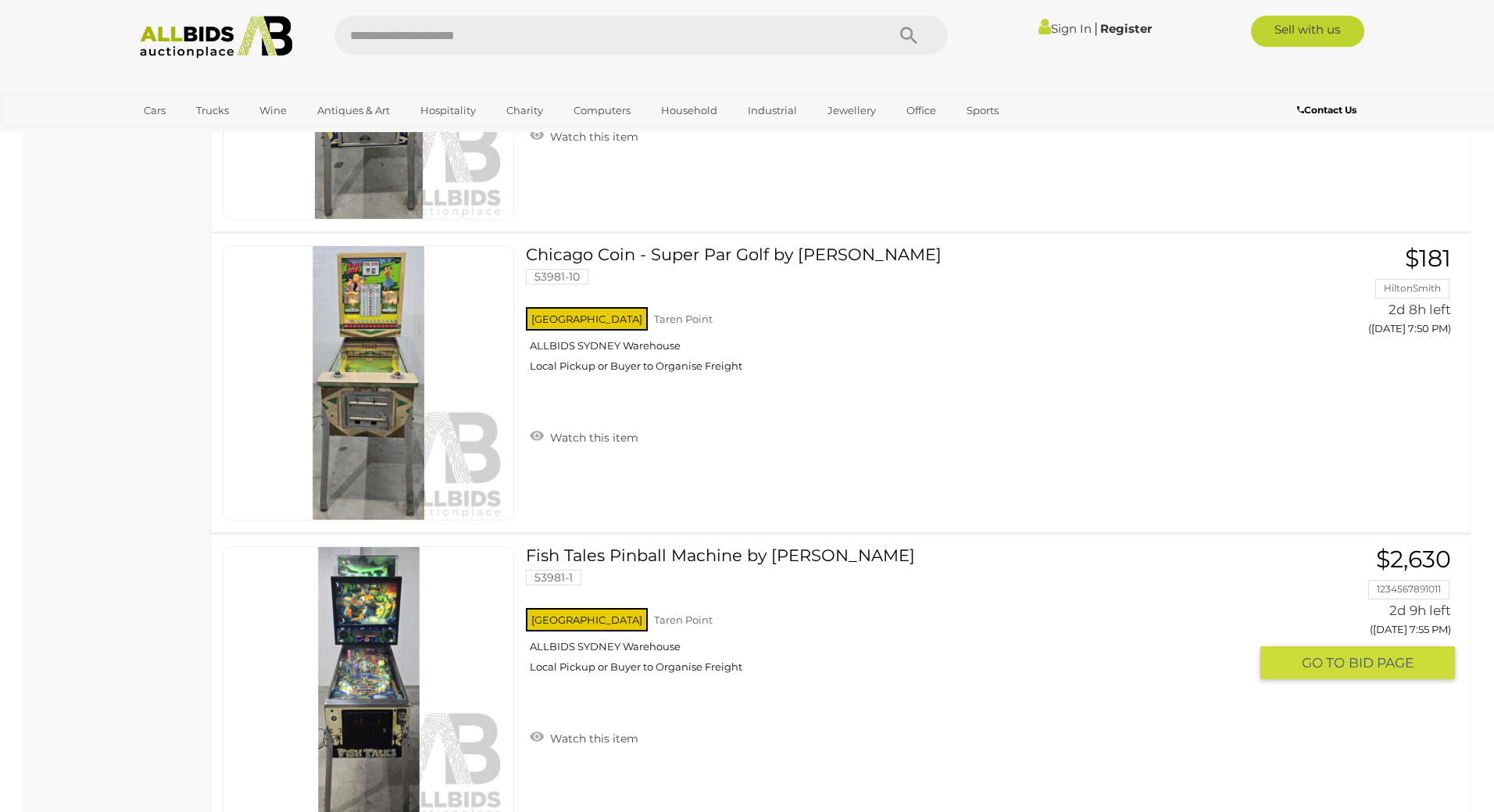
click at [763, 546] on link "Fish Tales Pinball Machine by Williams 53981-1 NSW Taren Point ALLBIDS SYDNEY W…" at bounding box center [893, 615] width 711 height 139
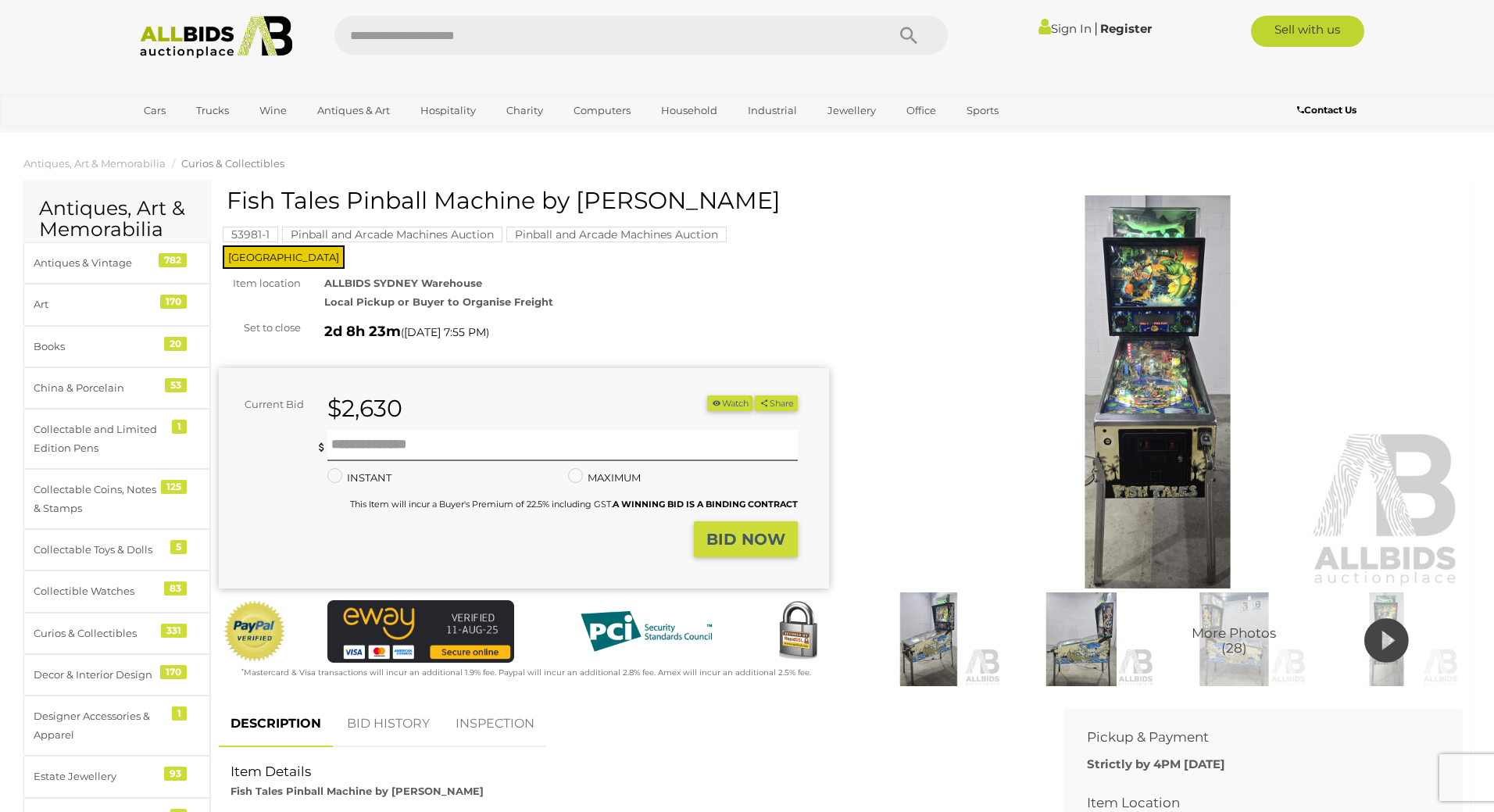
click at [1376, 635] on icon at bounding box center [1386, 640] width 45 height 53
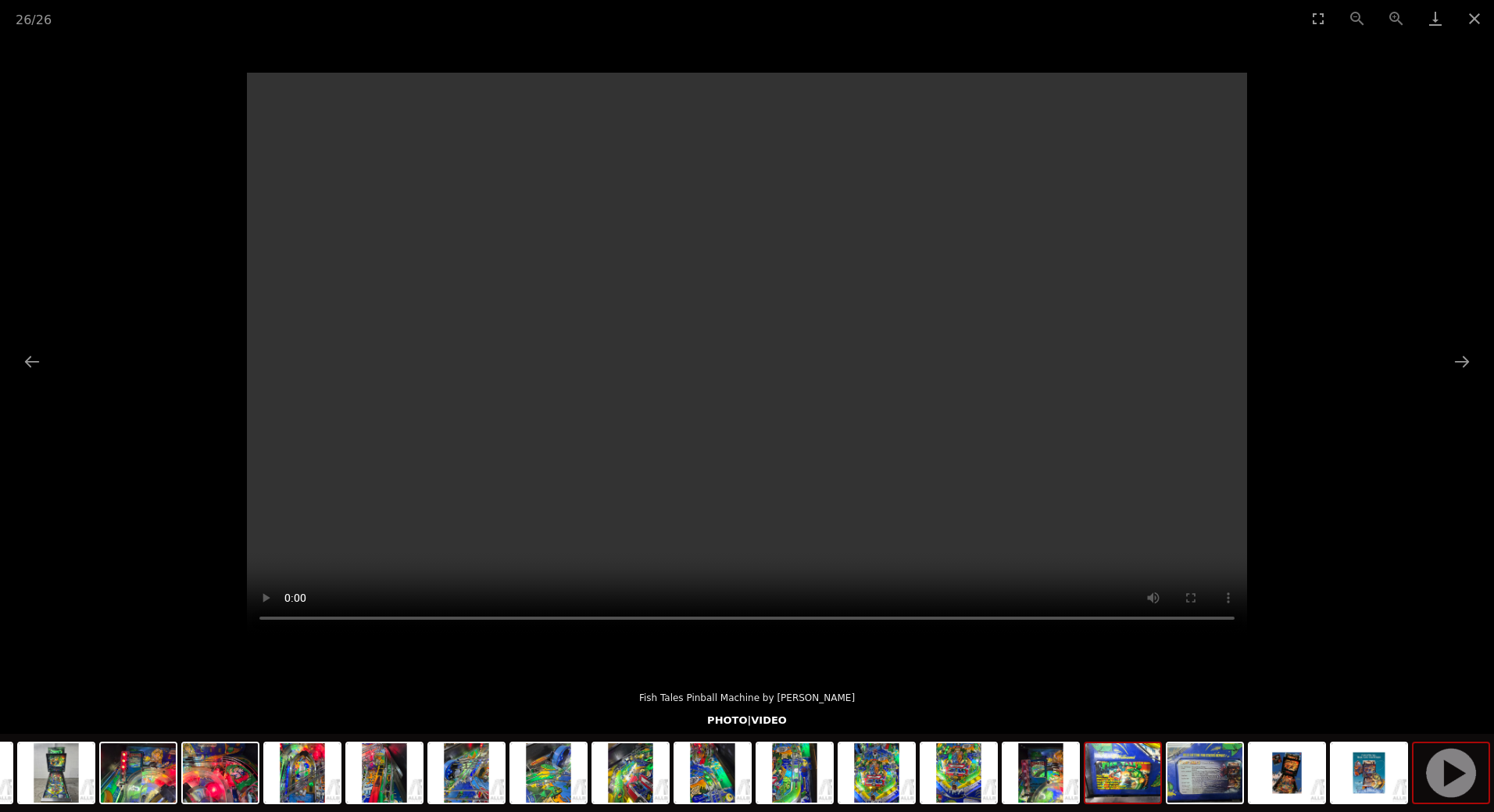
click at [1106, 784] on img at bounding box center [1123, 773] width 75 height 59
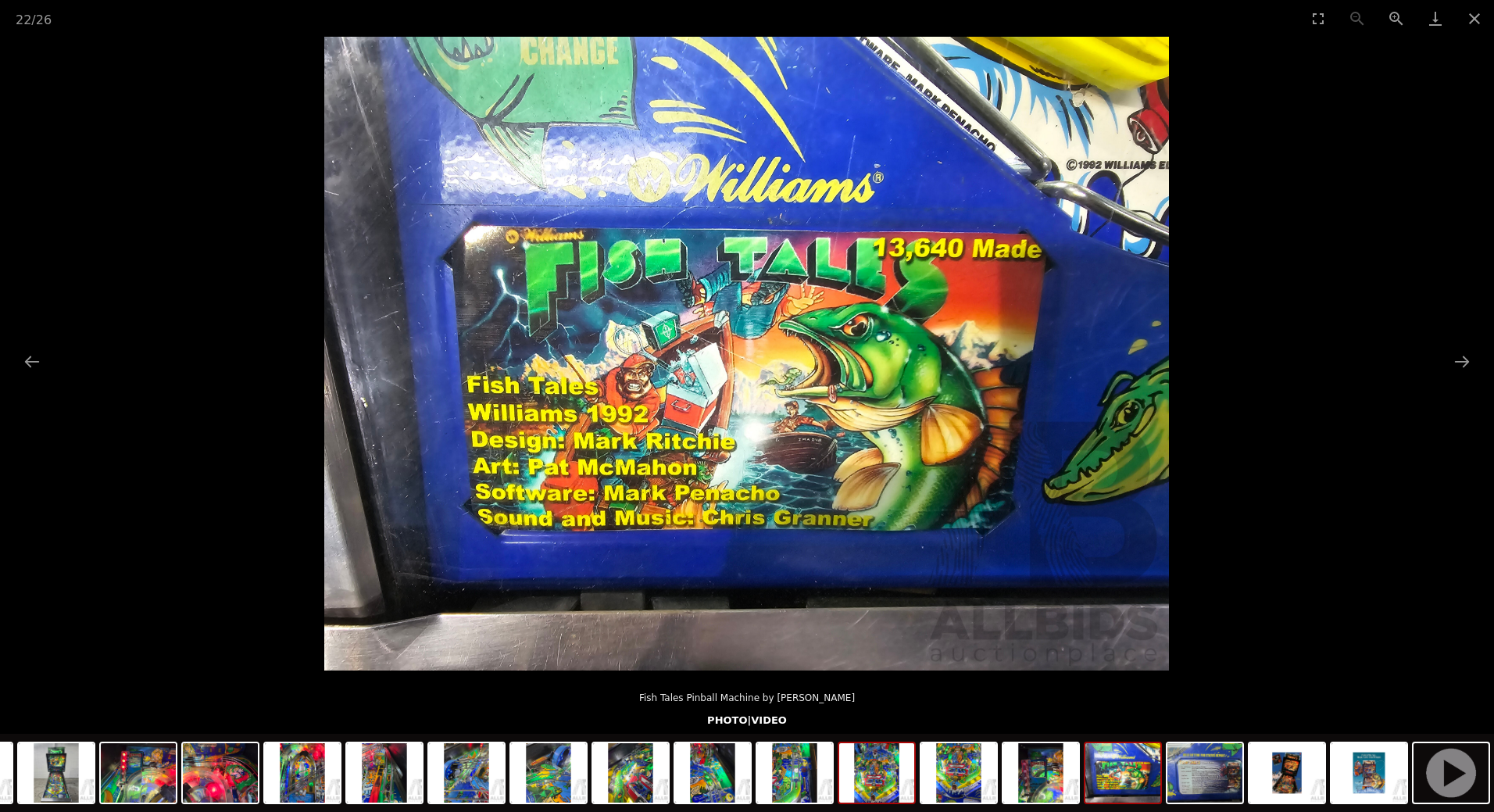
click at [882, 783] on img at bounding box center [877, 773] width 75 height 59
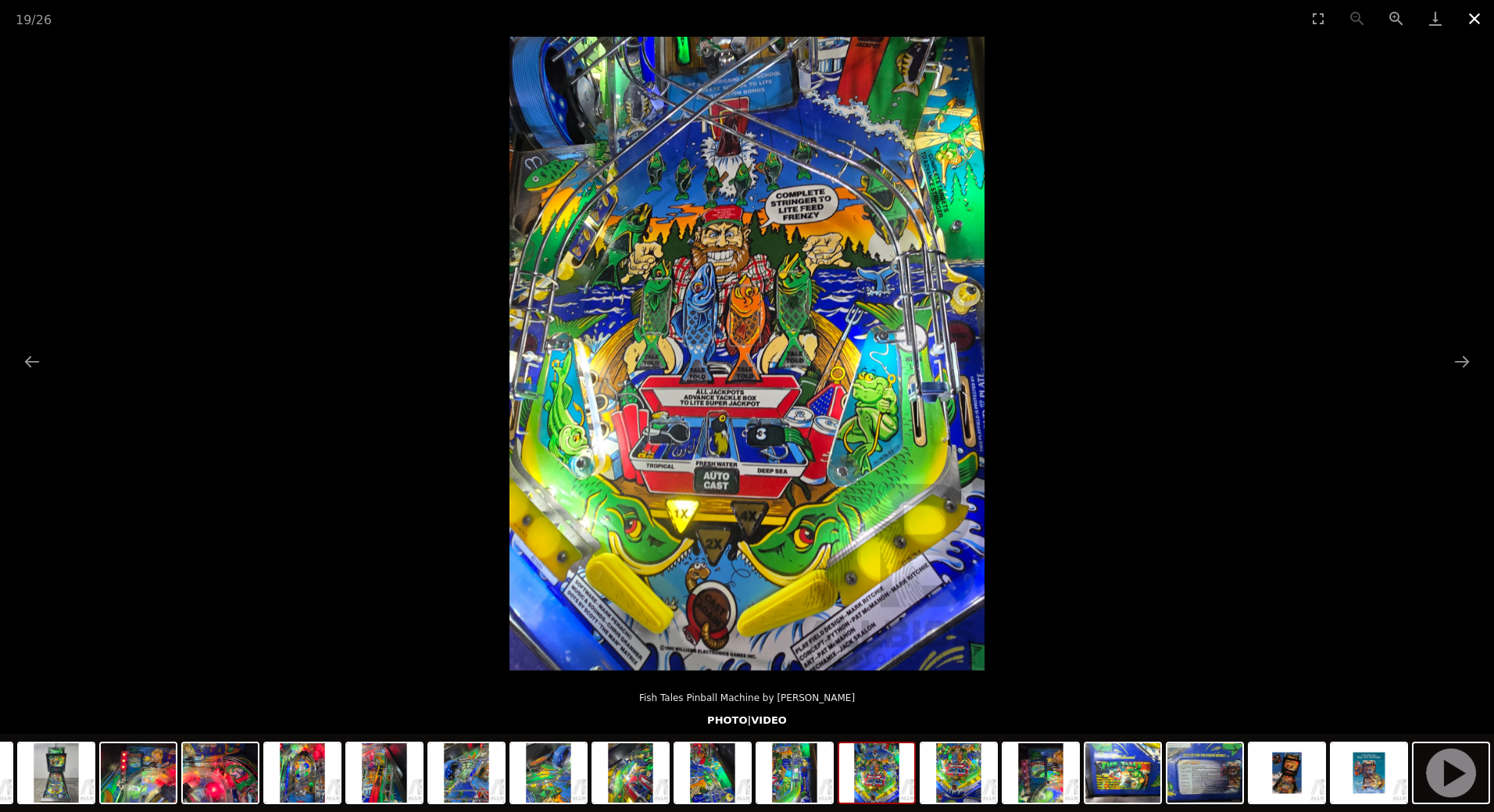
click at [1466, 12] on button "Close gallery" at bounding box center [1474, 18] width 39 height 37
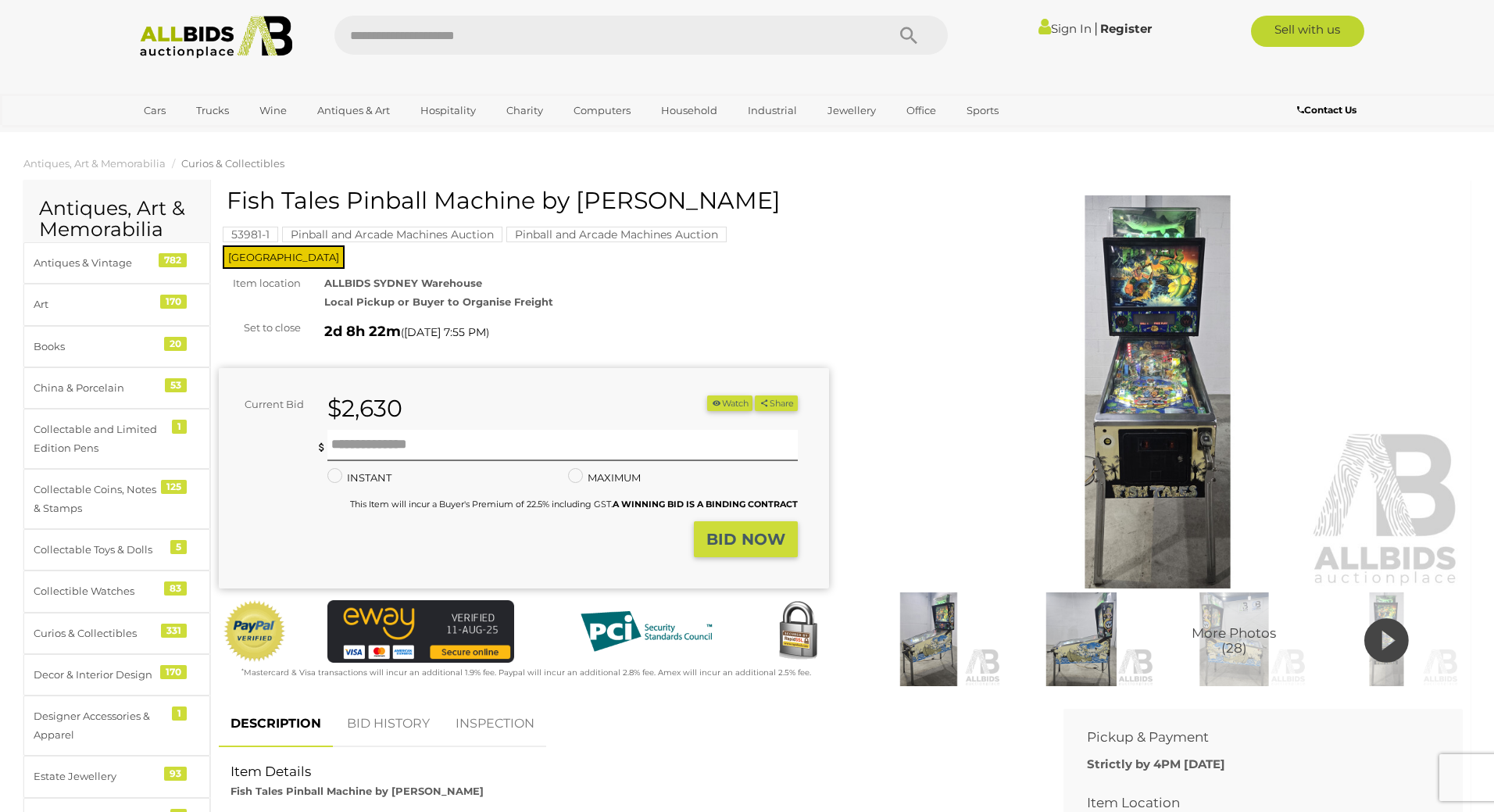
click at [1143, 413] on img at bounding box center [1157, 392] width 610 height 393
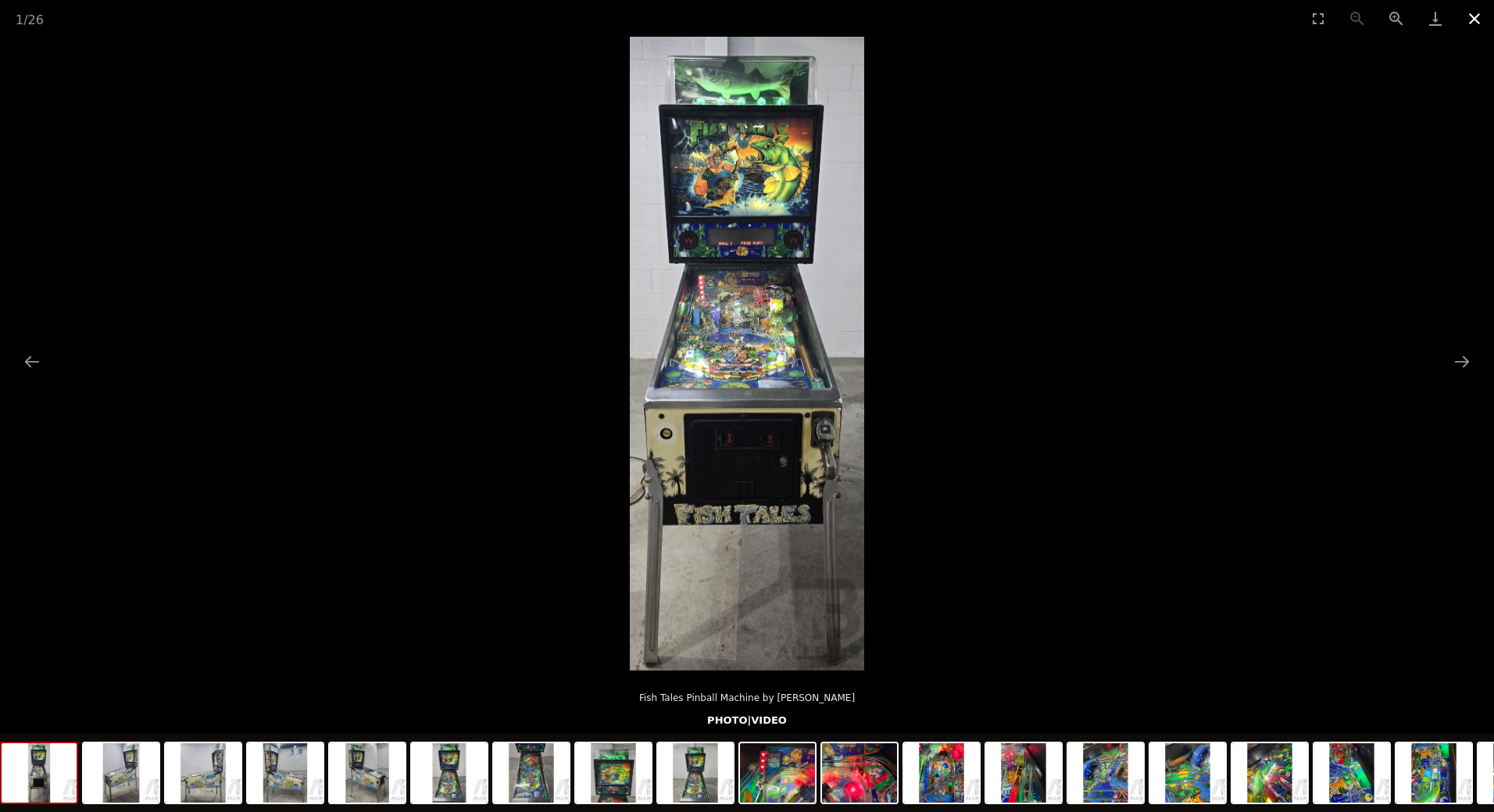
click at [1470, 25] on button "Close gallery" at bounding box center [1474, 18] width 39 height 37
